Goal: Task Accomplishment & Management: Manage account settings

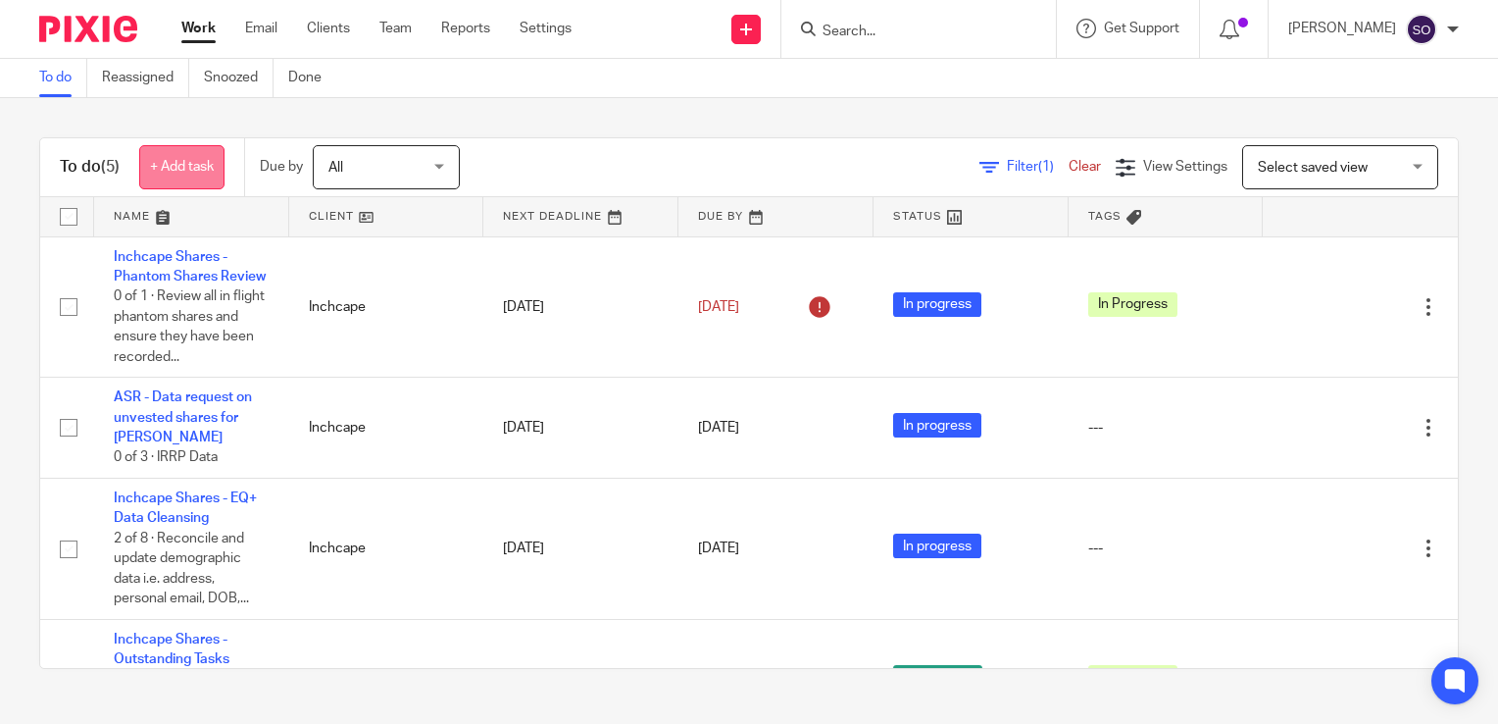
click at [179, 173] on link "+ Add task" at bounding box center [181, 167] width 85 height 44
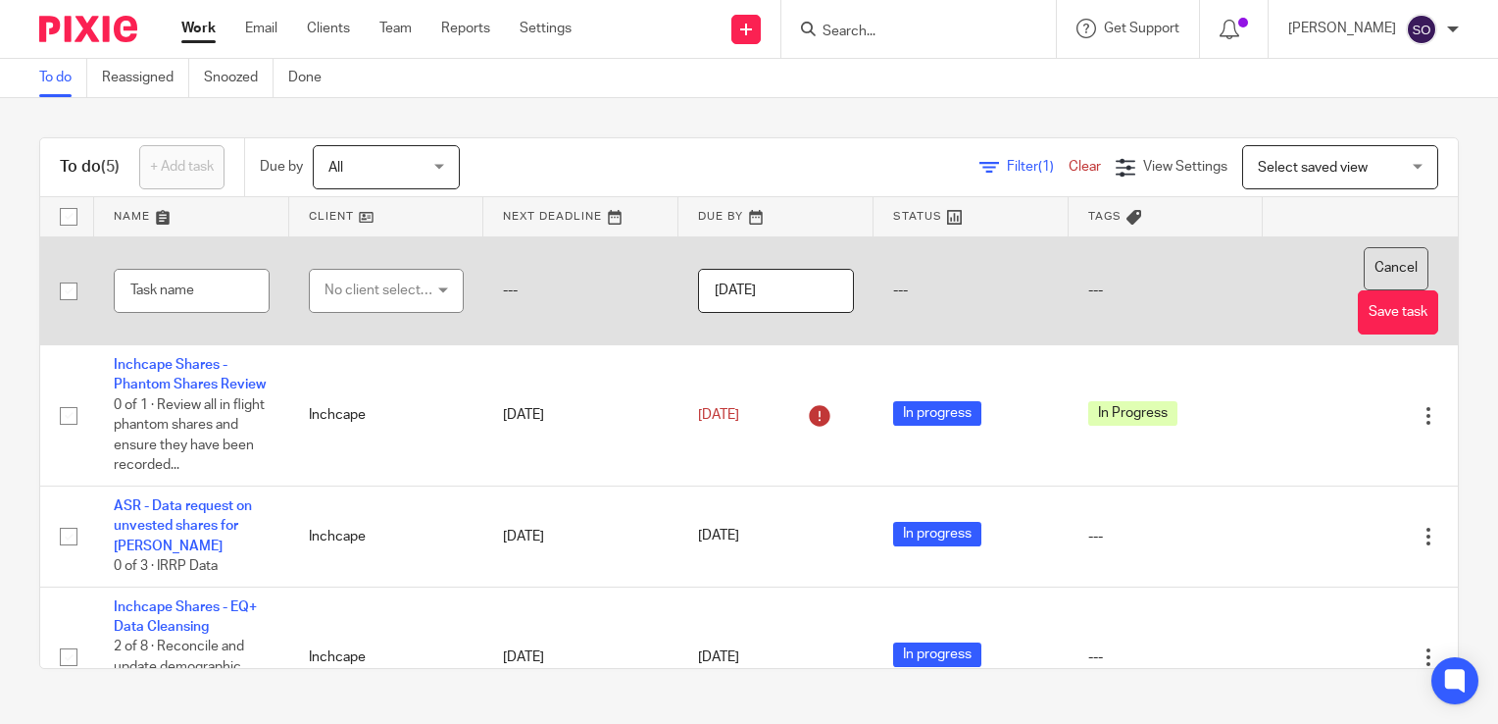
click at [1381, 268] on button "Cancel" at bounding box center [1396, 269] width 65 height 44
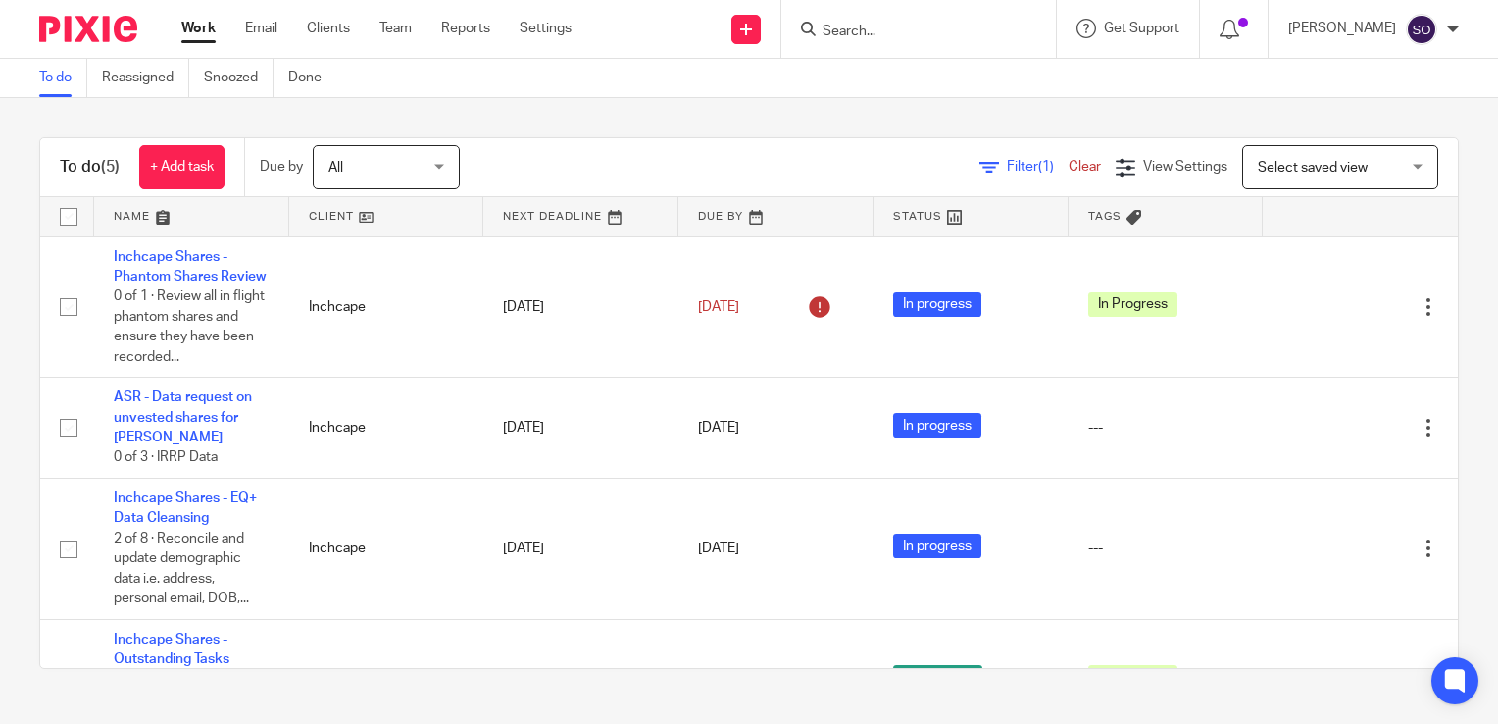
click at [562, 10] on div "Work Email Clients Team Reports Settings Work Email Clients Team Reports Settin…" at bounding box center [381, 29] width 439 height 58
click at [555, 31] on link "Settings" at bounding box center [546, 29] width 52 height 20
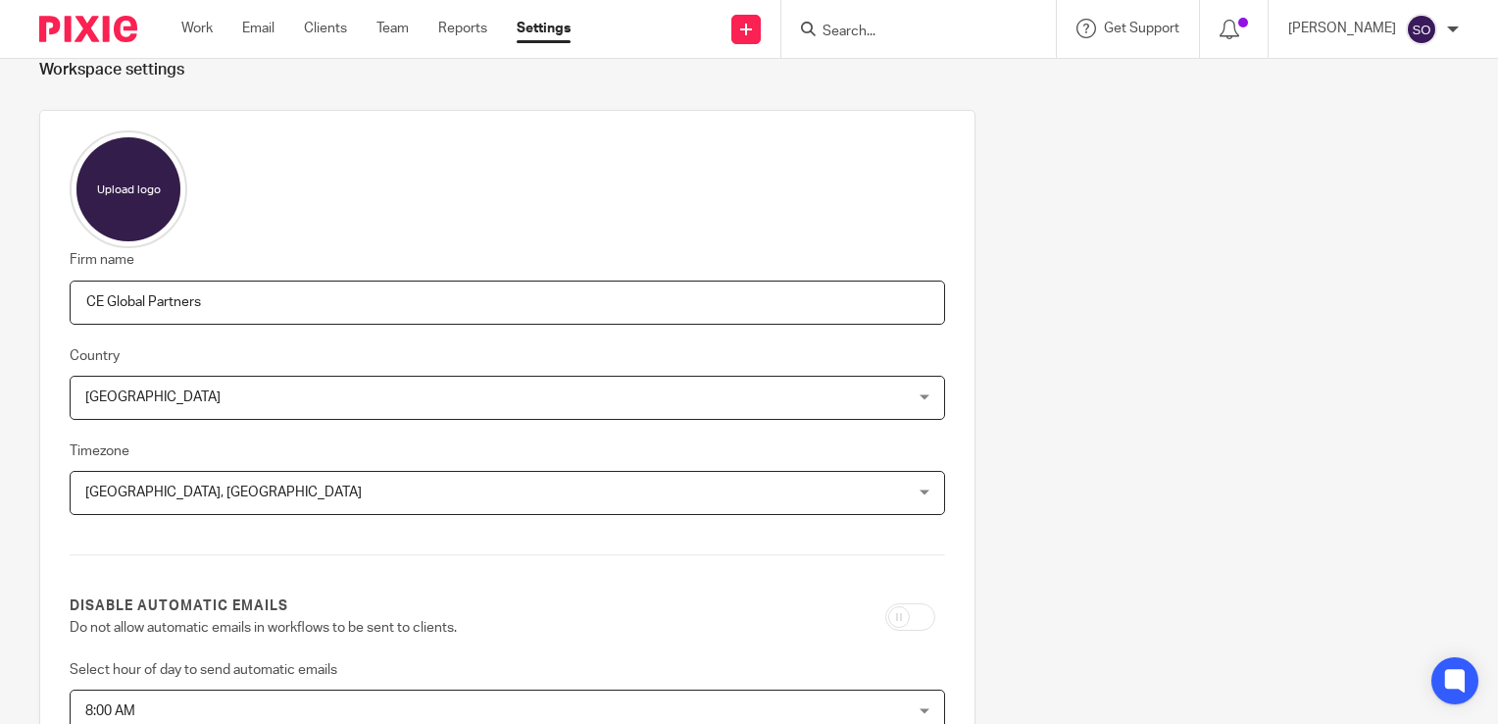
scroll to position [6, 0]
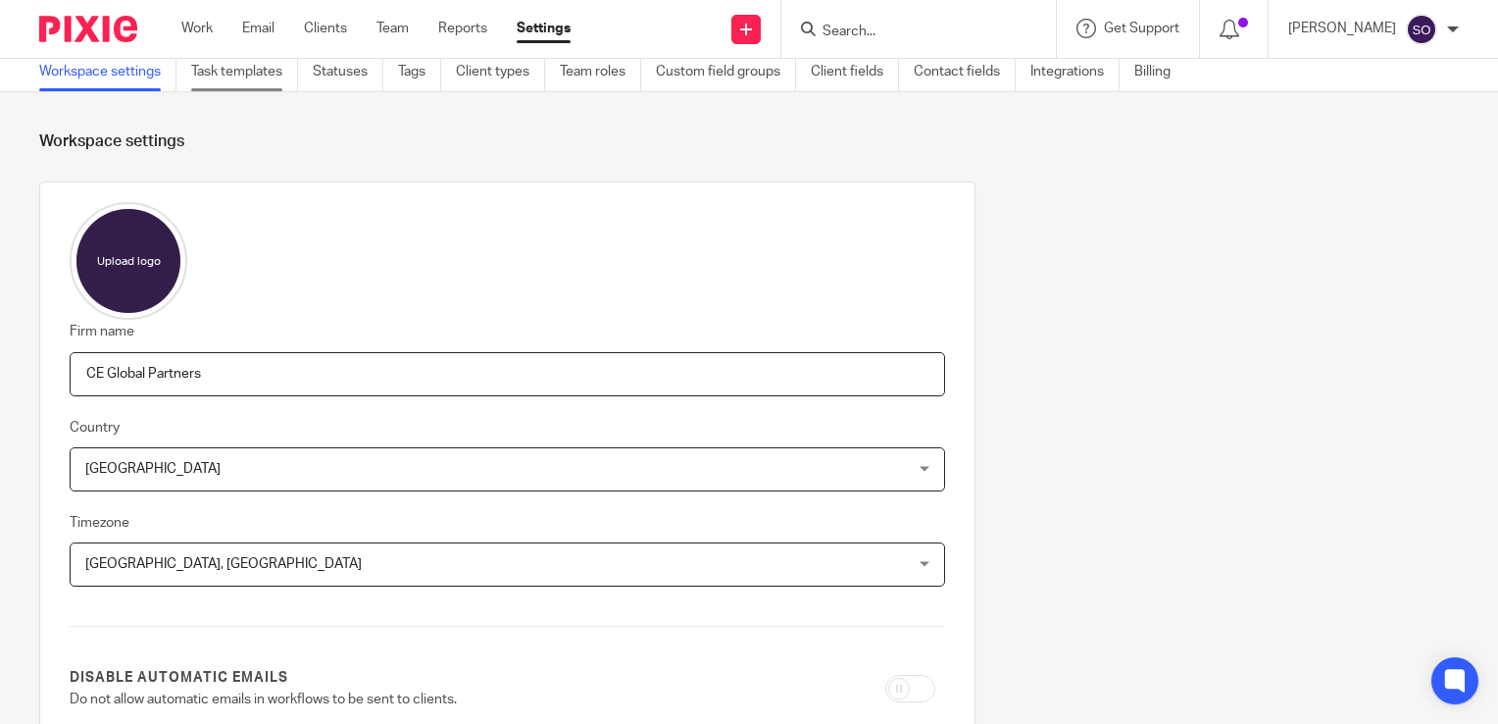
click at [267, 85] on link "Task templates" at bounding box center [244, 72] width 107 height 38
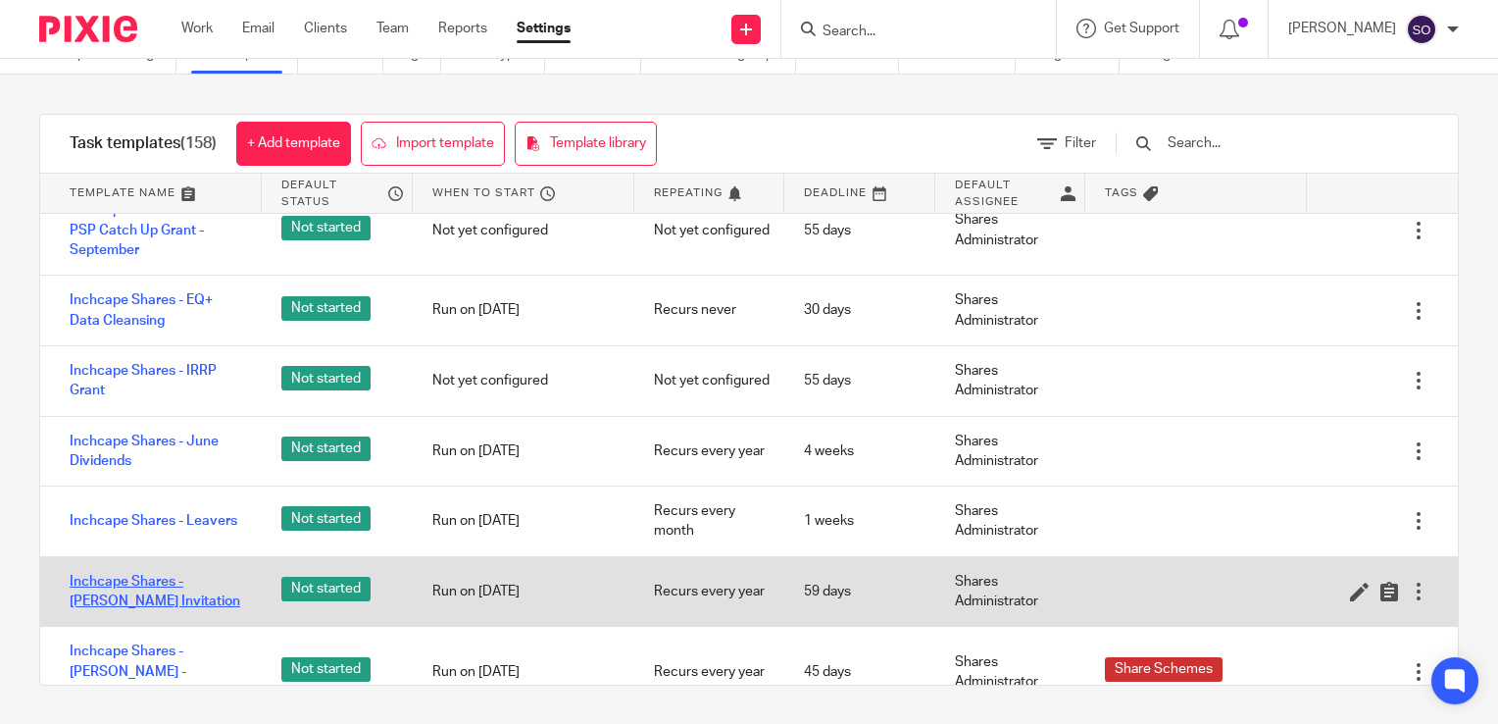
scroll to position [2342, 0]
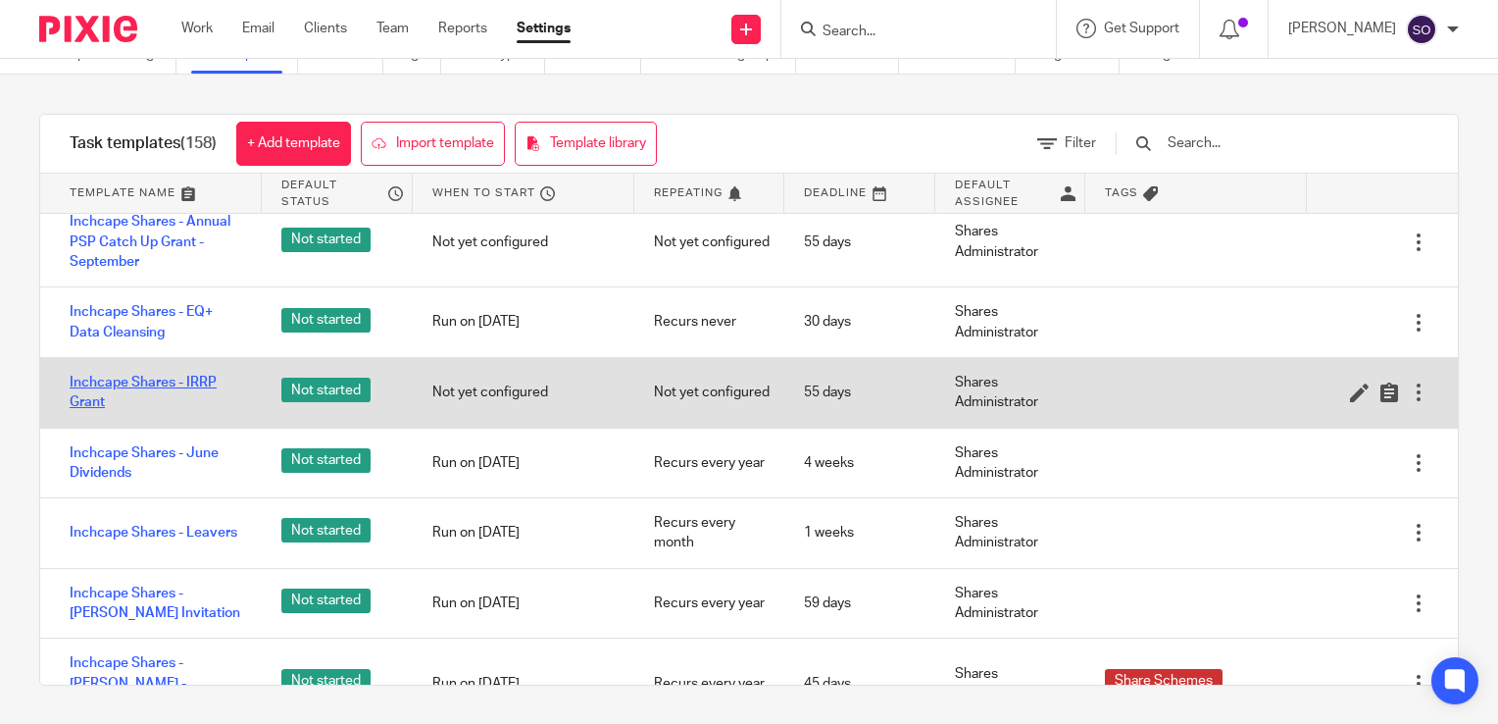
click at [147, 393] on link "Inchcape Shares - IRRP Grant" at bounding box center [156, 393] width 173 height 40
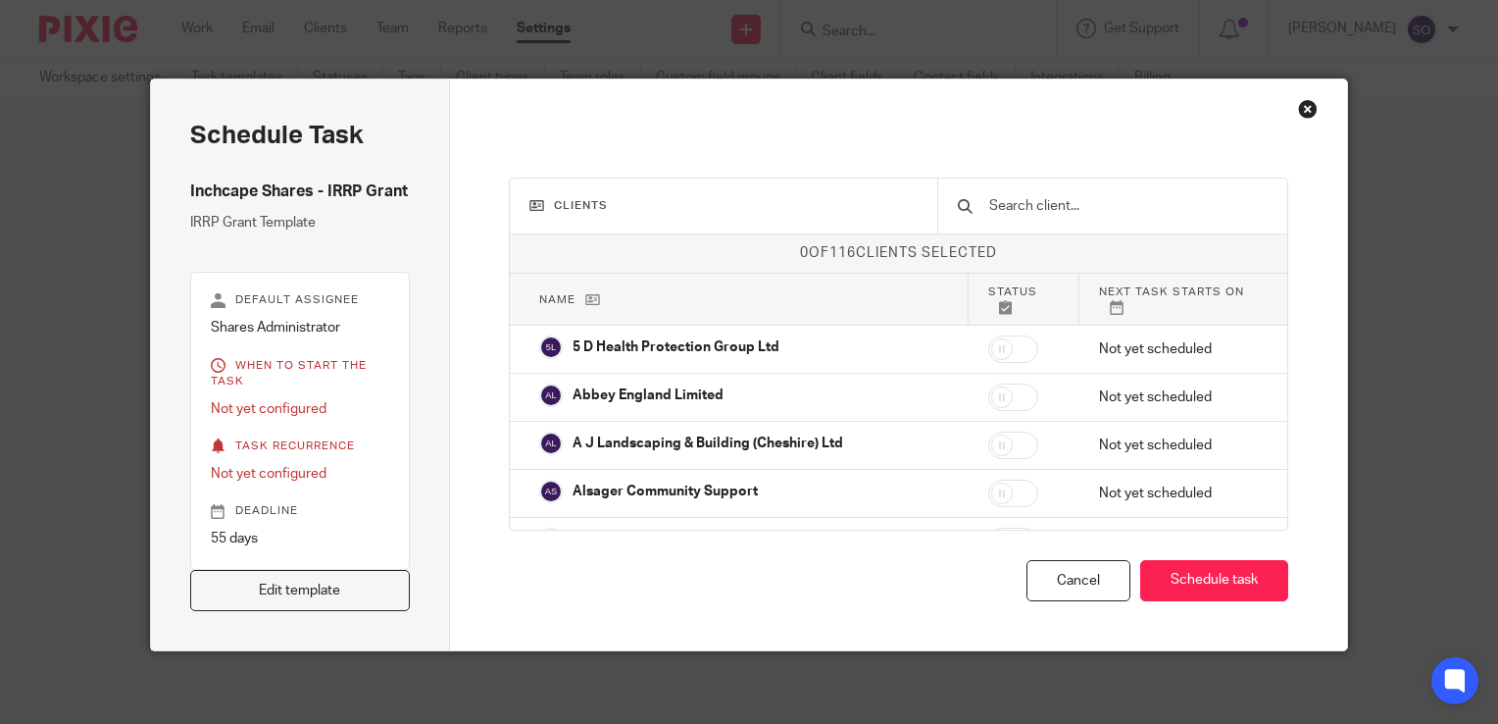
scroll to position [5, 0]
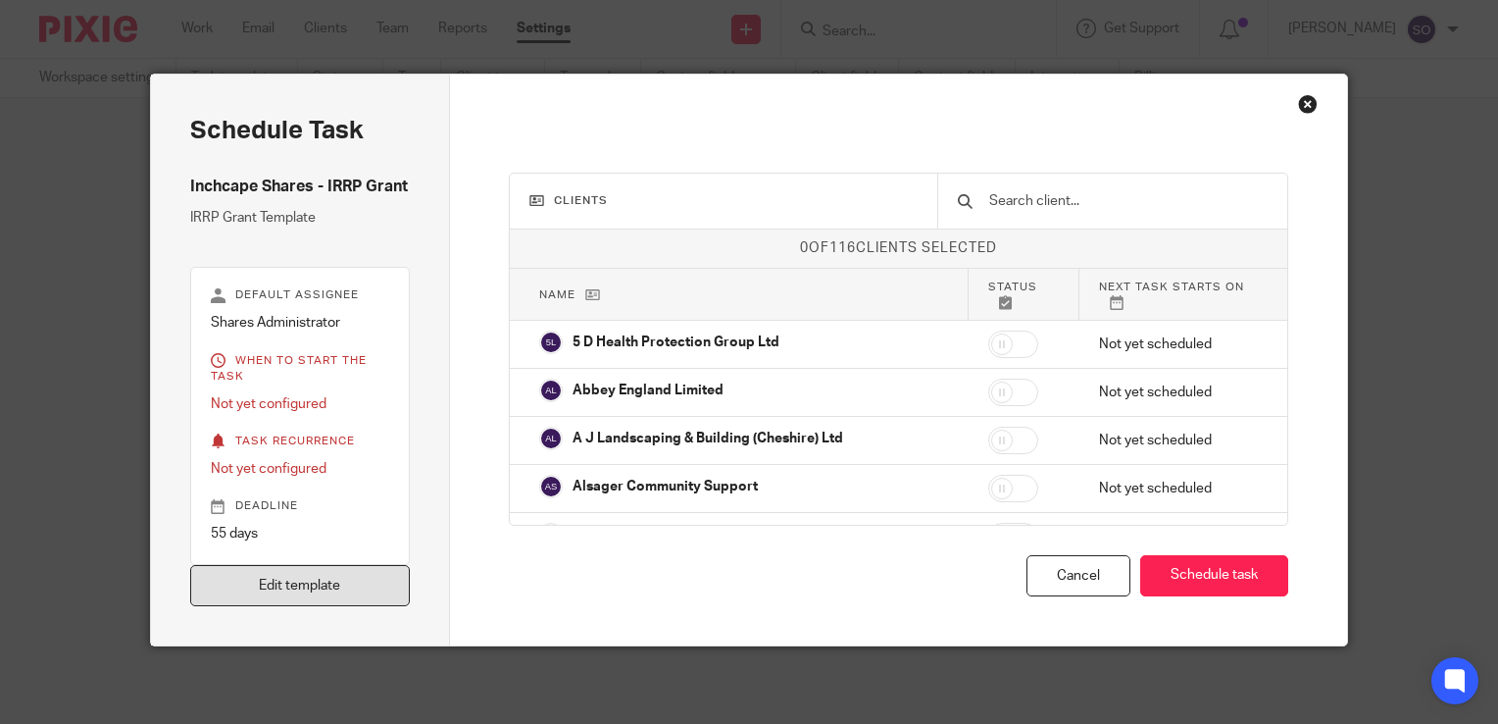
click at [322, 579] on link "Edit template" at bounding box center [300, 586] width 220 height 42
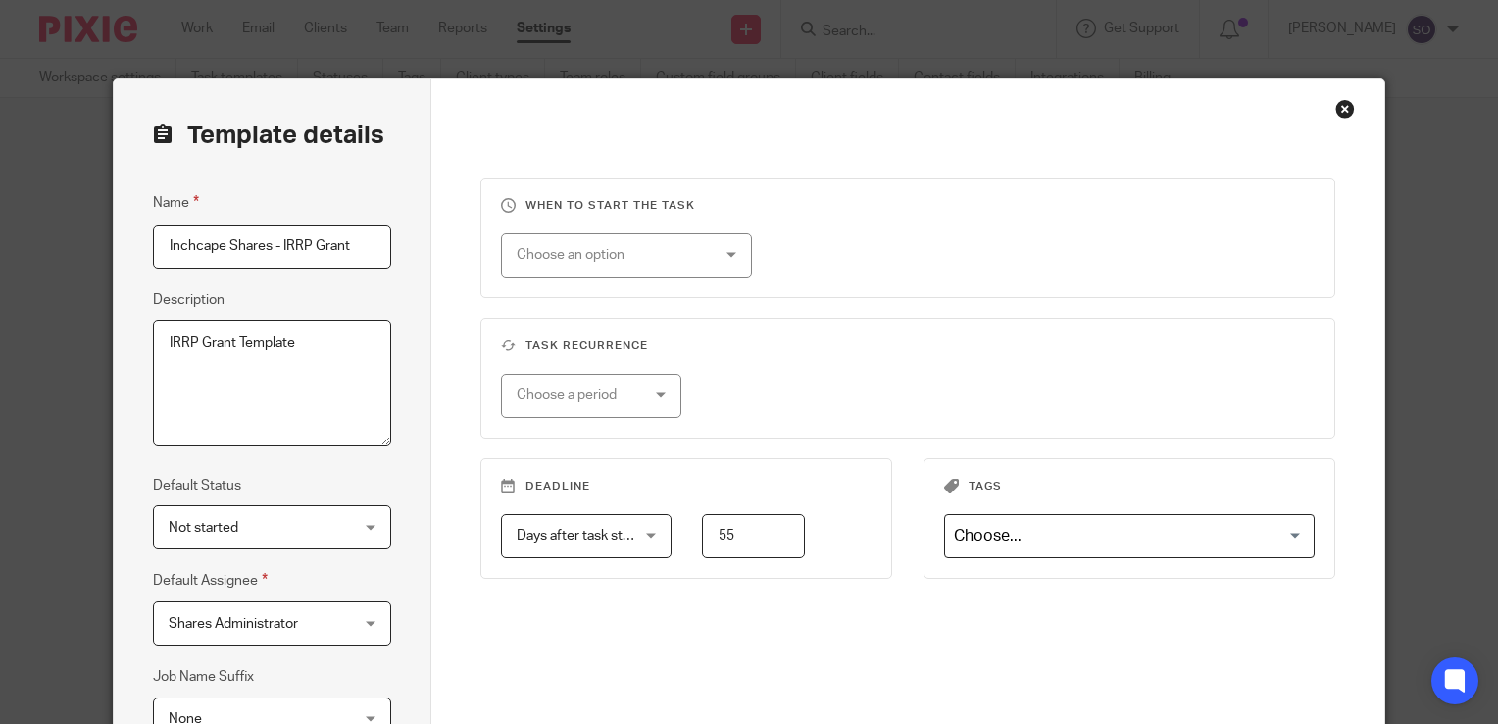
click at [716, 540] on input "55" at bounding box center [753, 536] width 103 height 44
click at [623, 543] on span "Days after task starts" at bounding box center [578, 535] width 123 height 41
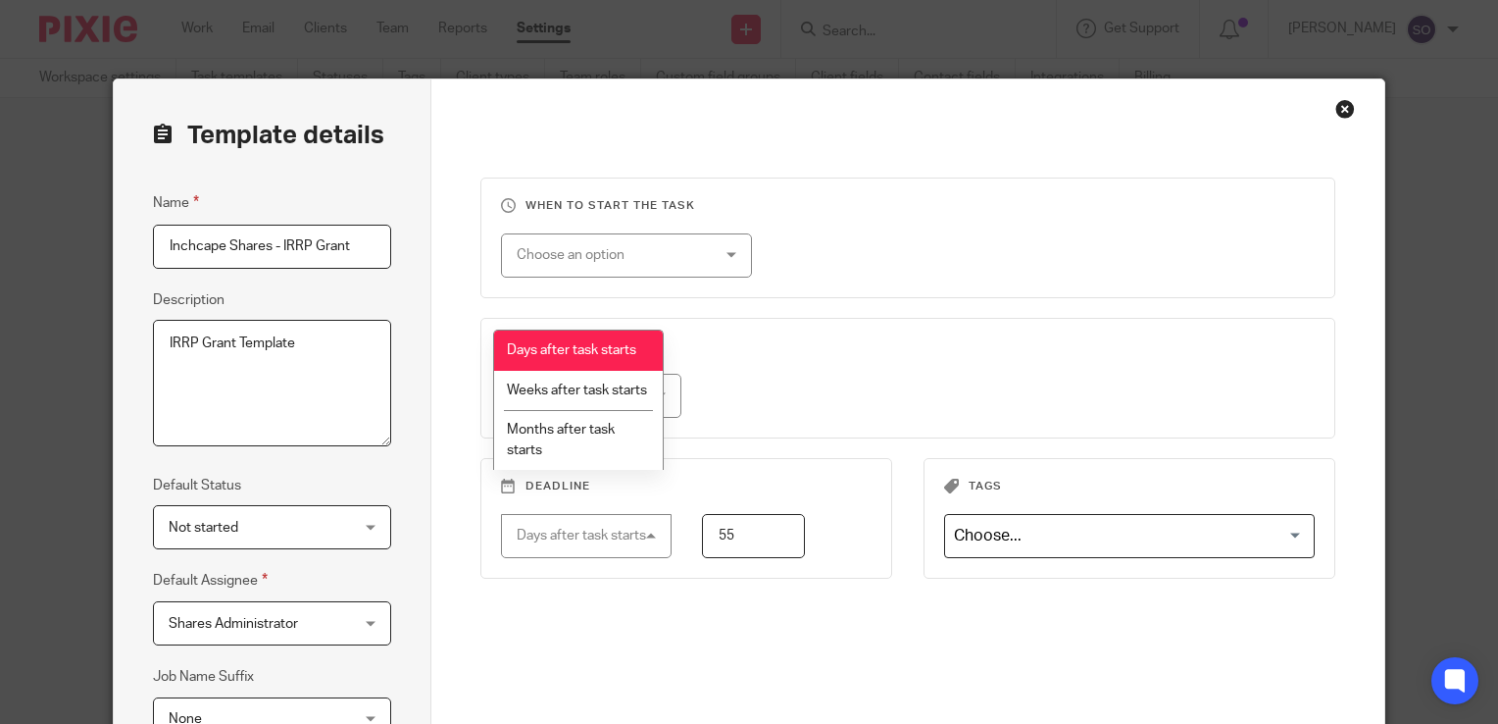
click at [700, 630] on div "When to start the task Choose an option On date Week day Month day On client da…" at bounding box center [908, 450] width 856 height 547
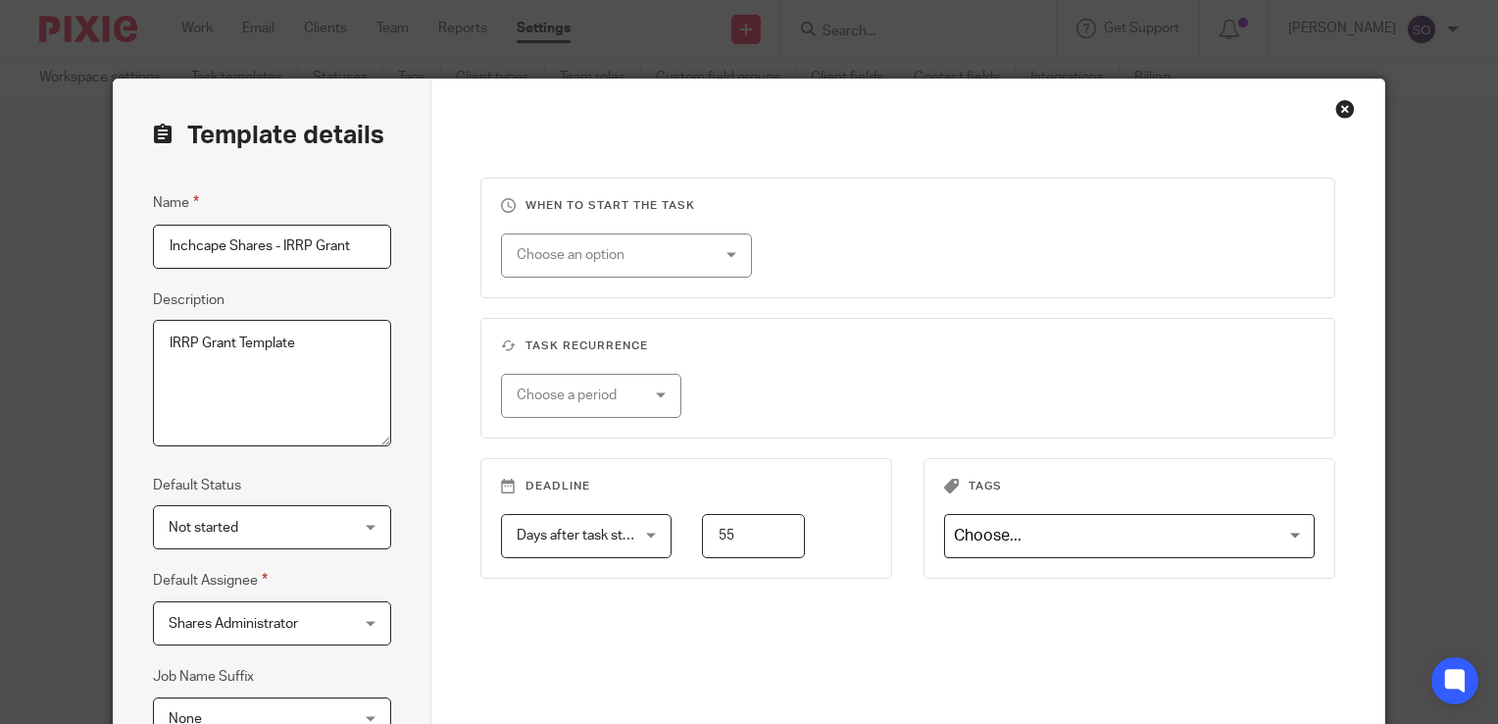
click at [753, 528] on input "55" at bounding box center [753, 536] width 103 height 44
drag, startPoint x: 759, startPoint y: 539, endPoint x: 705, endPoint y: 540, distance: 53.9
click at [705, 540] on input "55" at bounding box center [753, 536] width 103 height 44
type input "70"
click at [718, 639] on div "When to start the task Choose an option On date Week day Month day On client da…" at bounding box center [908, 450] width 856 height 547
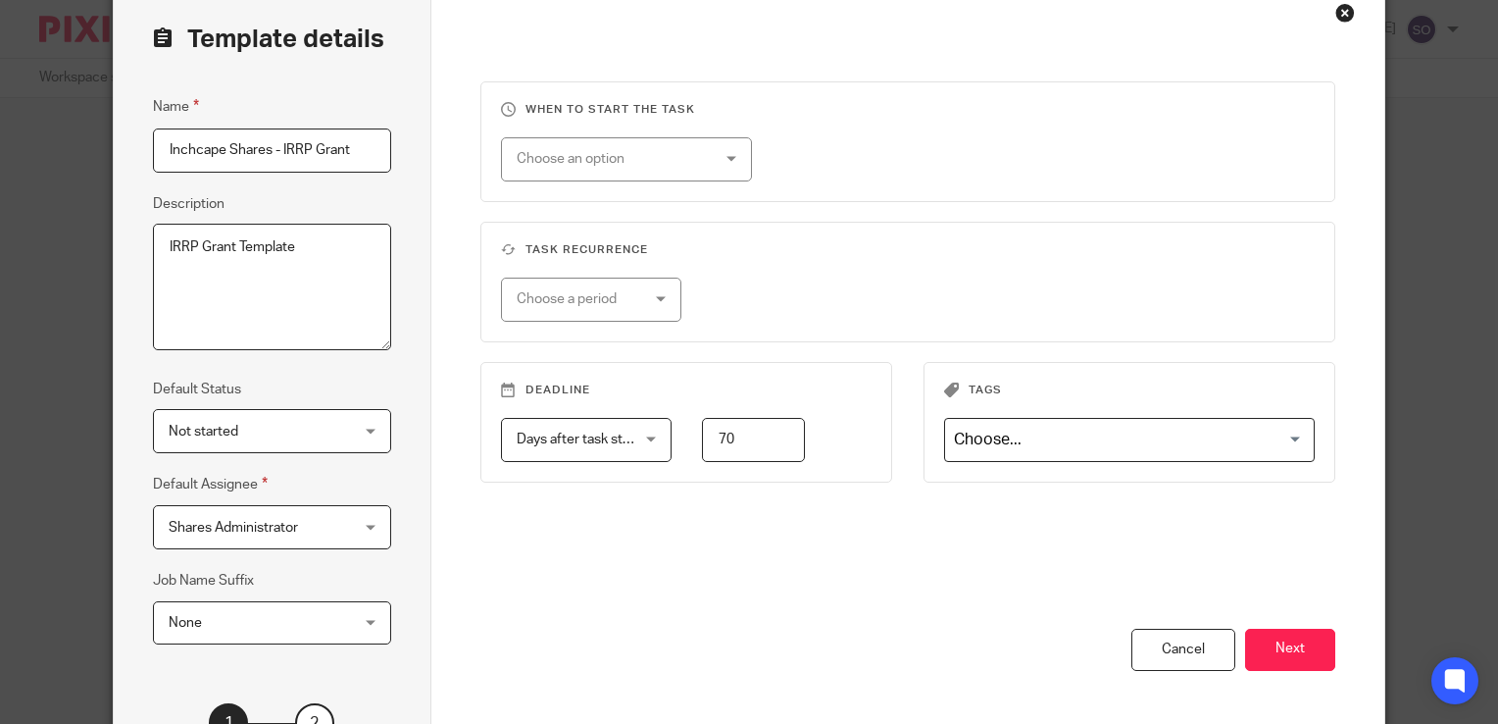
scroll to position [160, 0]
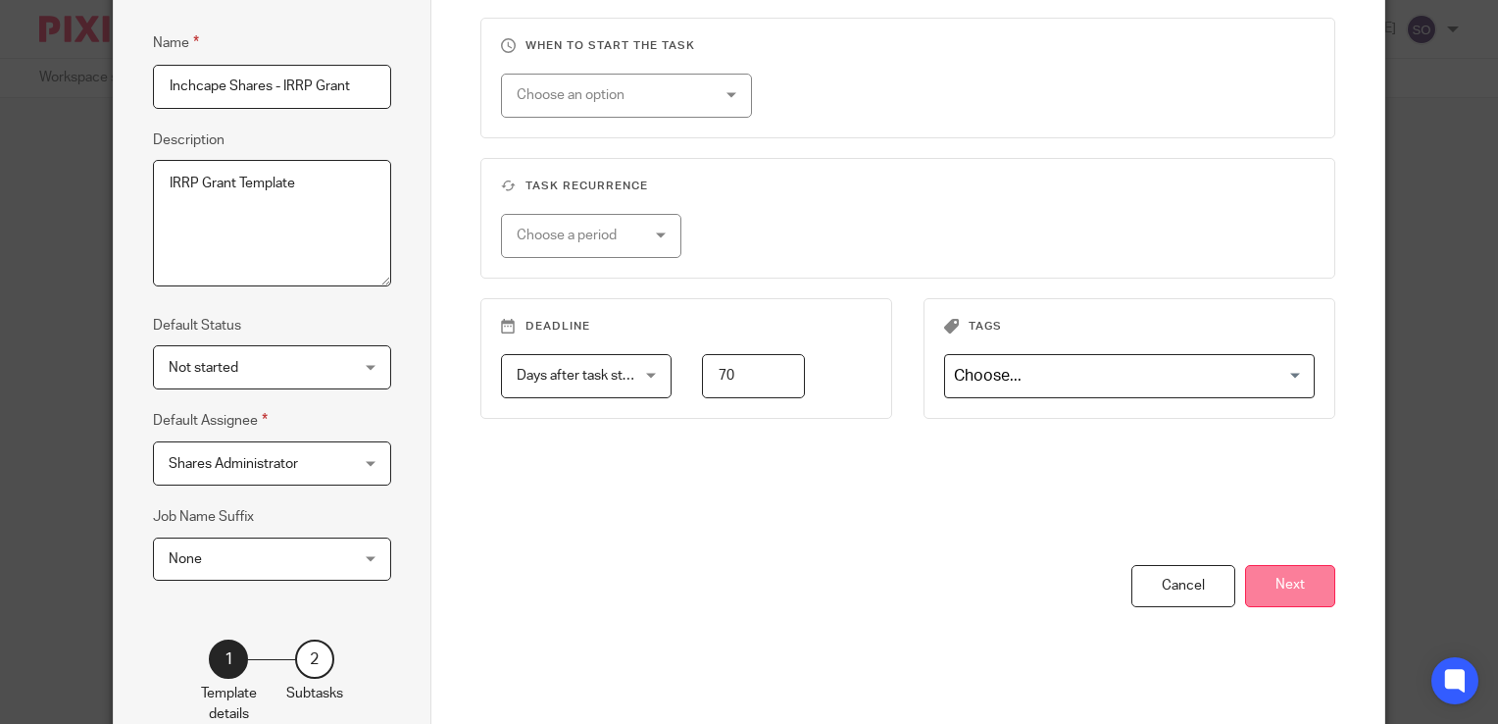
click at [1289, 584] on button "Next" at bounding box center [1290, 586] width 90 height 42
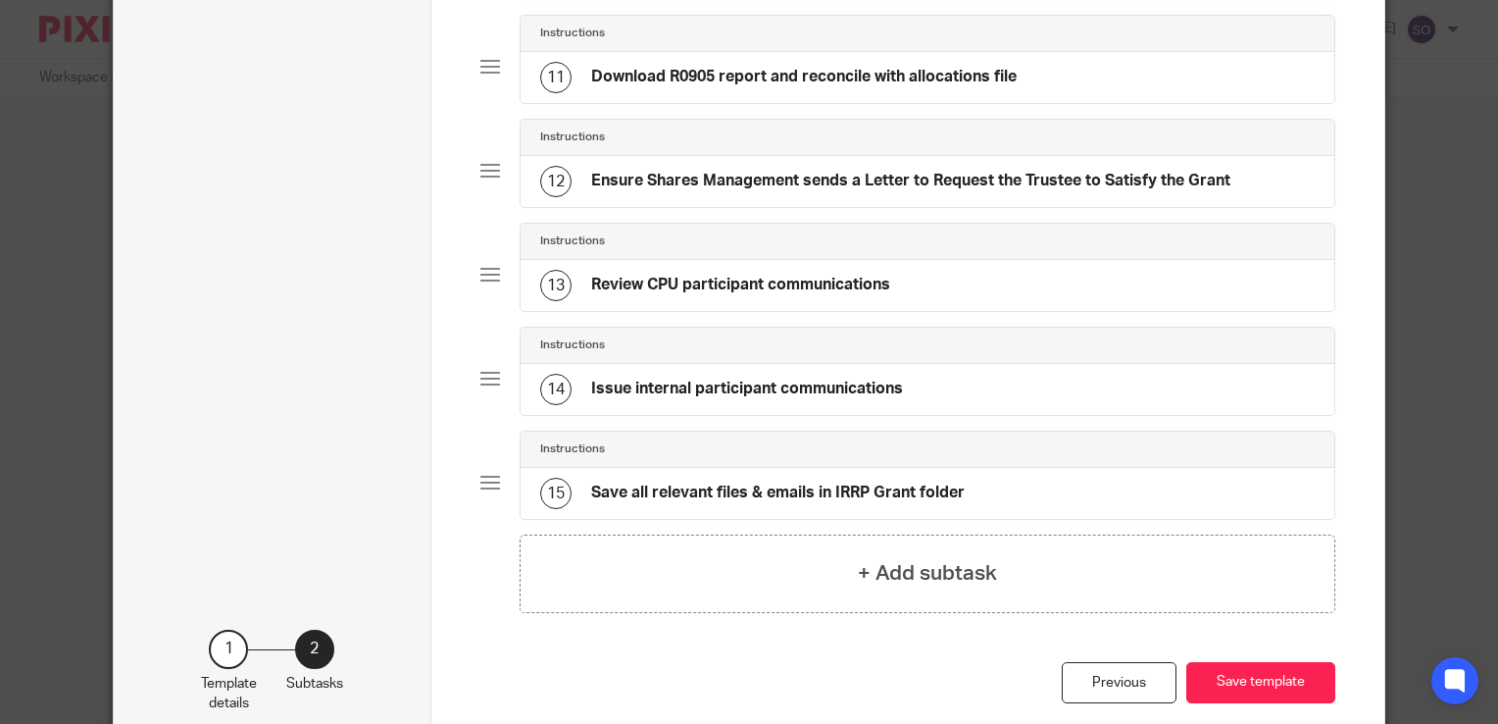
scroll to position [1314, 0]
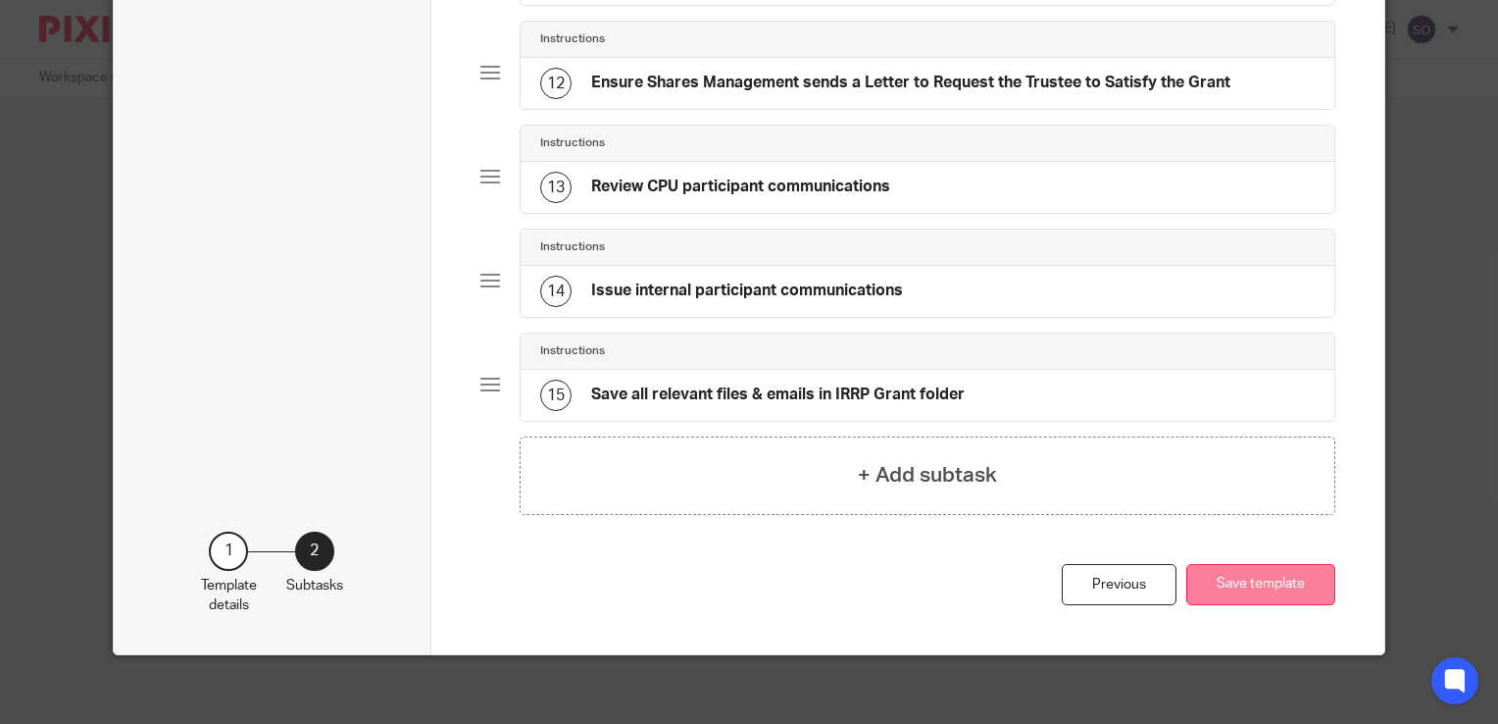
click at [1242, 576] on button "Save template" at bounding box center [1260, 585] width 149 height 42
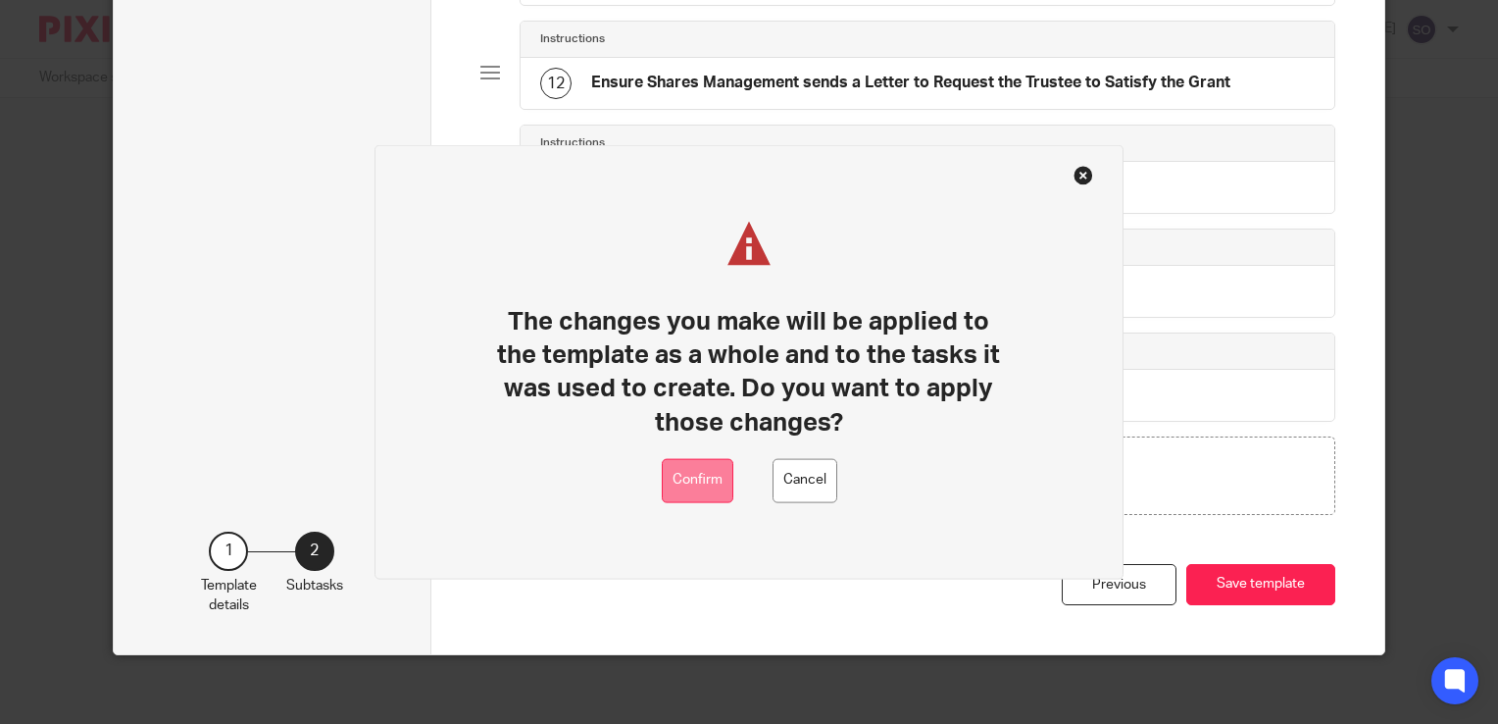
click at [706, 488] on button "Confirm" at bounding box center [698, 480] width 72 height 44
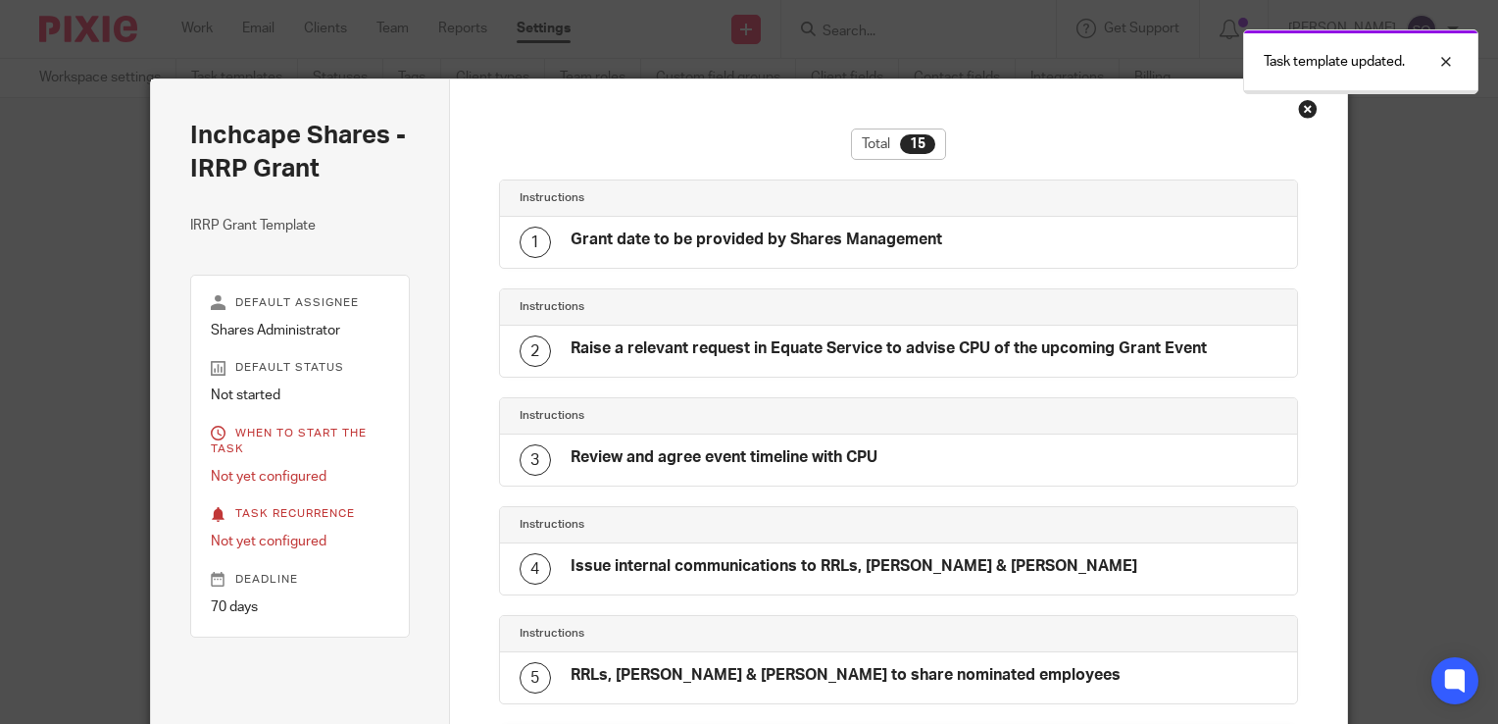
scroll to position [1273, 0]
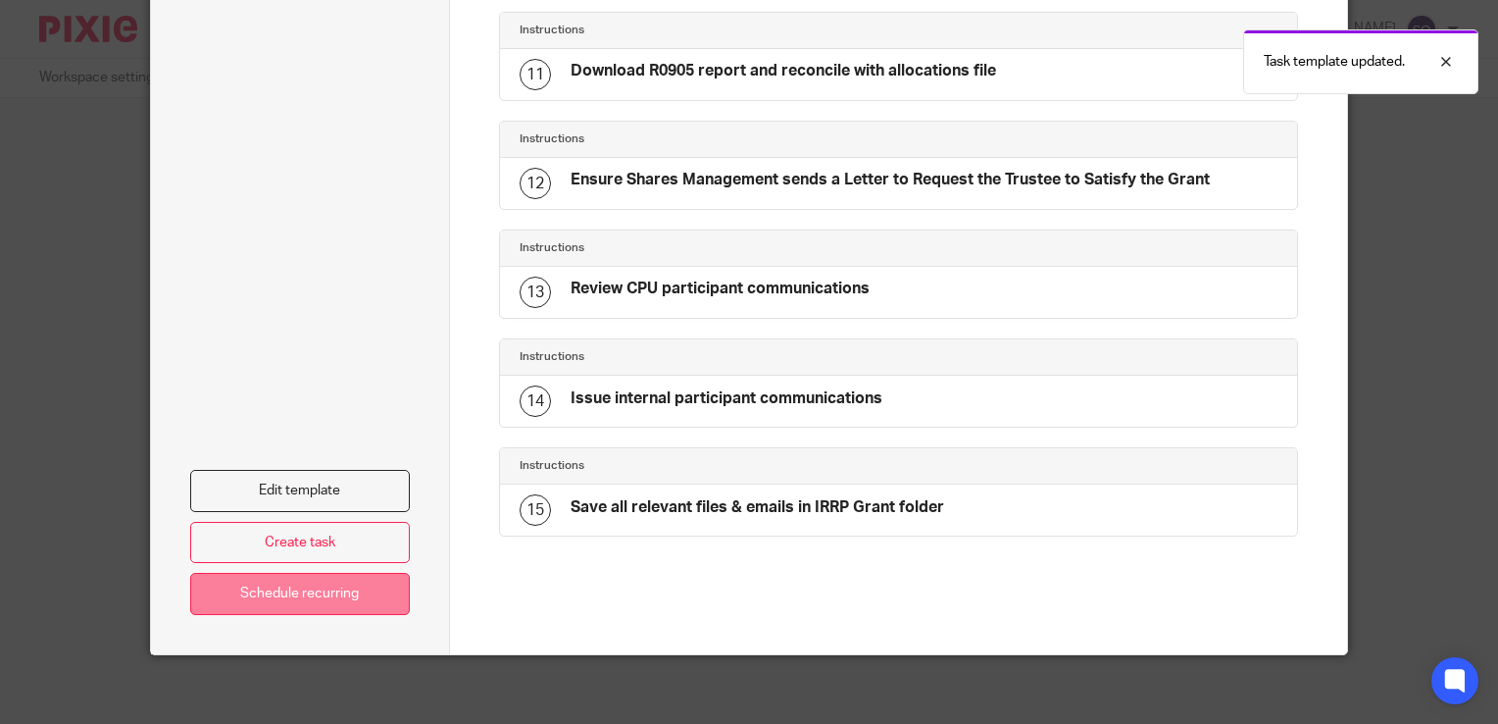
click at [281, 582] on link "Schedule recurring" at bounding box center [300, 594] width 220 height 42
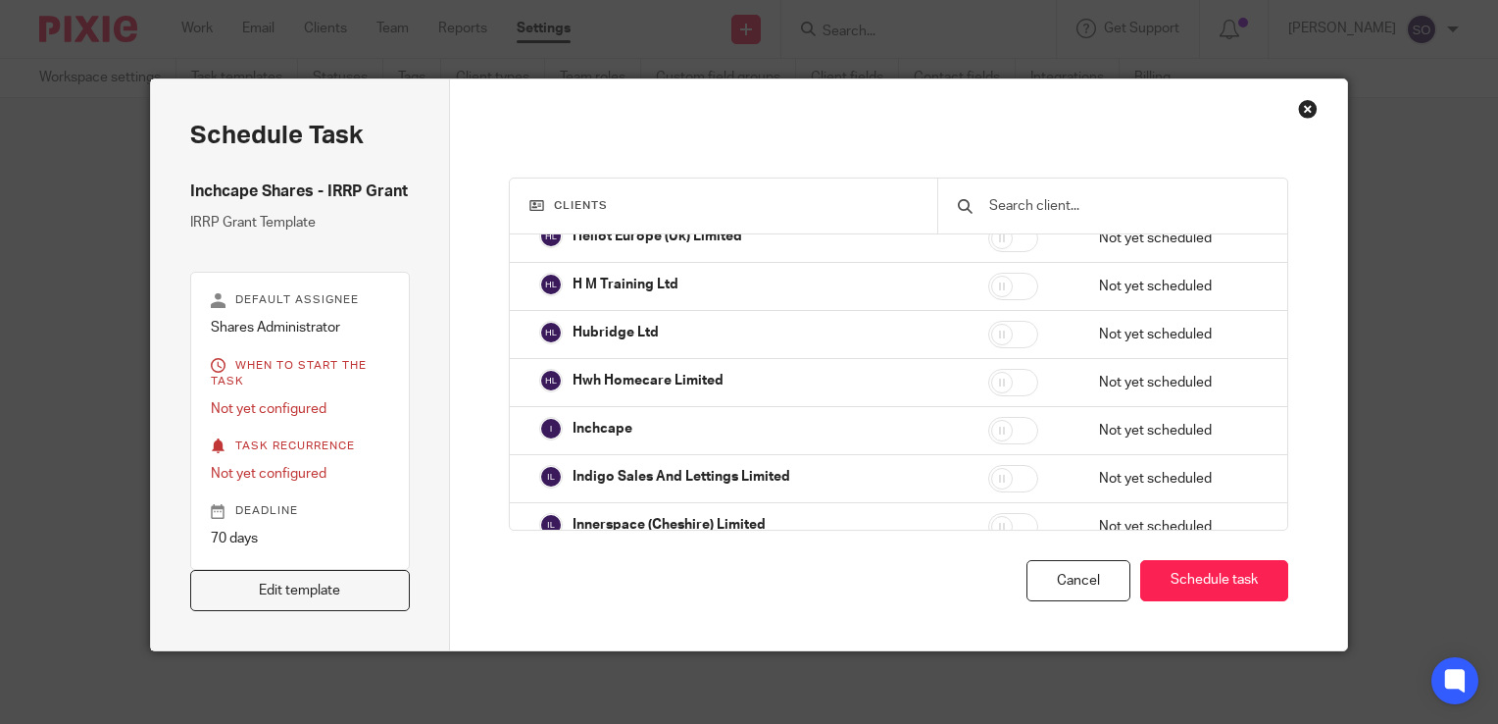
scroll to position [1794, 0]
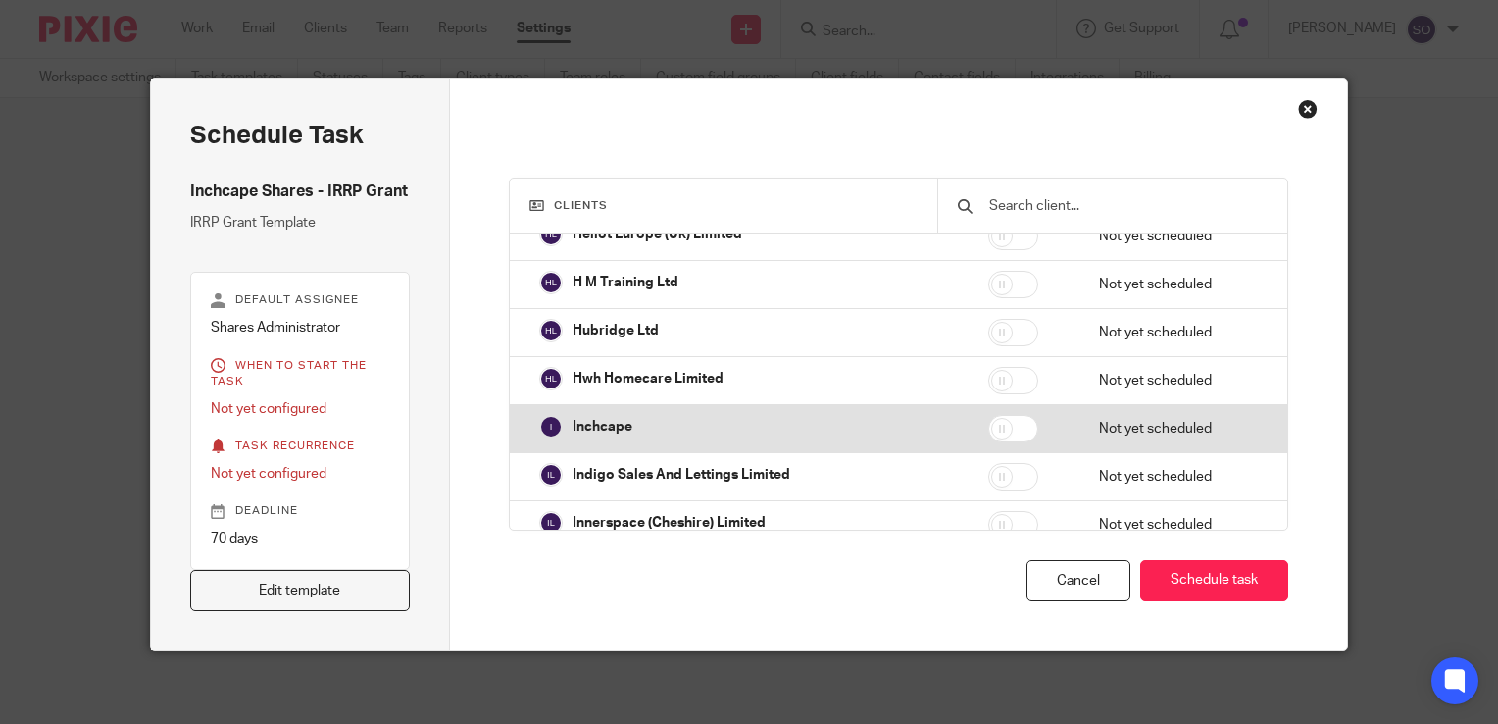
click at [1003, 426] on input "checkbox" at bounding box center [1013, 428] width 50 height 27
checkbox input "true"
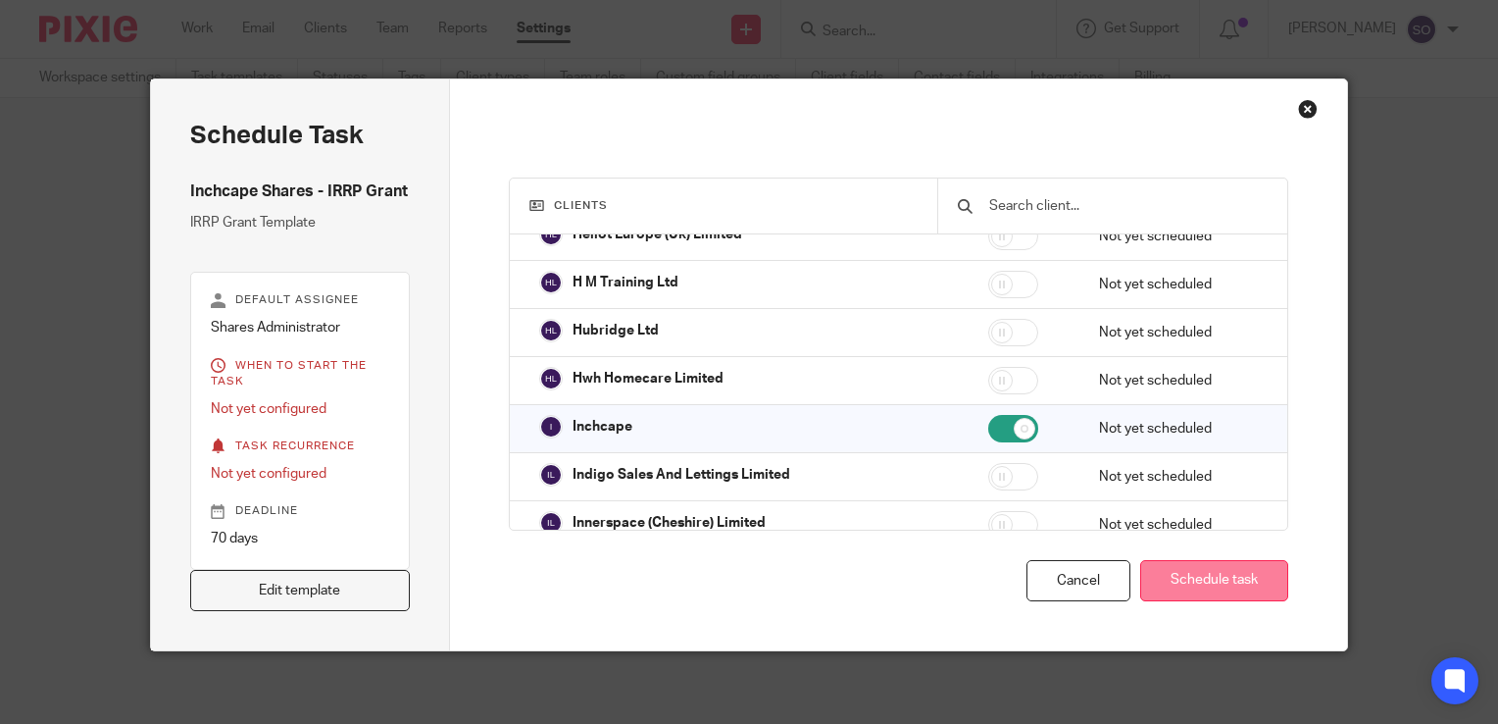
click at [1236, 579] on button "Schedule task" at bounding box center [1214, 581] width 148 height 42
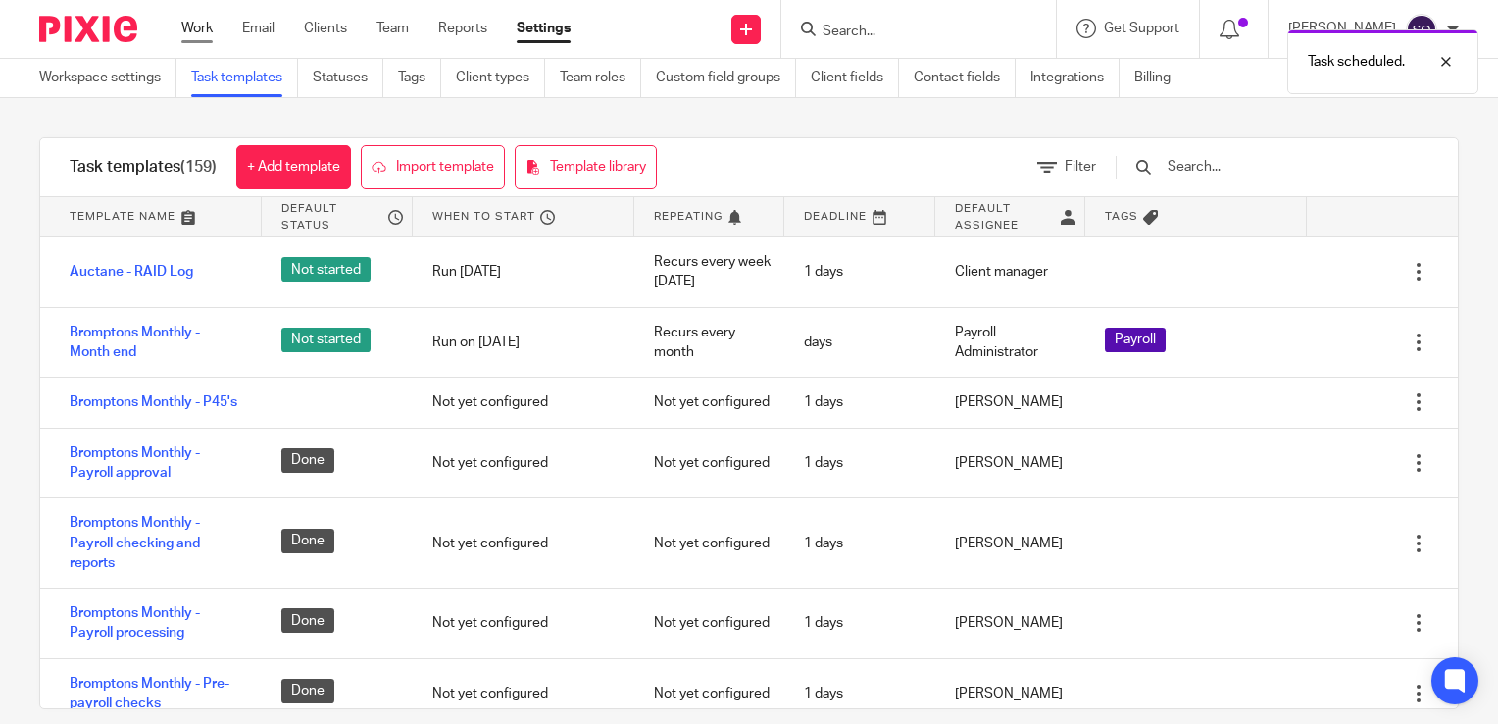
click at [188, 33] on link "Work" at bounding box center [196, 29] width 31 height 20
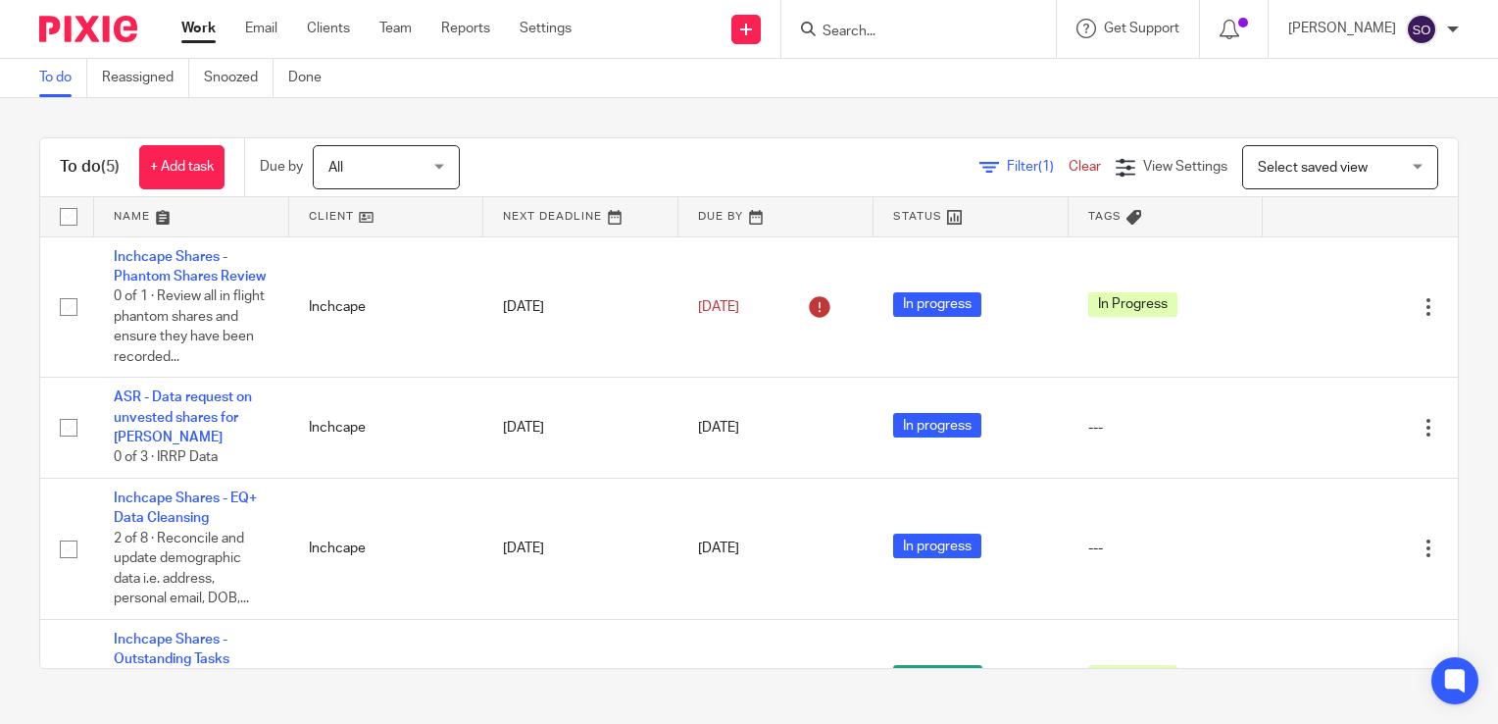
click at [371, 154] on span "All" at bounding box center [380, 166] width 104 height 41
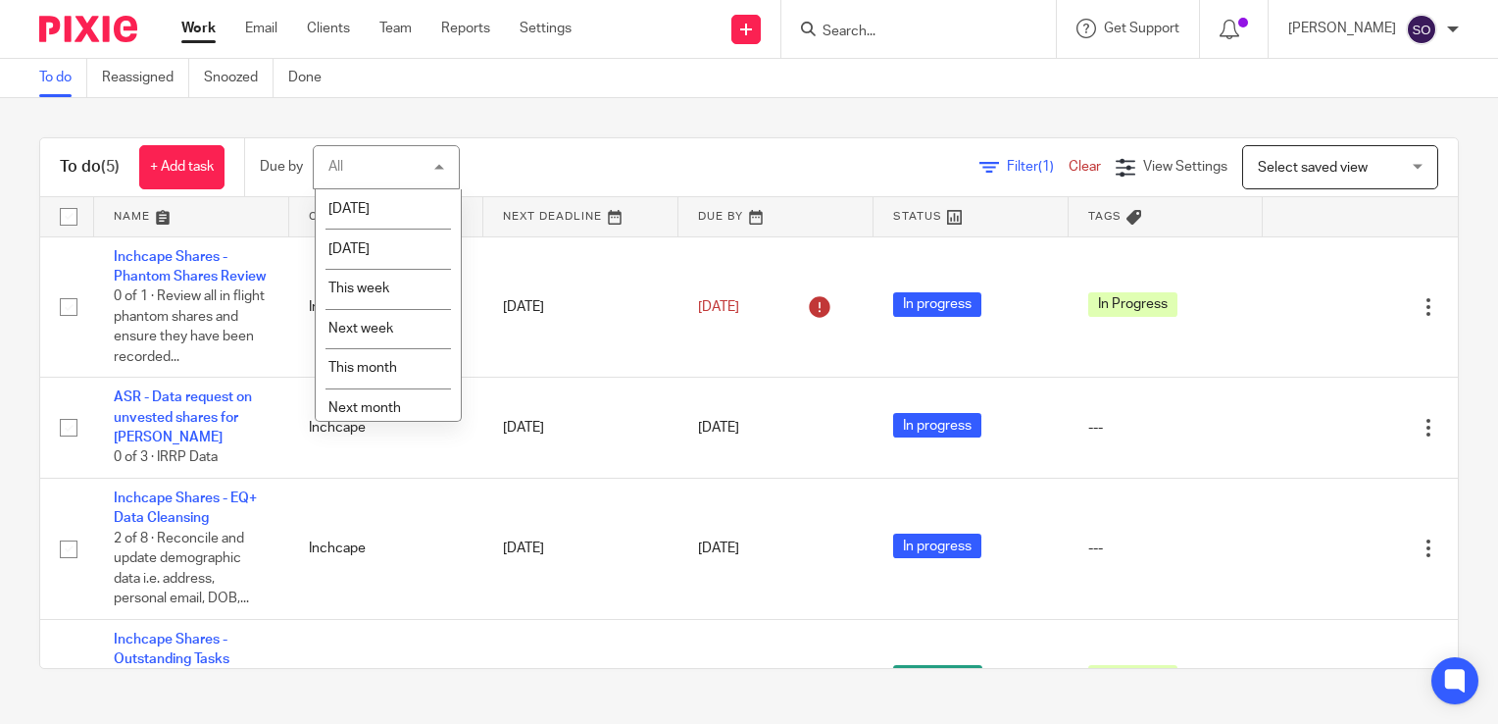
click at [613, 135] on div "To do (5) + Add task Due by All All Today Tomorrow This week Next week This mon…" at bounding box center [749, 403] width 1498 height 610
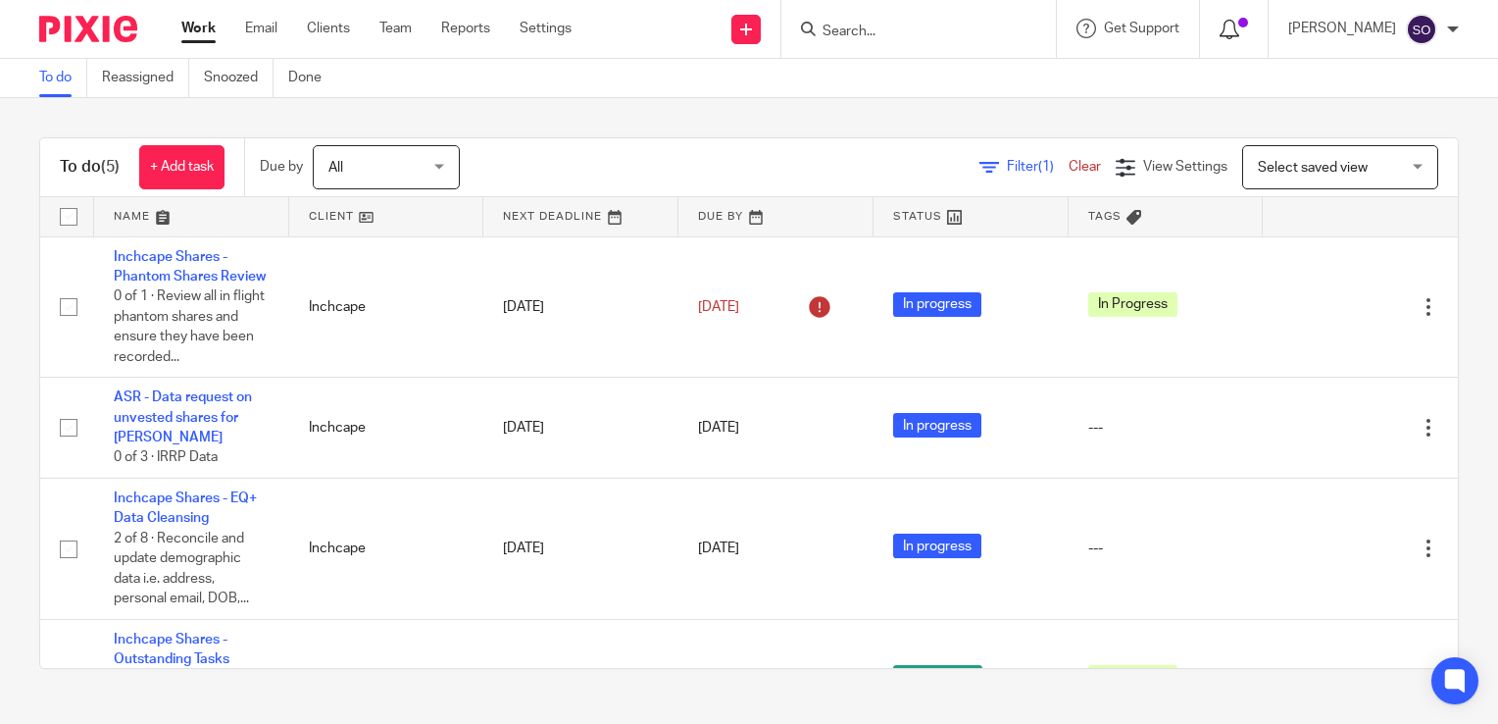
click at [1220, 21] on icon at bounding box center [1230, 30] width 20 height 20
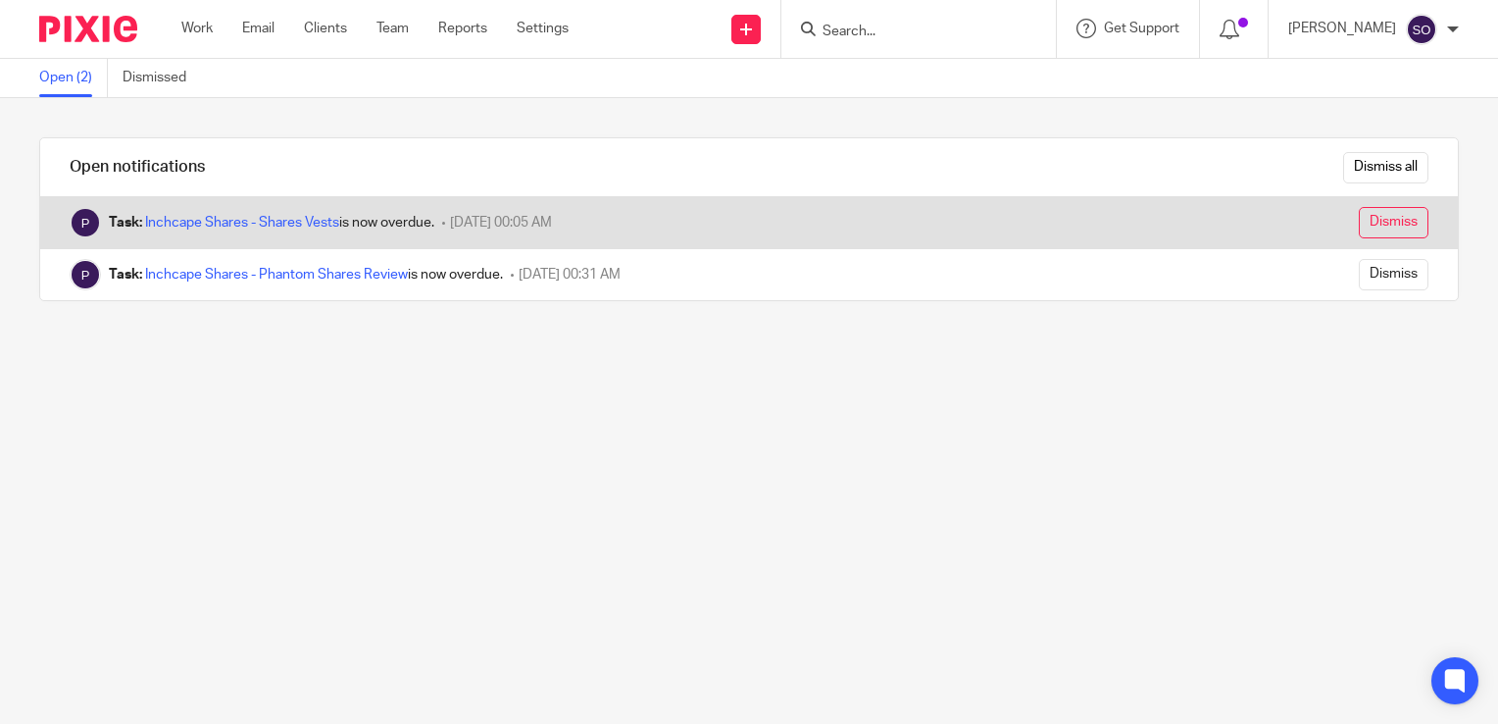
click at [1372, 225] on input "Dismiss" at bounding box center [1394, 222] width 70 height 31
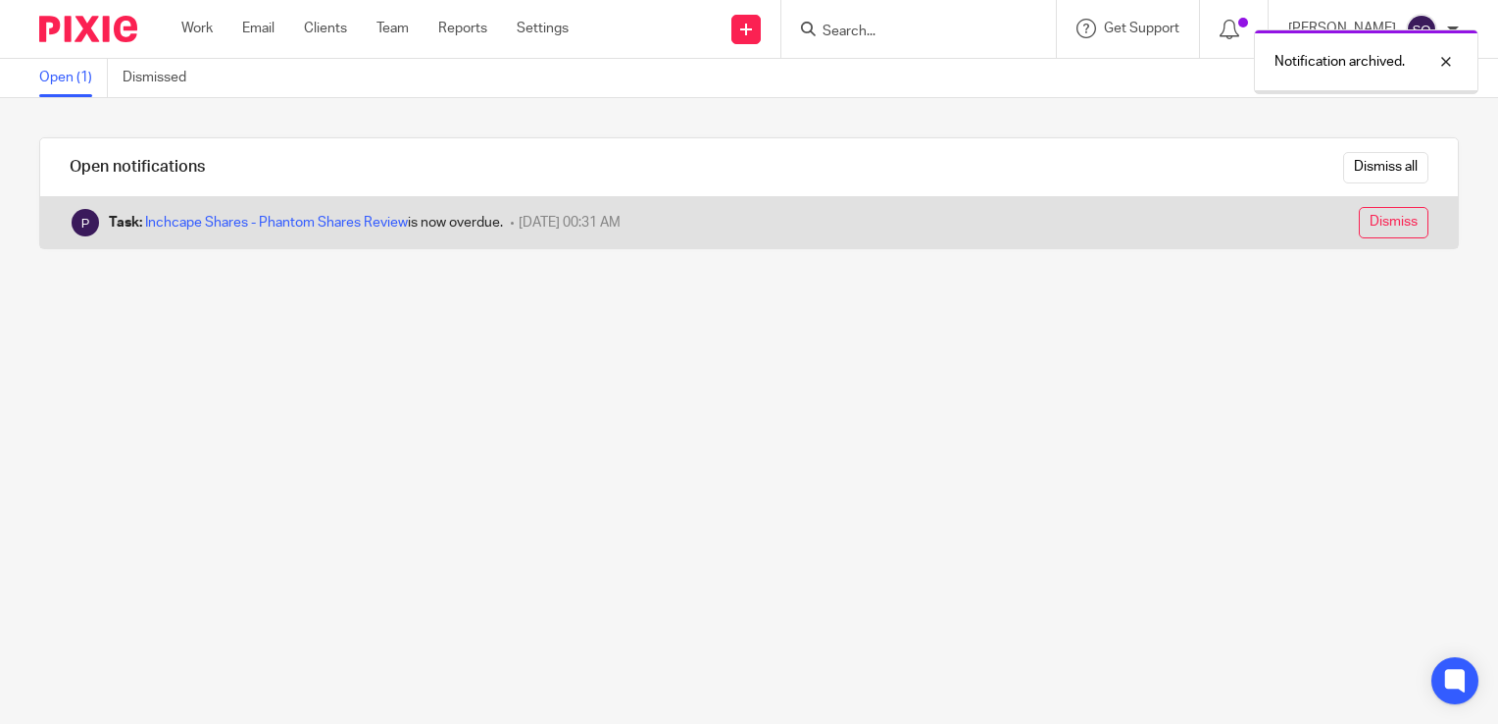
click at [1372, 232] on input "Dismiss" at bounding box center [1394, 222] width 70 height 31
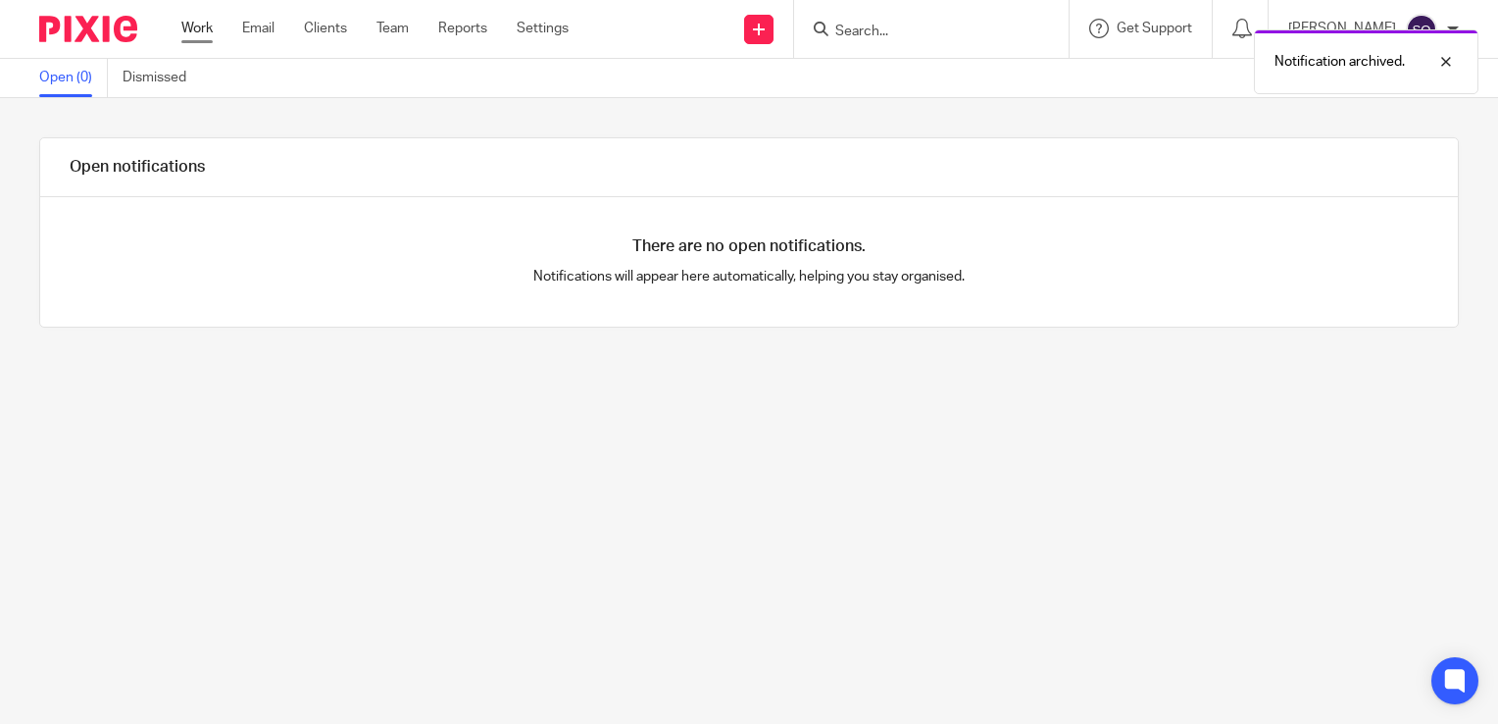
click at [188, 25] on link "Work" at bounding box center [196, 29] width 31 height 20
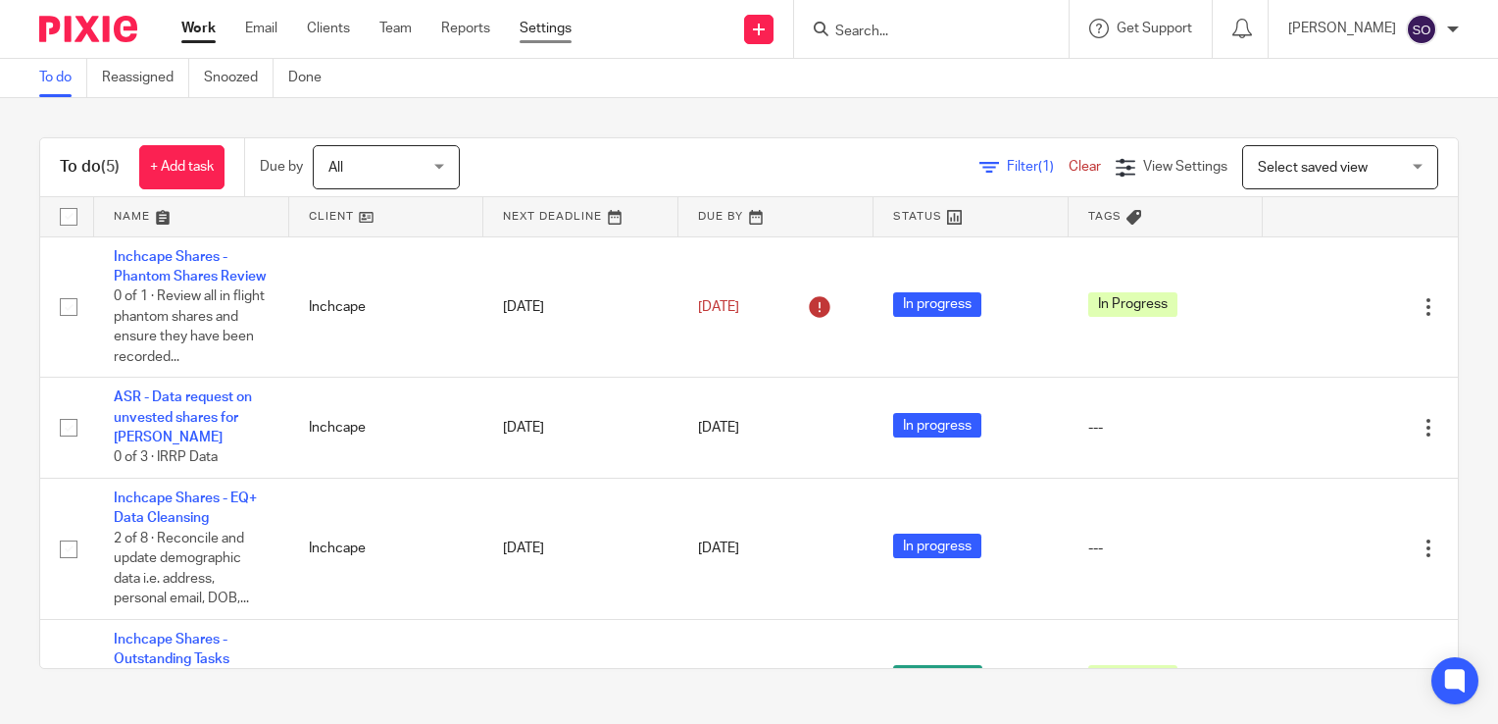
click at [522, 29] on link "Settings" at bounding box center [546, 29] width 52 height 20
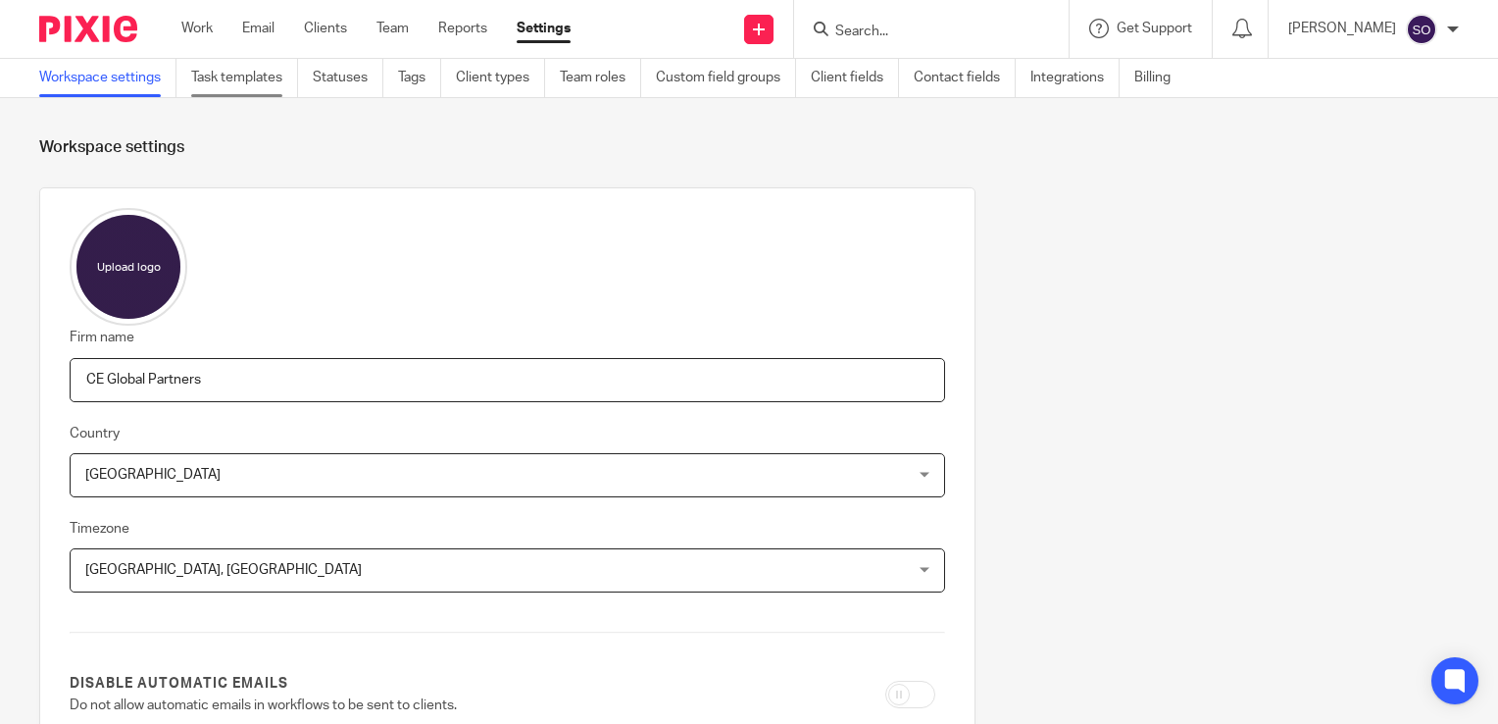
click at [247, 74] on link "Task templates" at bounding box center [244, 78] width 107 height 38
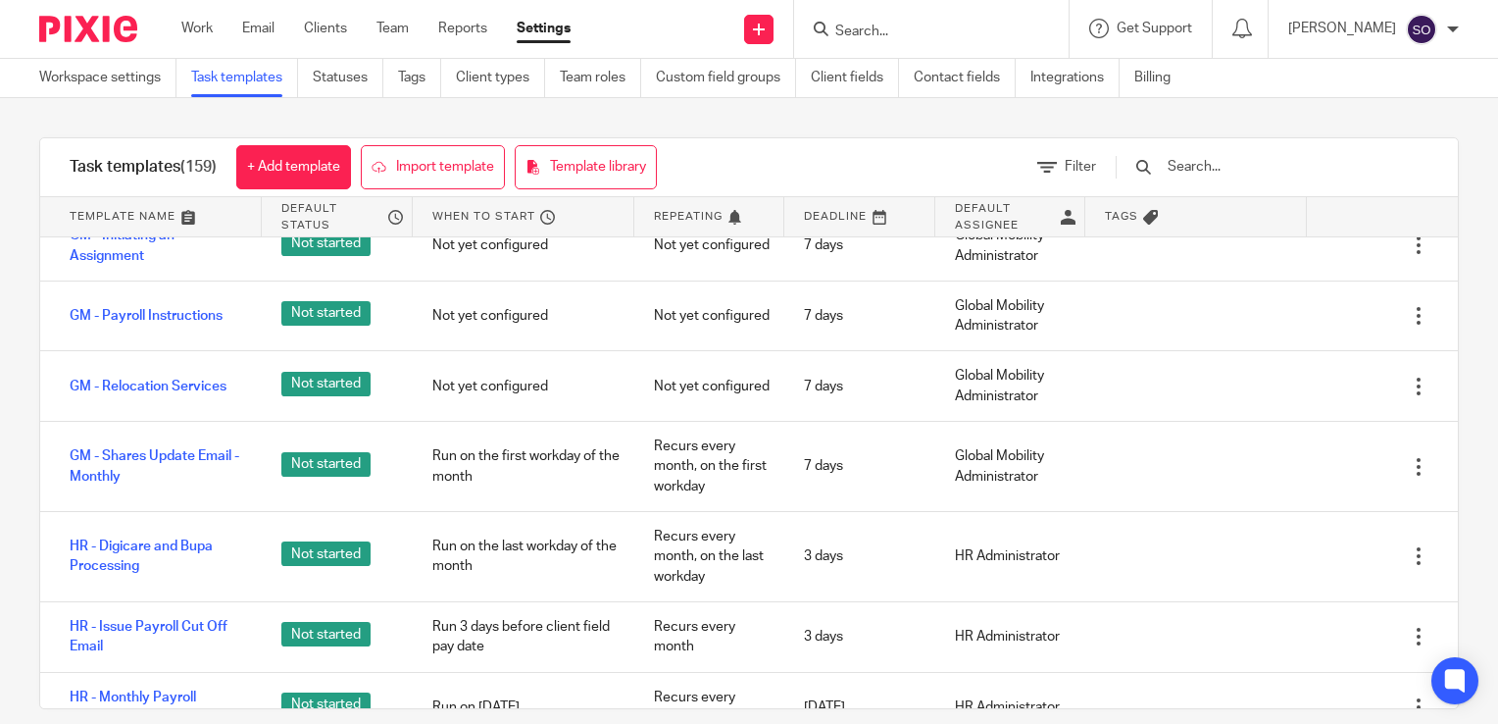
scroll to position [2199, 0]
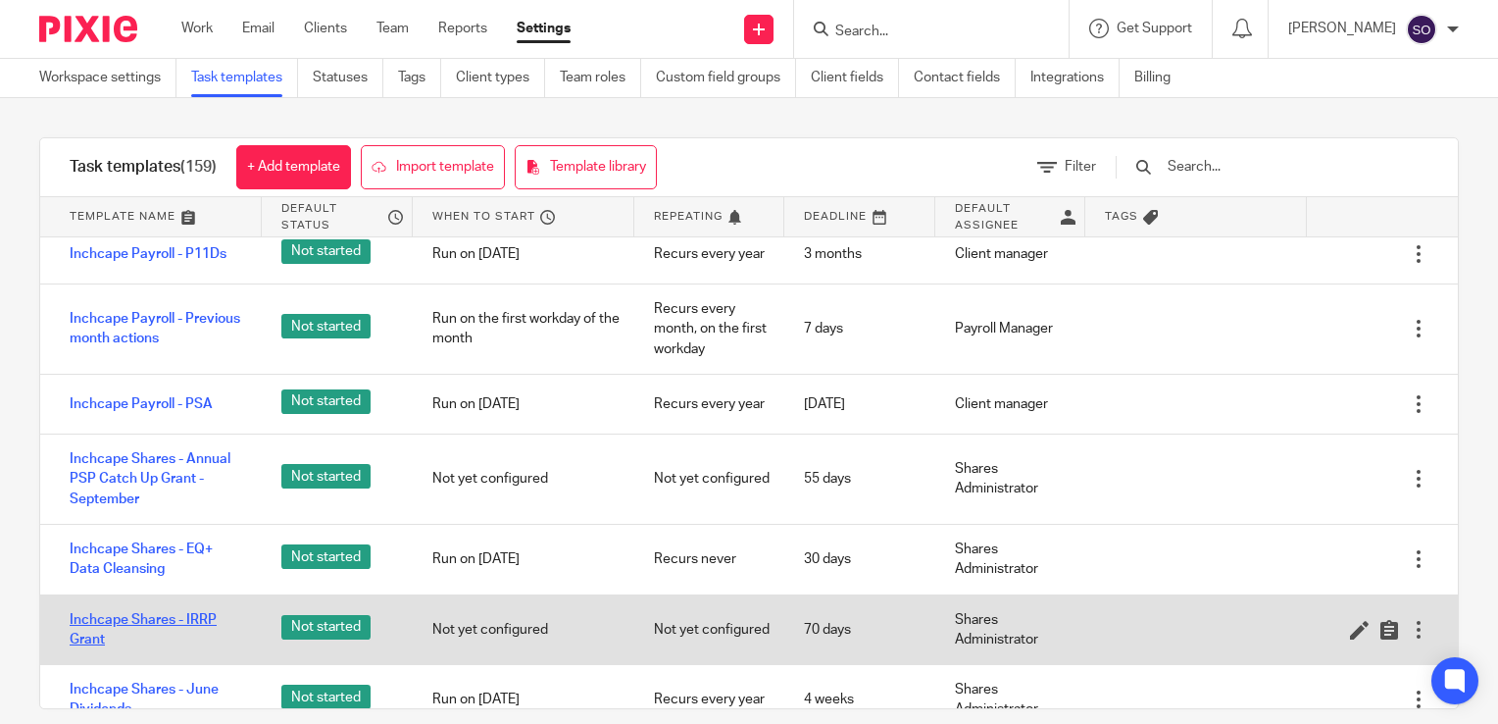
click at [197, 631] on link "Inchcape Shares - IRRP Grant" at bounding box center [156, 630] width 173 height 40
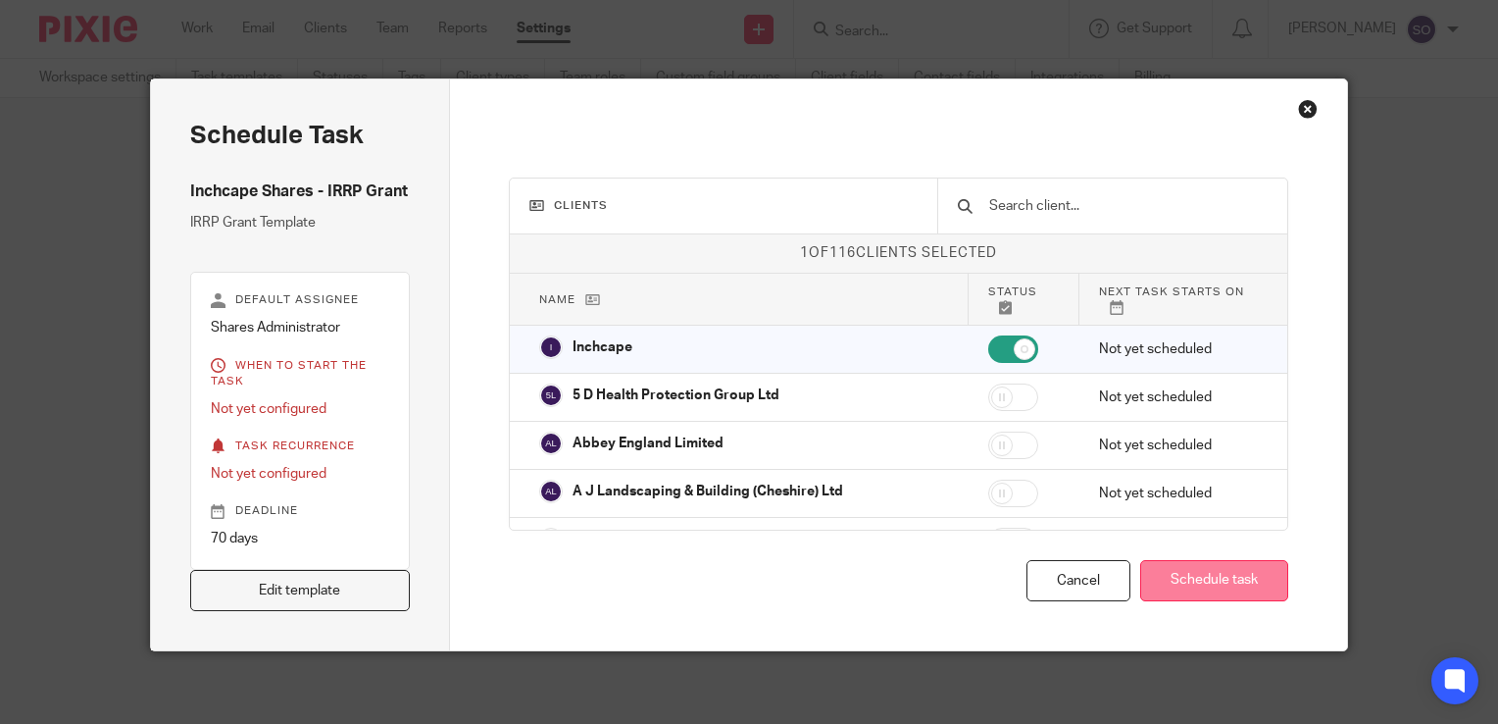
click at [1213, 570] on button "Schedule task" at bounding box center [1214, 581] width 148 height 42
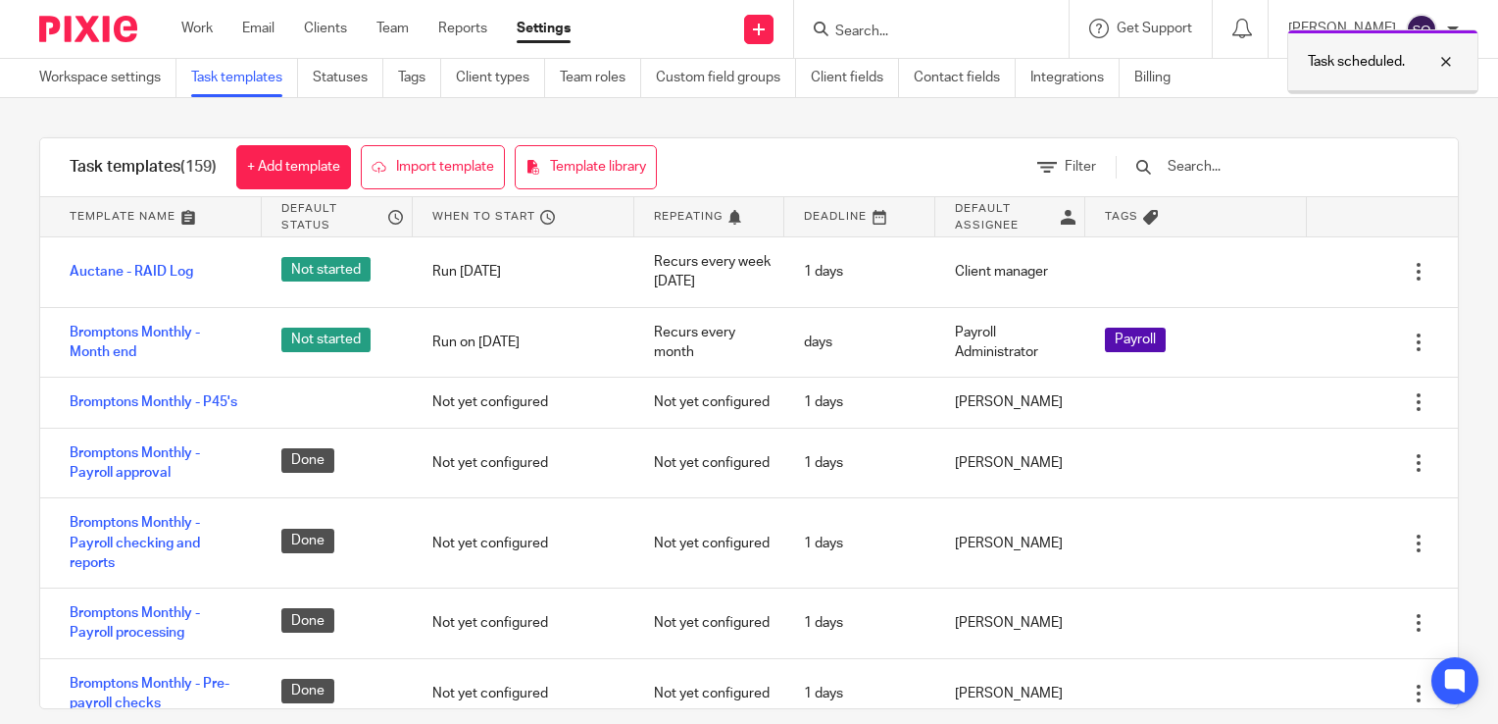
click at [1373, 70] on p "Task scheduled." at bounding box center [1356, 62] width 97 height 20
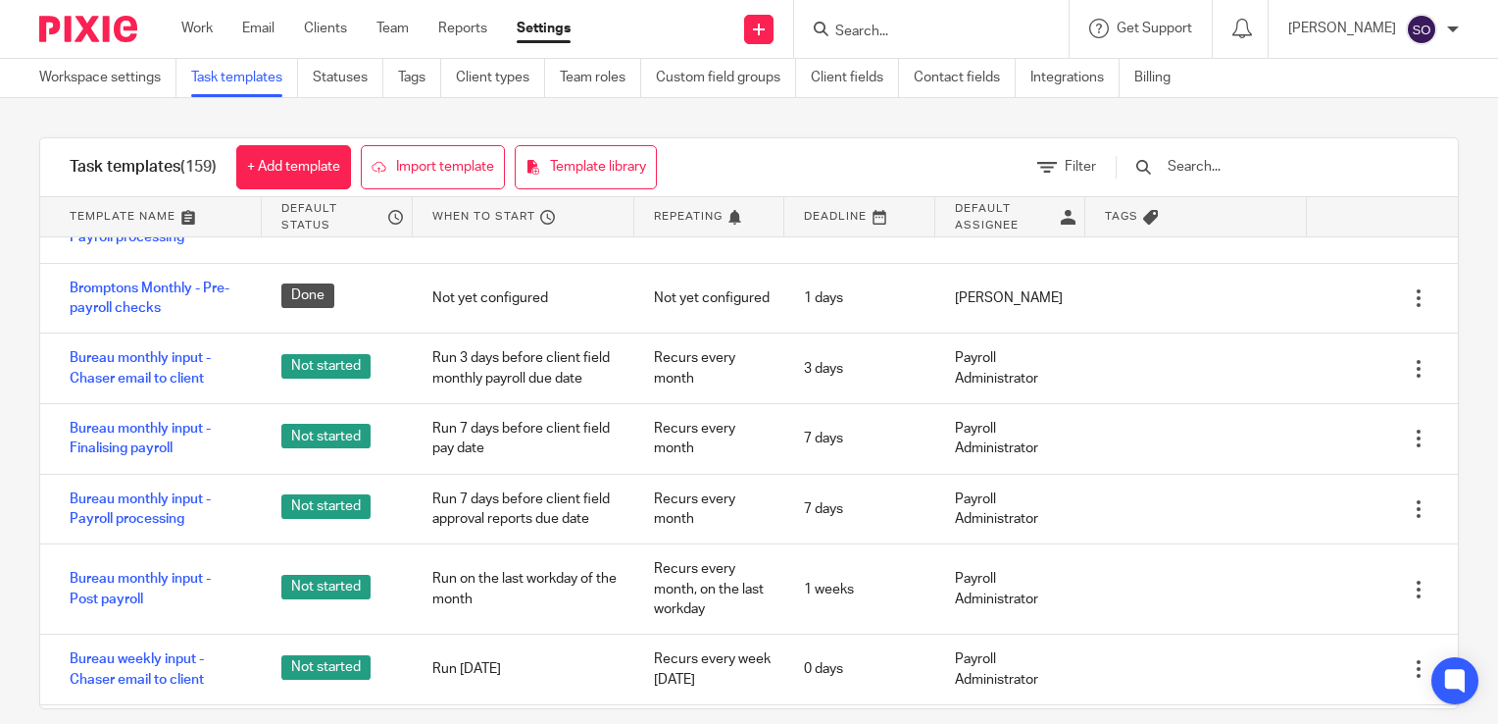
scroll to position [627, 0]
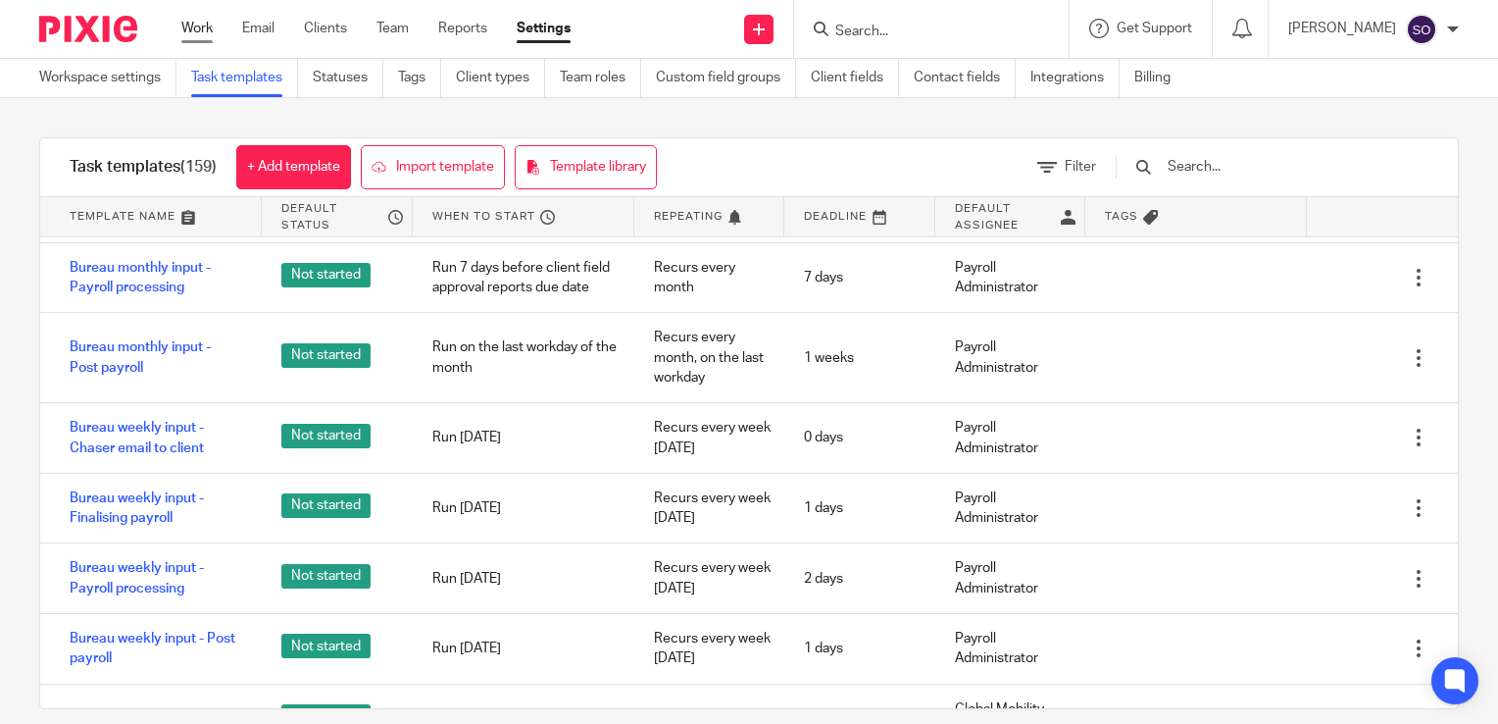
click at [192, 19] on link "Work" at bounding box center [196, 29] width 31 height 20
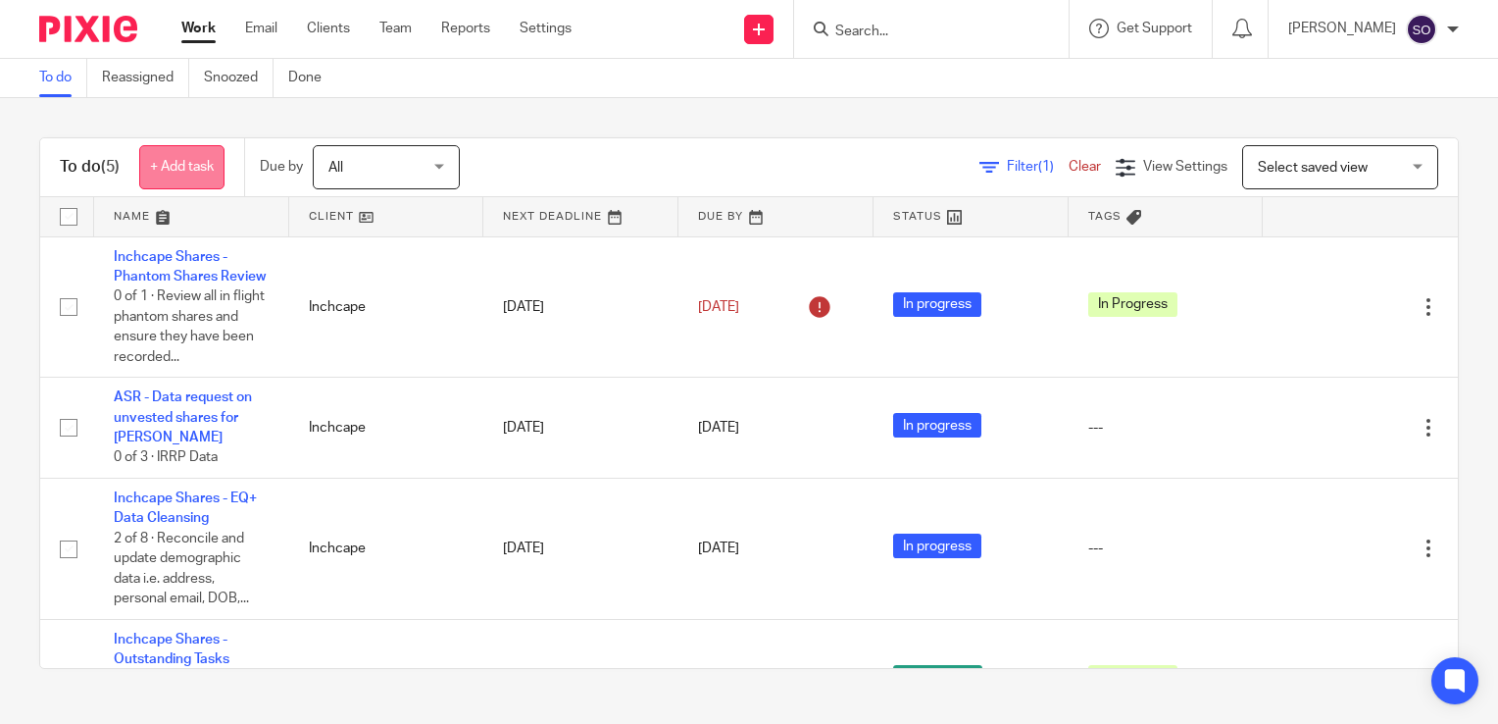
click at [198, 168] on link "+ Add task" at bounding box center [181, 167] width 85 height 44
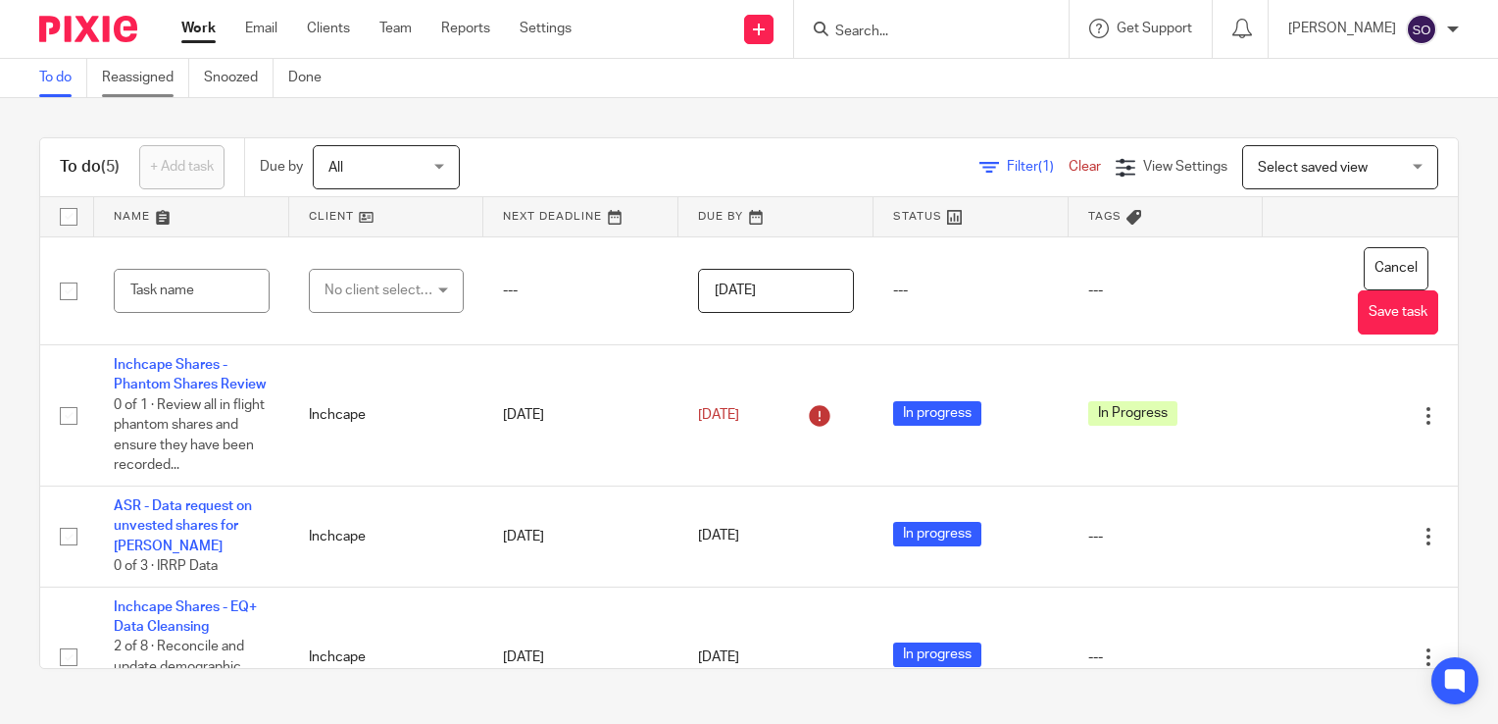
click at [136, 68] on link "Reassigned" at bounding box center [145, 78] width 87 height 38
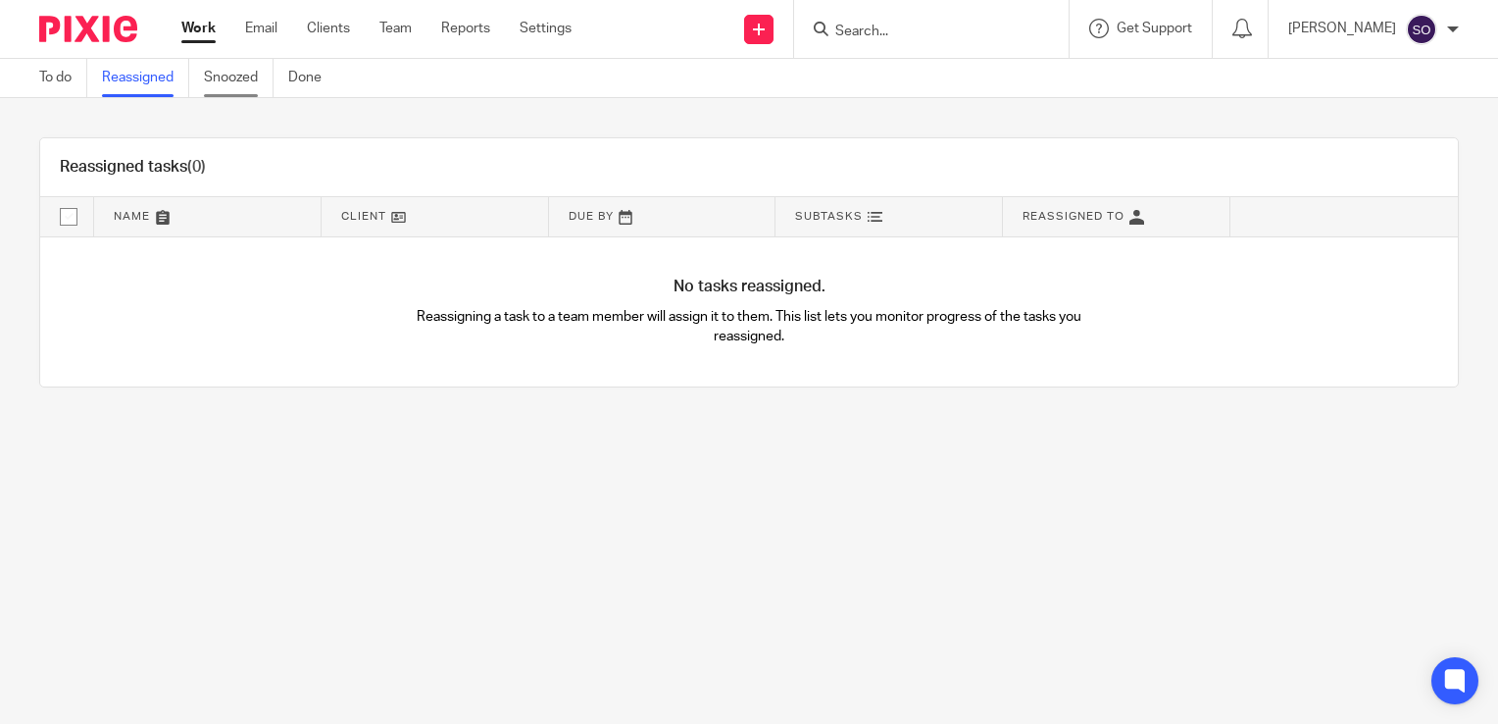
click at [218, 69] on link "Snoozed" at bounding box center [239, 78] width 70 height 38
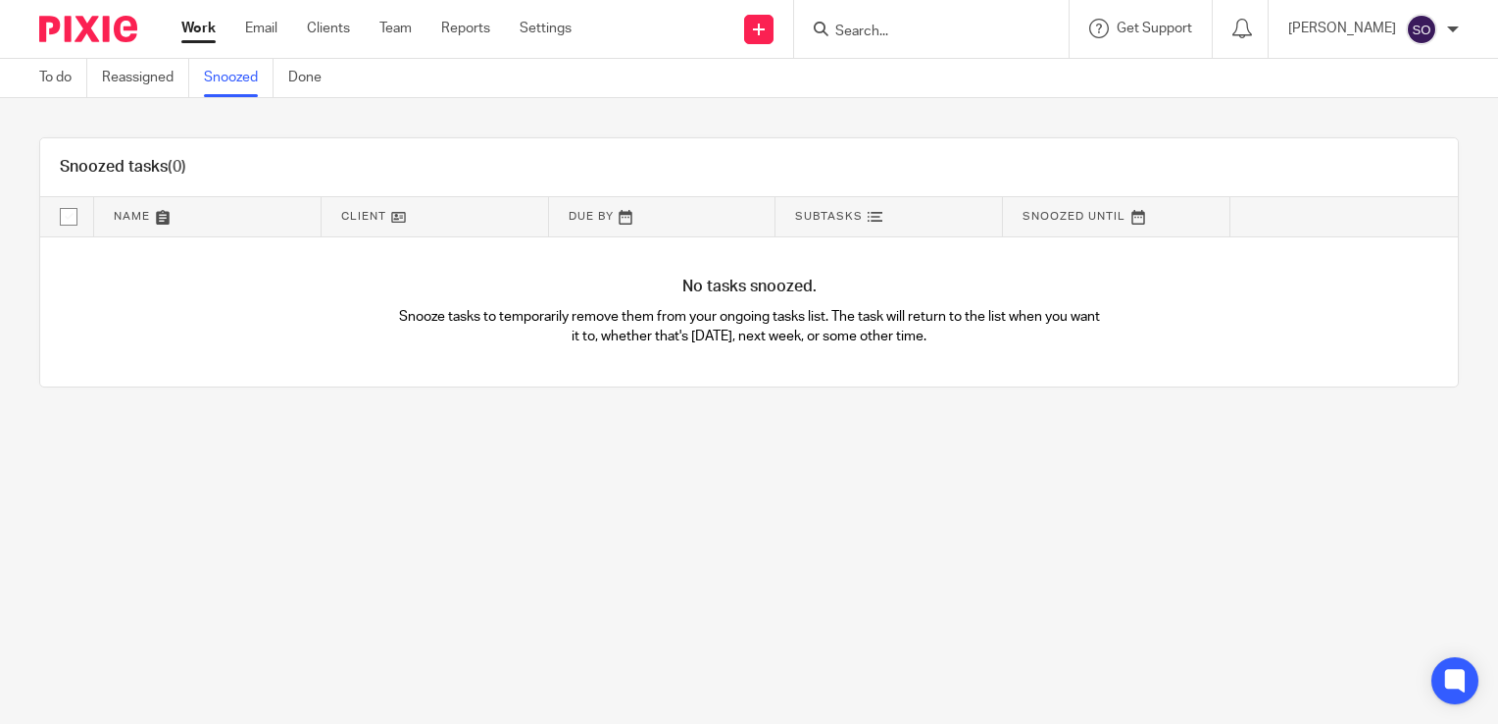
click at [322, 57] on div "Work Email Clients Team Reports Settings Work Email Clients Team Reports Settin…" at bounding box center [381, 29] width 439 height 58
click at [319, 75] on link "Done" at bounding box center [312, 78] width 48 height 38
click at [542, 31] on link "Settings" at bounding box center [546, 29] width 52 height 20
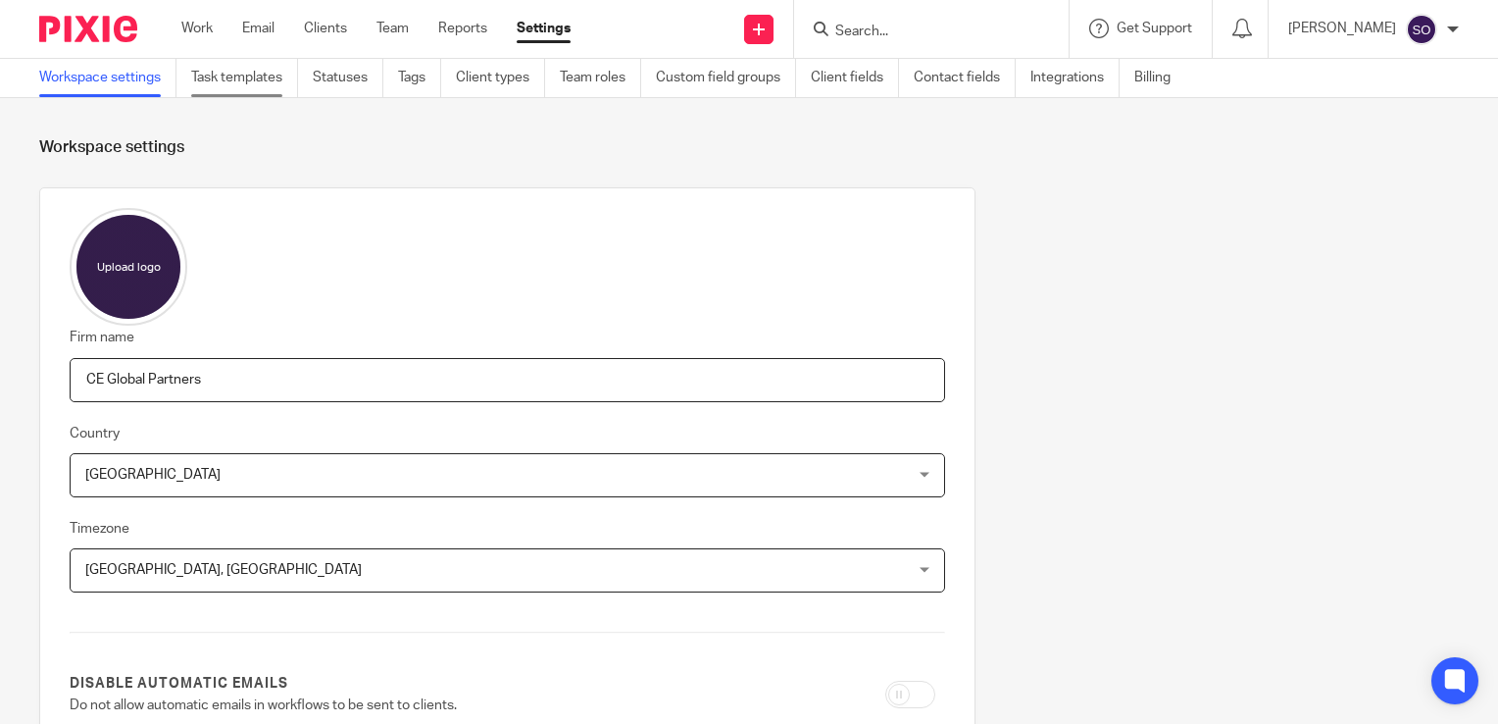
click at [257, 82] on link "Task templates" at bounding box center [244, 78] width 107 height 38
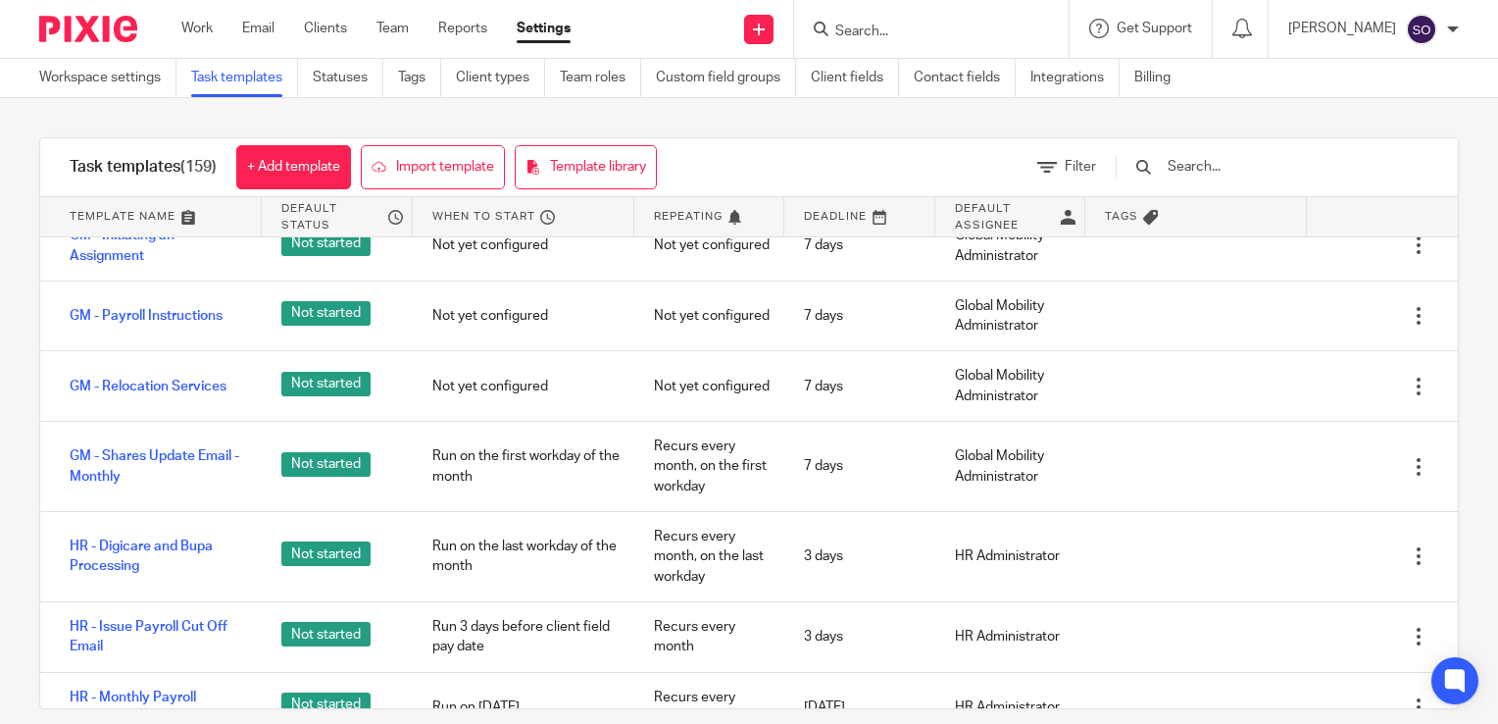
scroll to position [2199, 0]
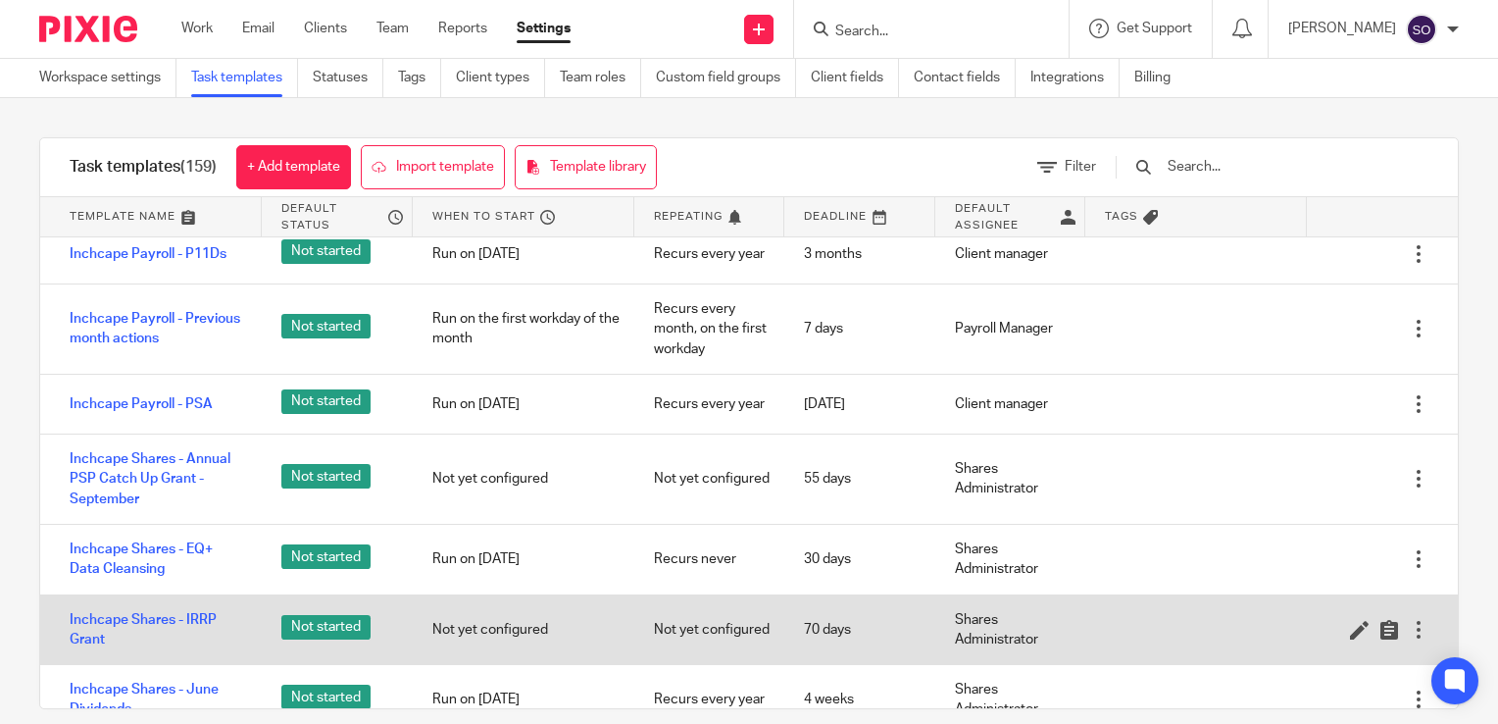
click at [1409, 639] on div at bounding box center [1419, 630] width 20 height 20
click at [1291, 654] on div "Inchcape Shares - IRRP Grant Not started Not yet configured Not yet configured …" at bounding box center [749, 630] width 1418 height 71
click at [1380, 639] on icon at bounding box center [1390, 630] width 20 height 20
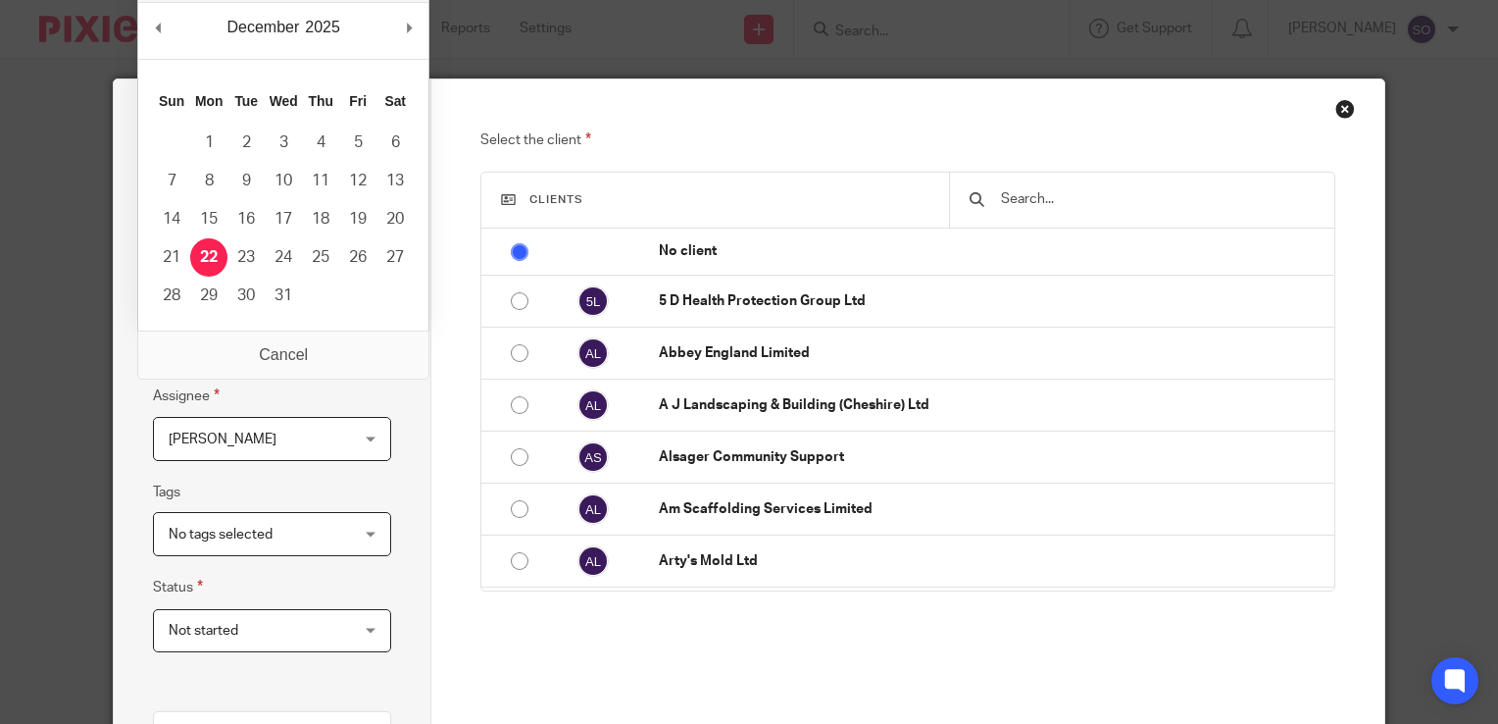
click at [373, 339] on input "2025-12-22" at bounding box center [272, 343] width 238 height 44
type input "2025-12-01"
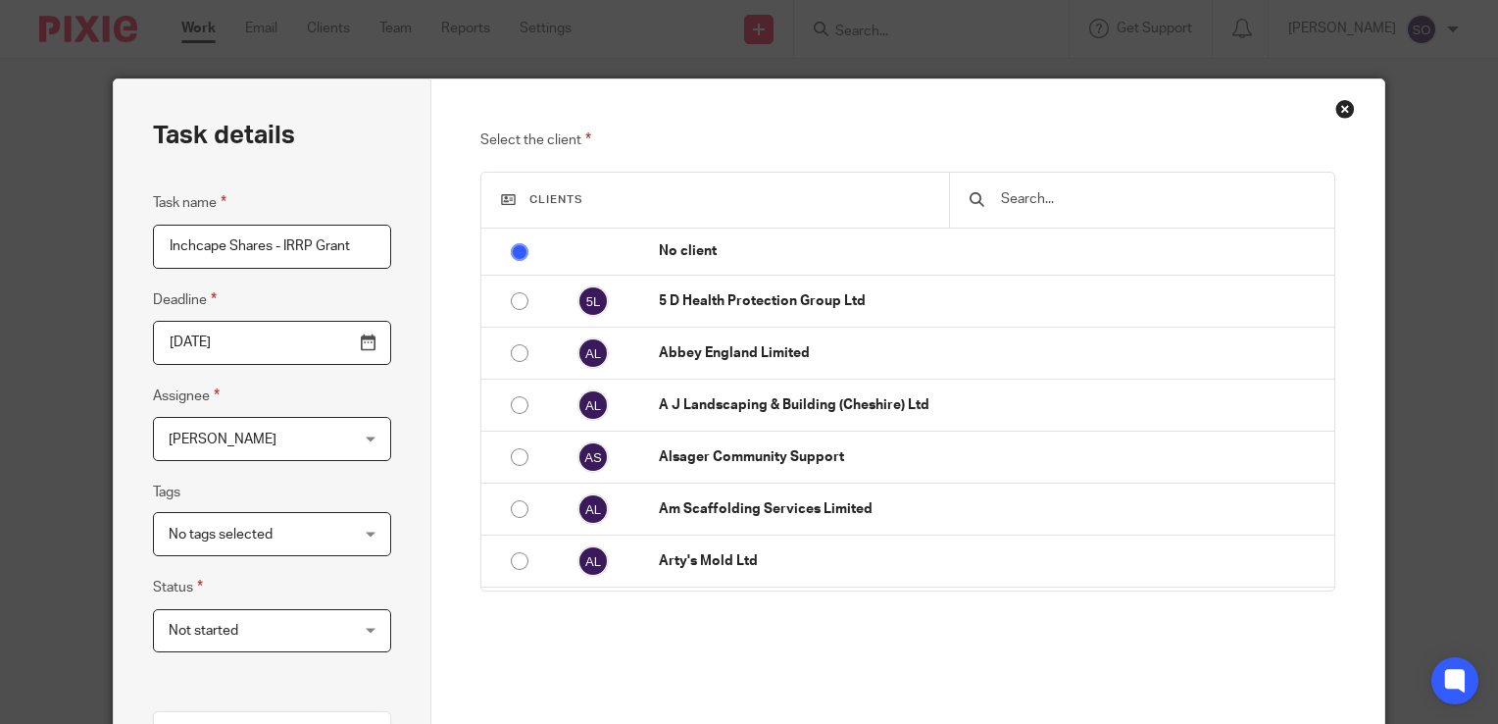
click at [411, 477] on div "Task details Task name Inchcape Shares - IRRP Grant Deadline 2025-12-01 Assigne…" at bounding box center [273, 548] width 318 height 939
click at [374, 528] on div "No tags selected" at bounding box center [272, 534] width 238 height 44
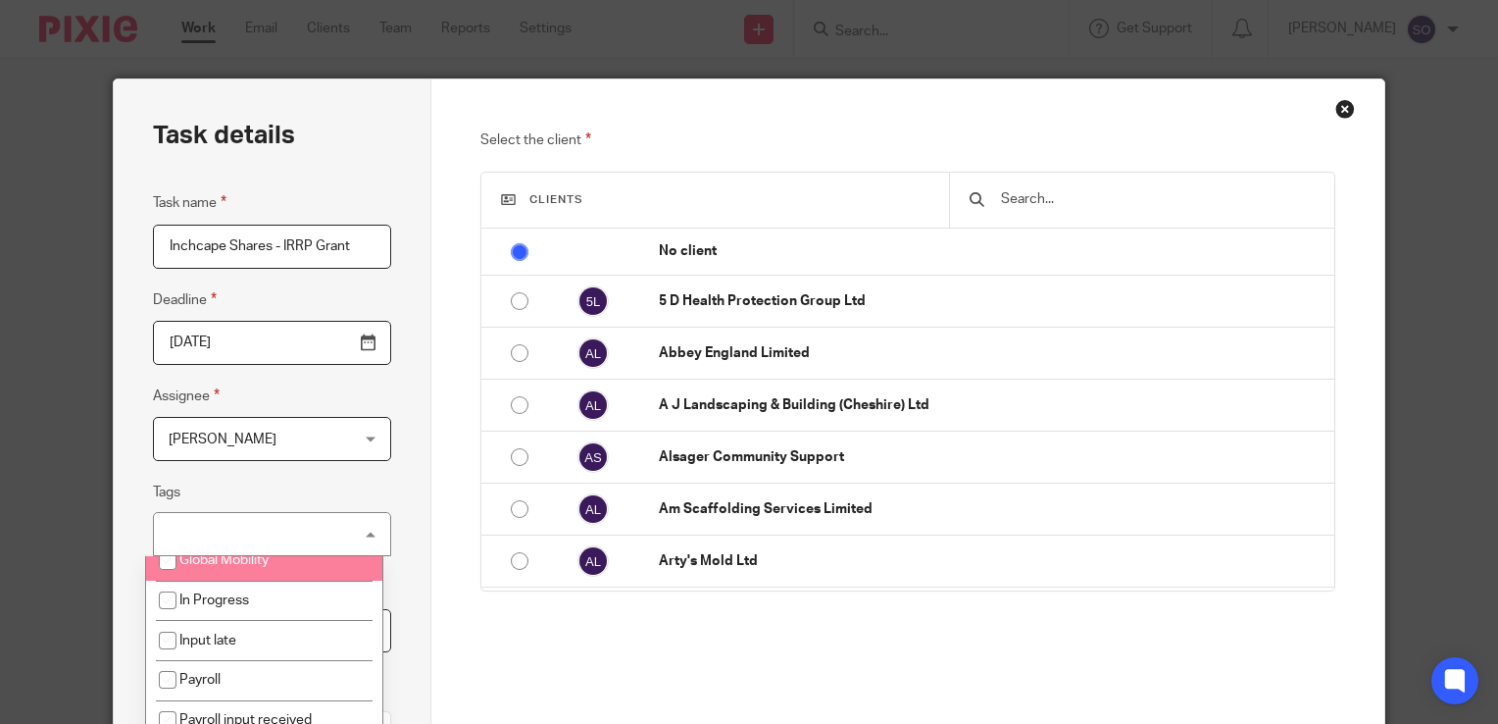
scroll to position [58, 0]
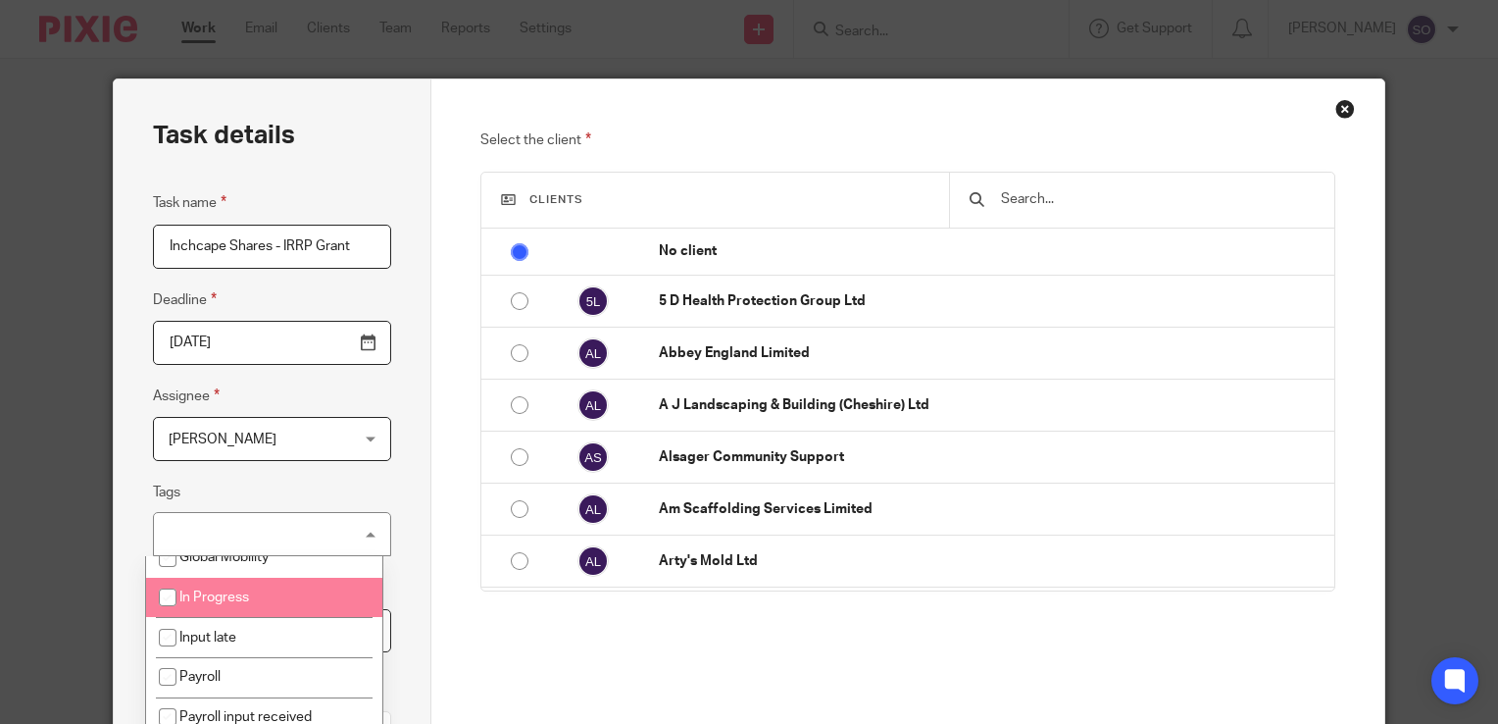
click at [206, 597] on span "In Progress" at bounding box center [214, 597] width 70 height 14
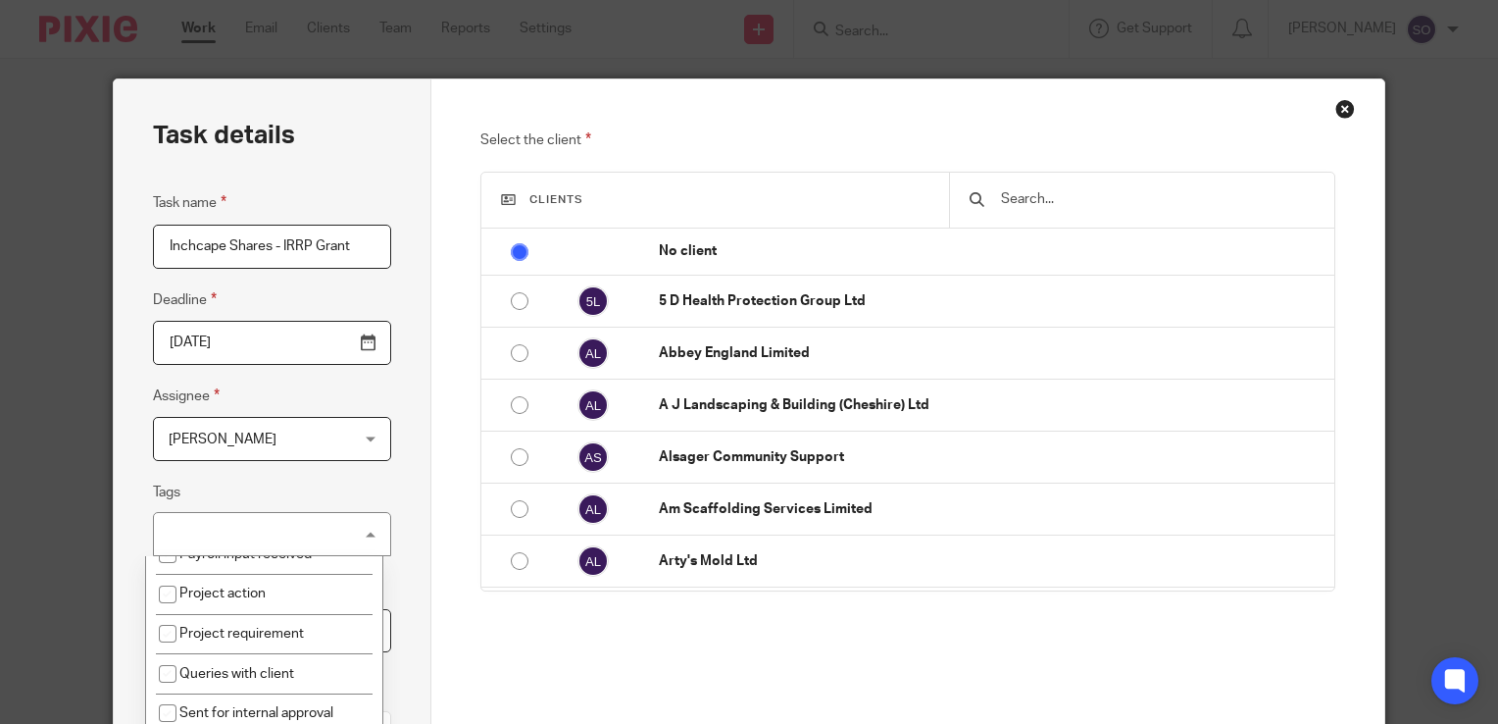
scroll to position [33, 0]
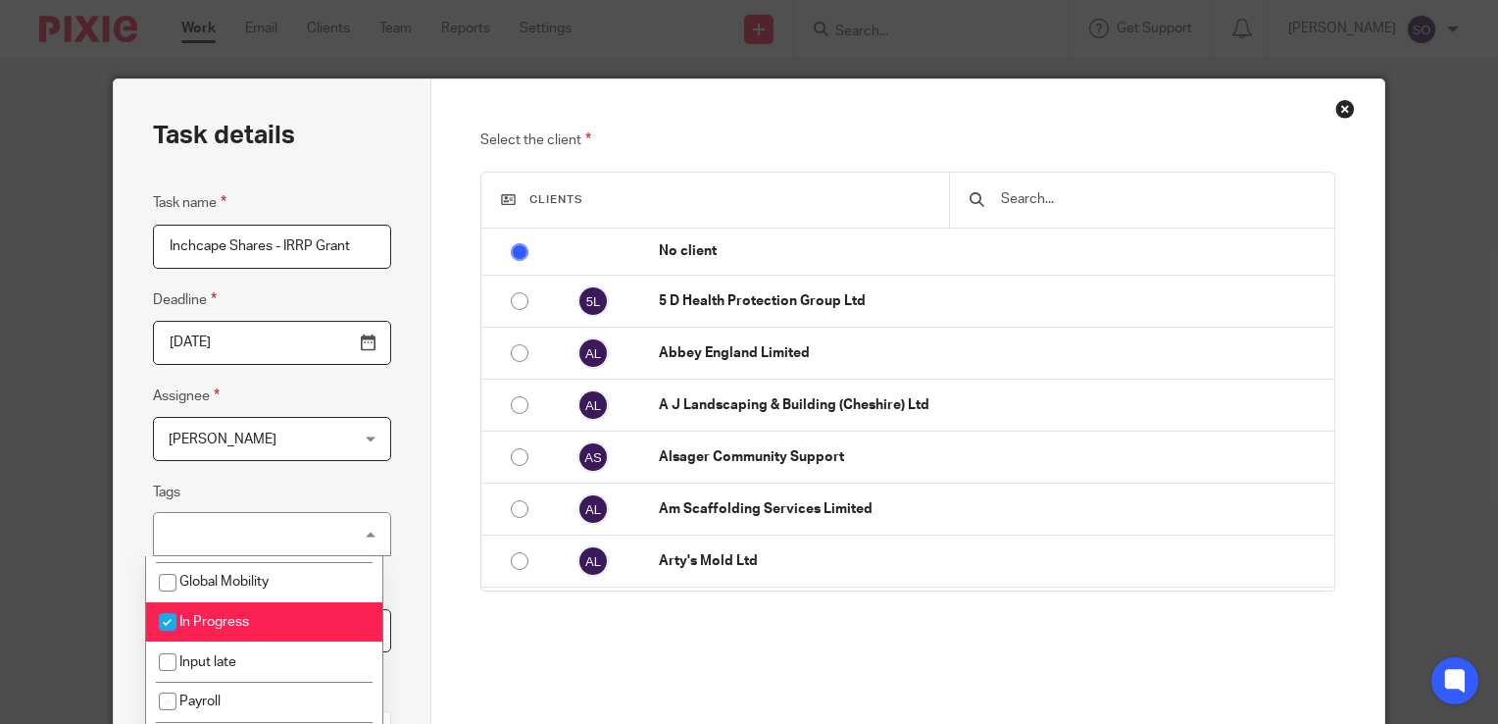
click at [198, 611] on li "In Progress" at bounding box center [264, 622] width 237 height 40
checkbox input "false"
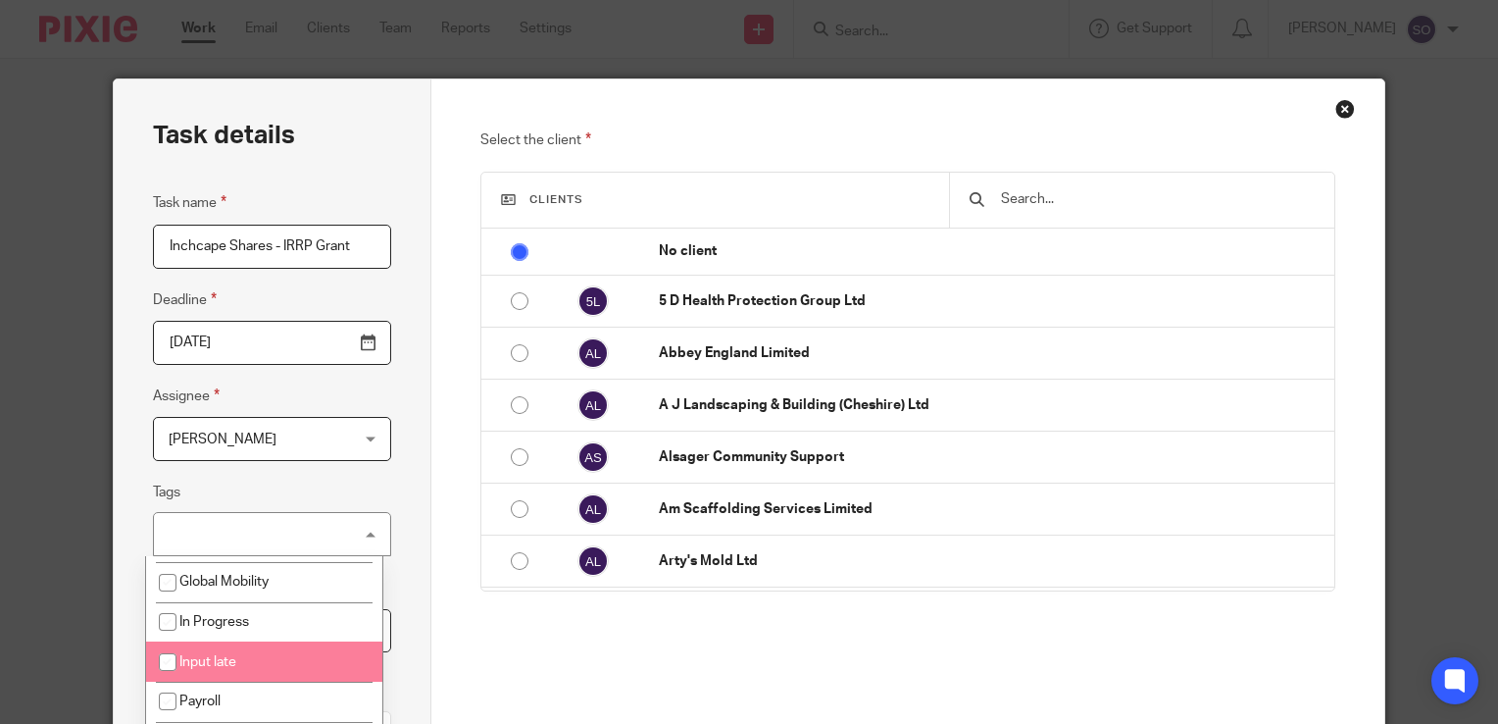
scroll to position [224, 0]
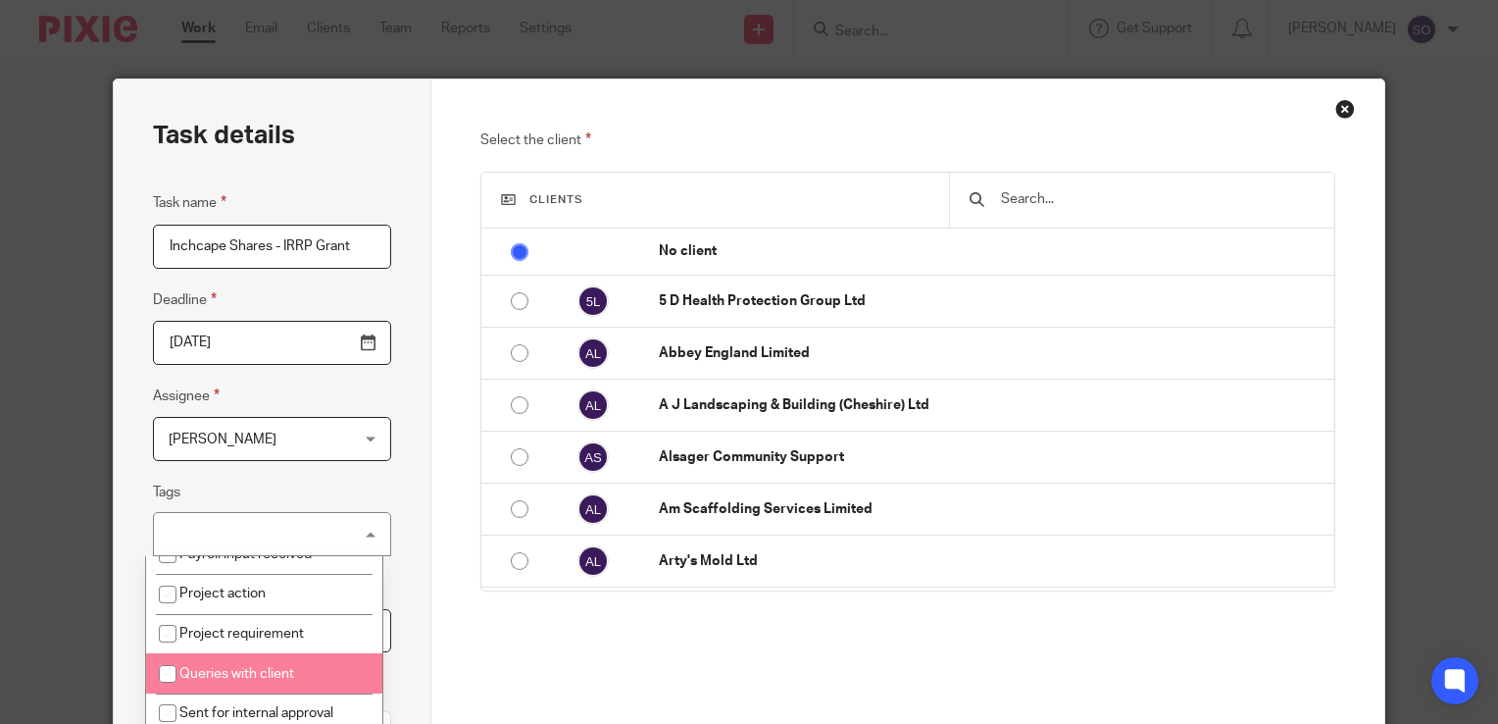
click at [456, 679] on div "Select the client Clients No client 5 D Health Protection Group Ltd Abbey Engla…" at bounding box center [908, 548] width 954 height 939
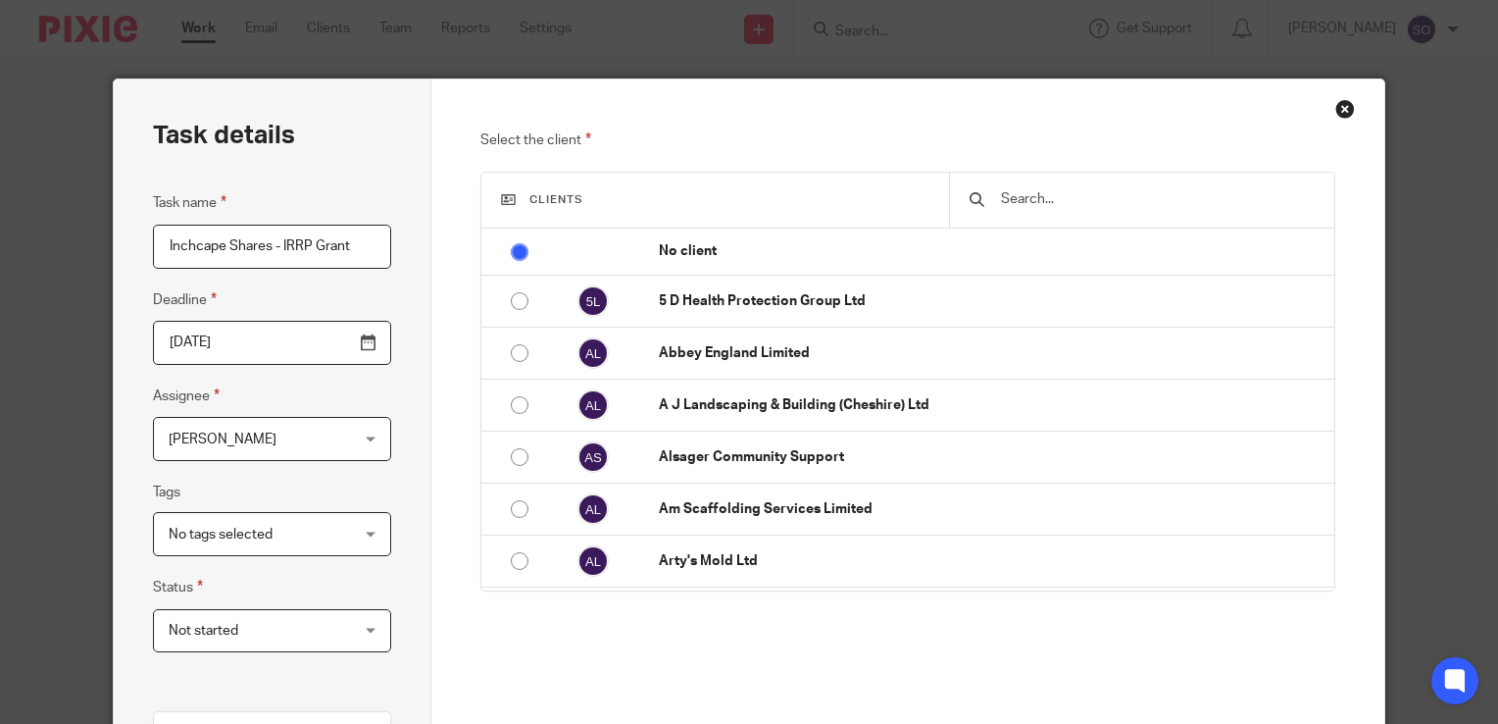
click at [310, 630] on span "Not started" at bounding box center [257, 630] width 177 height 41
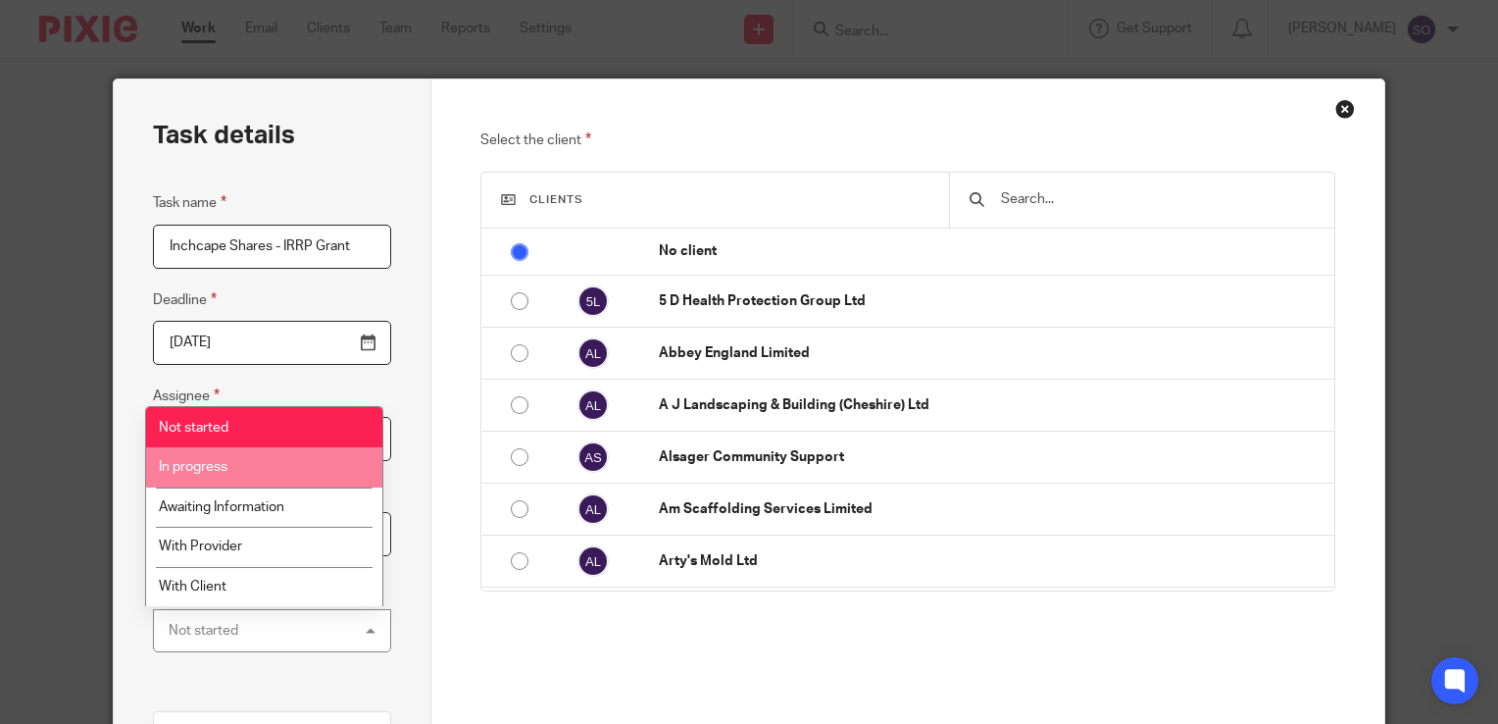
click at [278, 468] on li "In progress" at bounding box center [264, 467] width 237 height 40
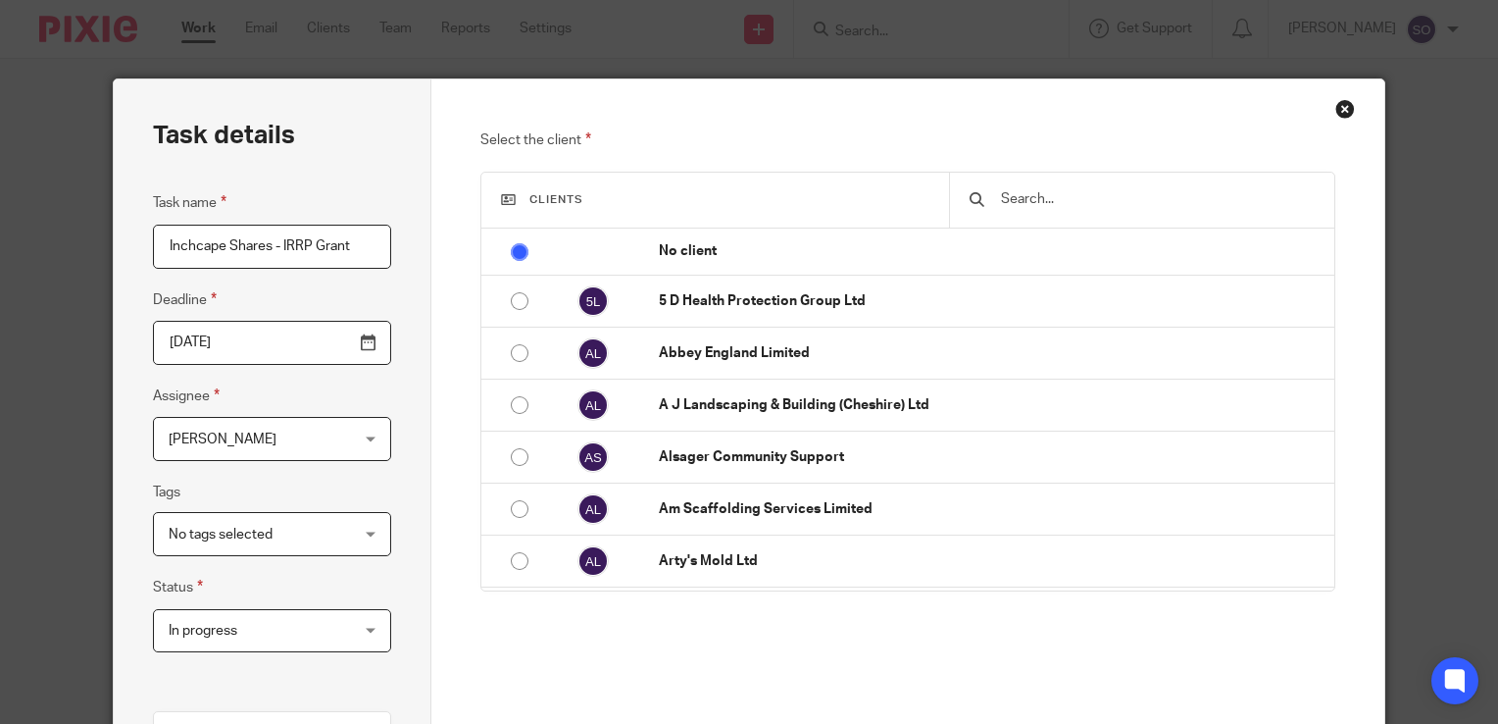
click at [834, 671] on div "Select the client Clients No client 5 D Health Protection Group Ltd Abbey Engla…" at bounding box center [908, 448] width 856 height 641
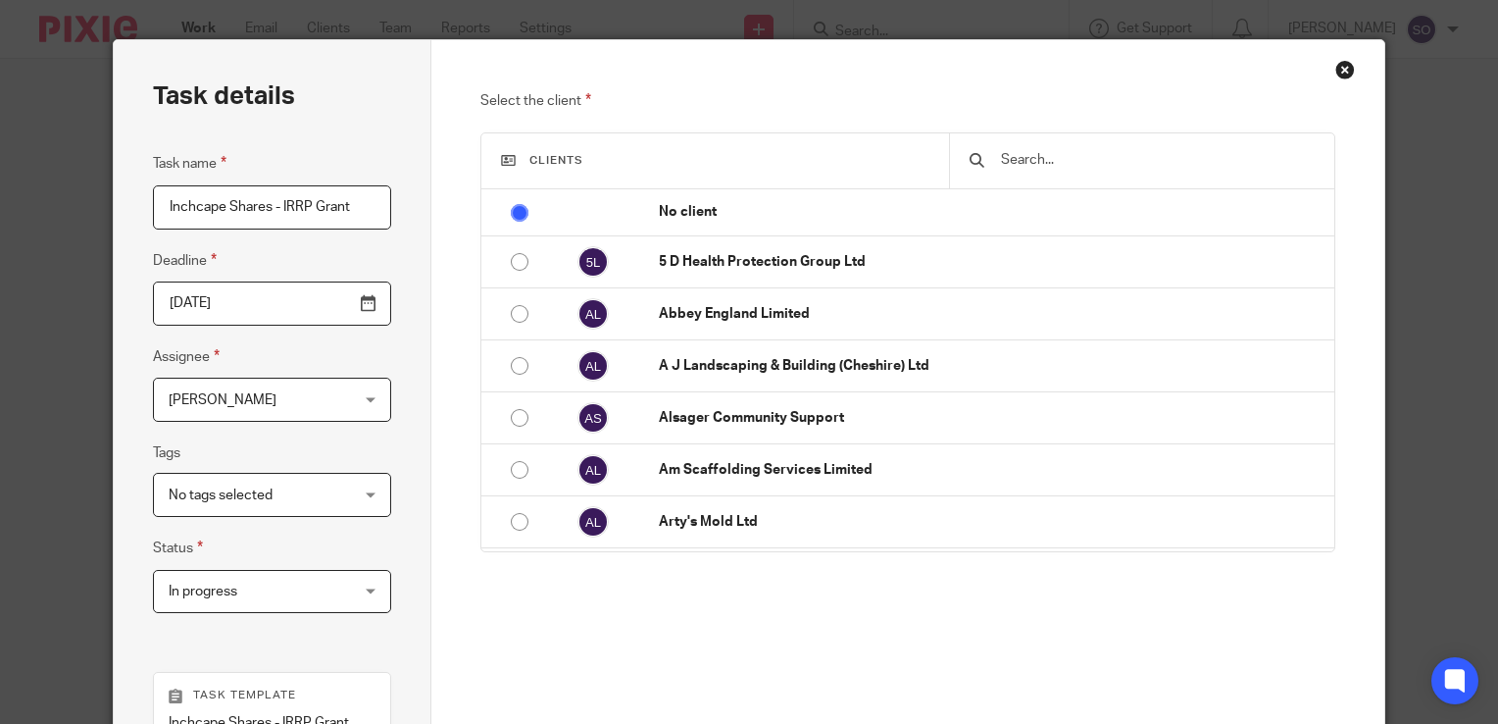
scroll to position [38, 0]
click at [1011, 170] on input "text" at bounding box center [1157, 161] width 317 height 22
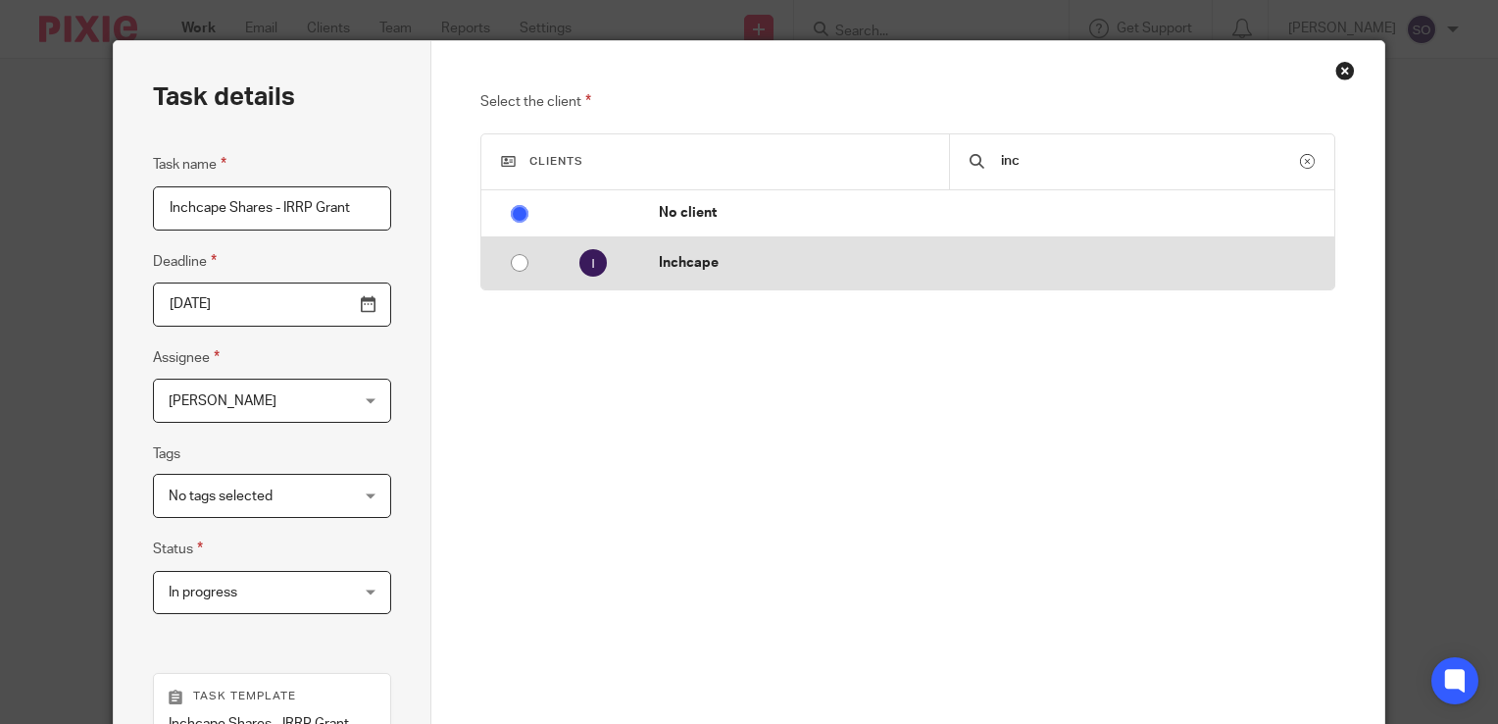
type input "inc"
click at [719, 242] on td "Inchcape" at bounding box center [986, 263] width 695 height 52
radio input "false"
radio input "true"
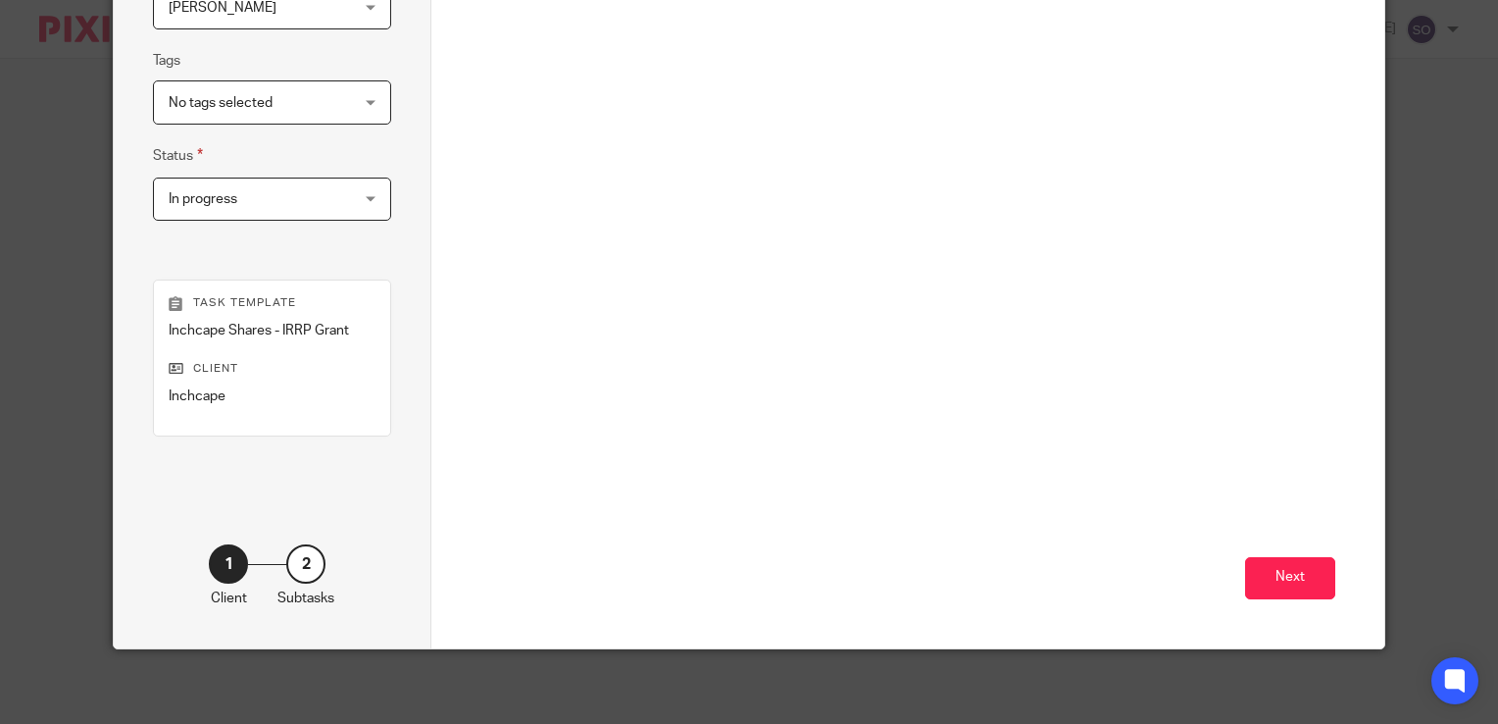
scroll to position [433, 0]
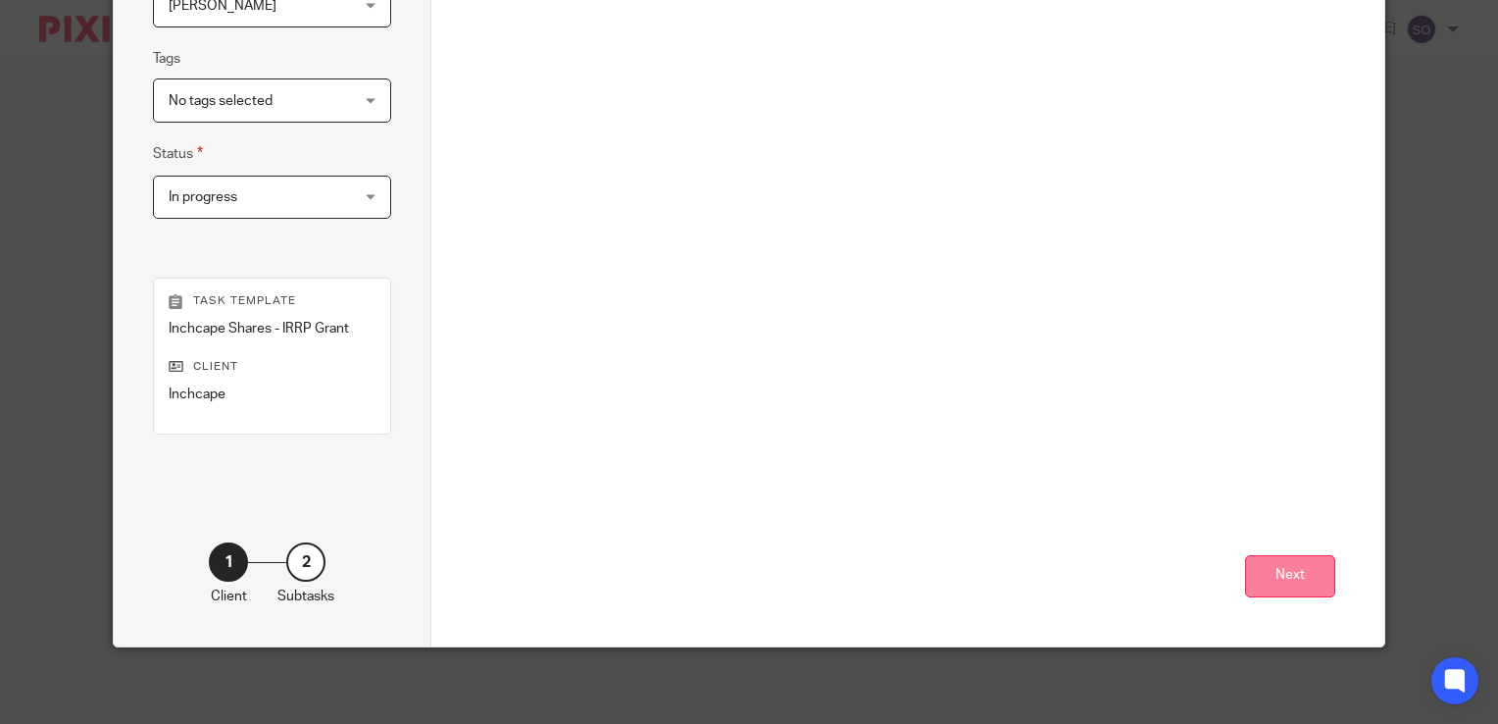
click at [1299, 577] on button "Next" at bounding box center [1290, 576] width 90 height 42
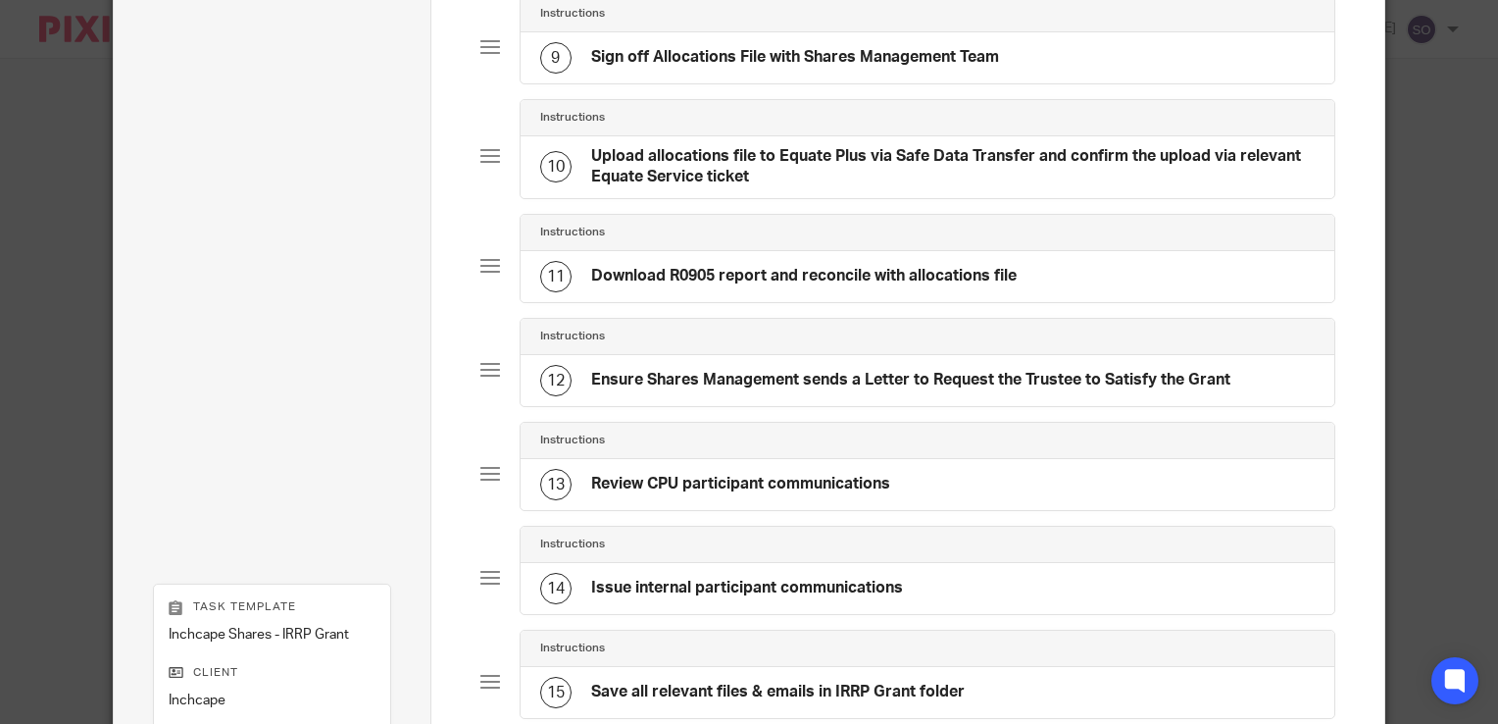
scroll to position [1314, 0]
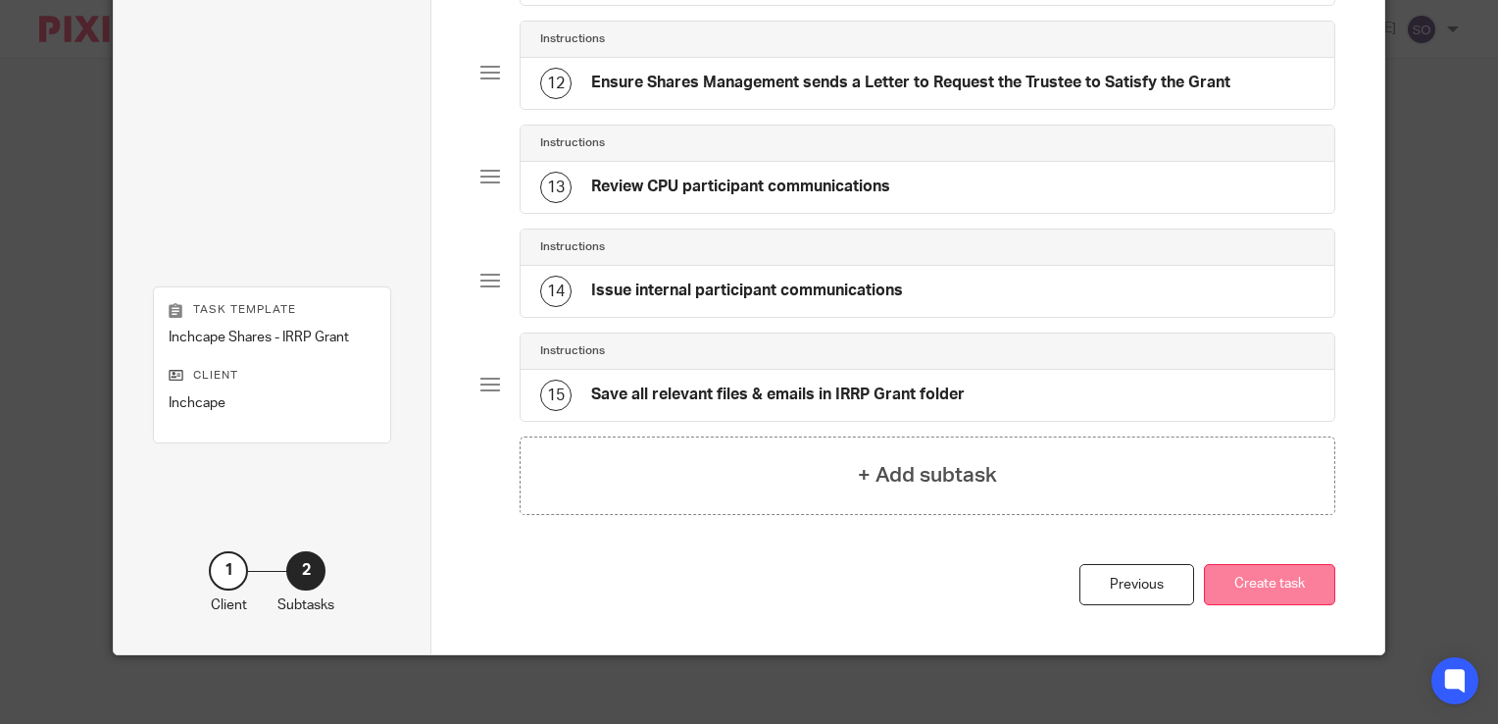
click at [1291, 575] on button "Create task" at bounding box center [1269, 585] width 131 height 42
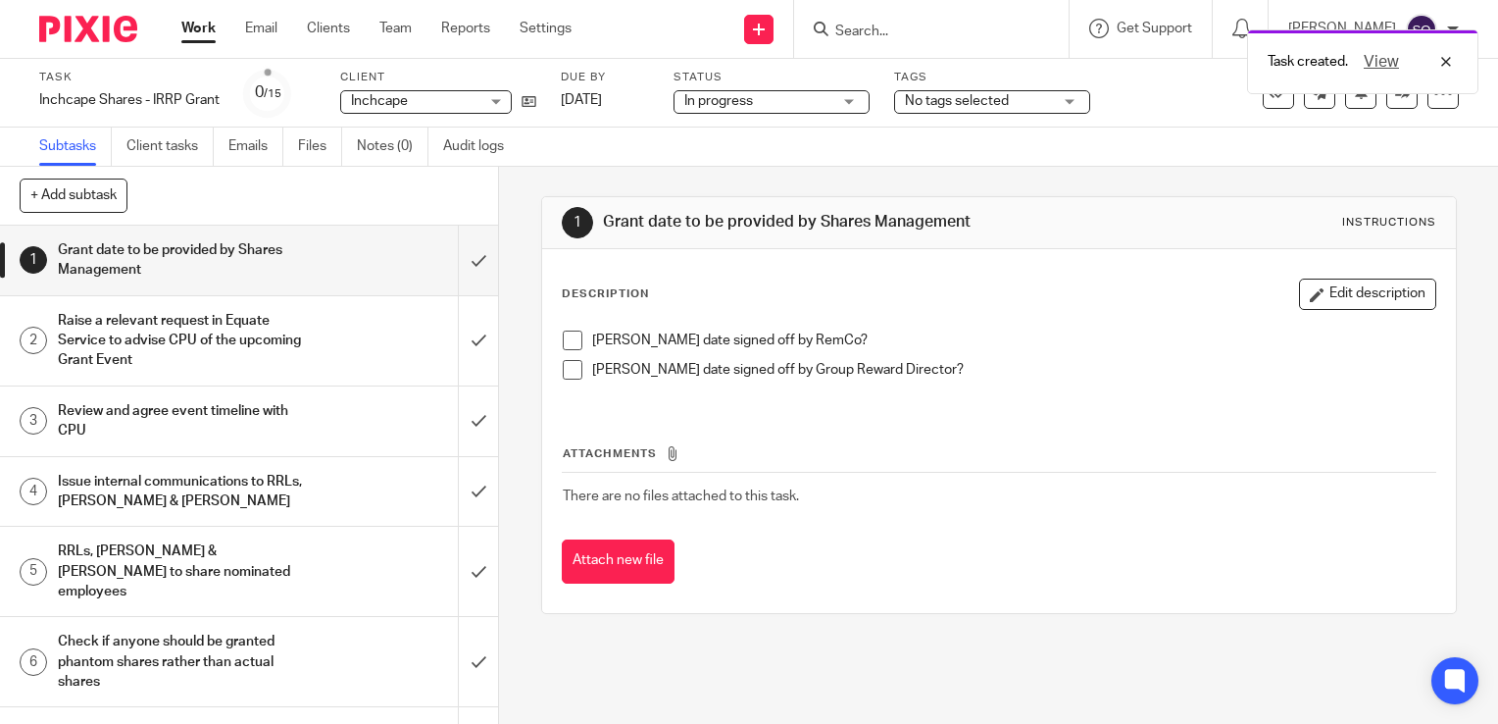
click at [184, 31] on link "Work" at bounding box center [198, 29] width 34 height 20
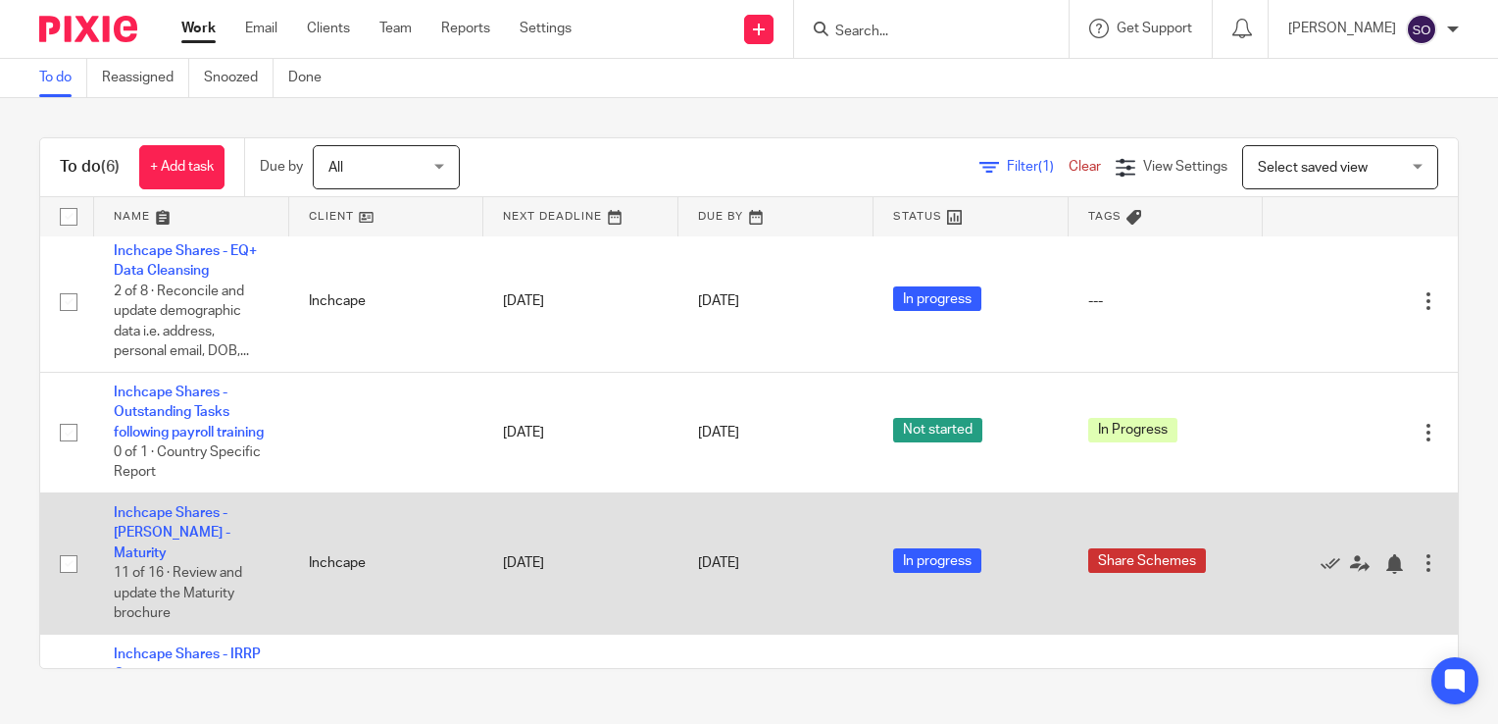
scroll to position [359, 0]
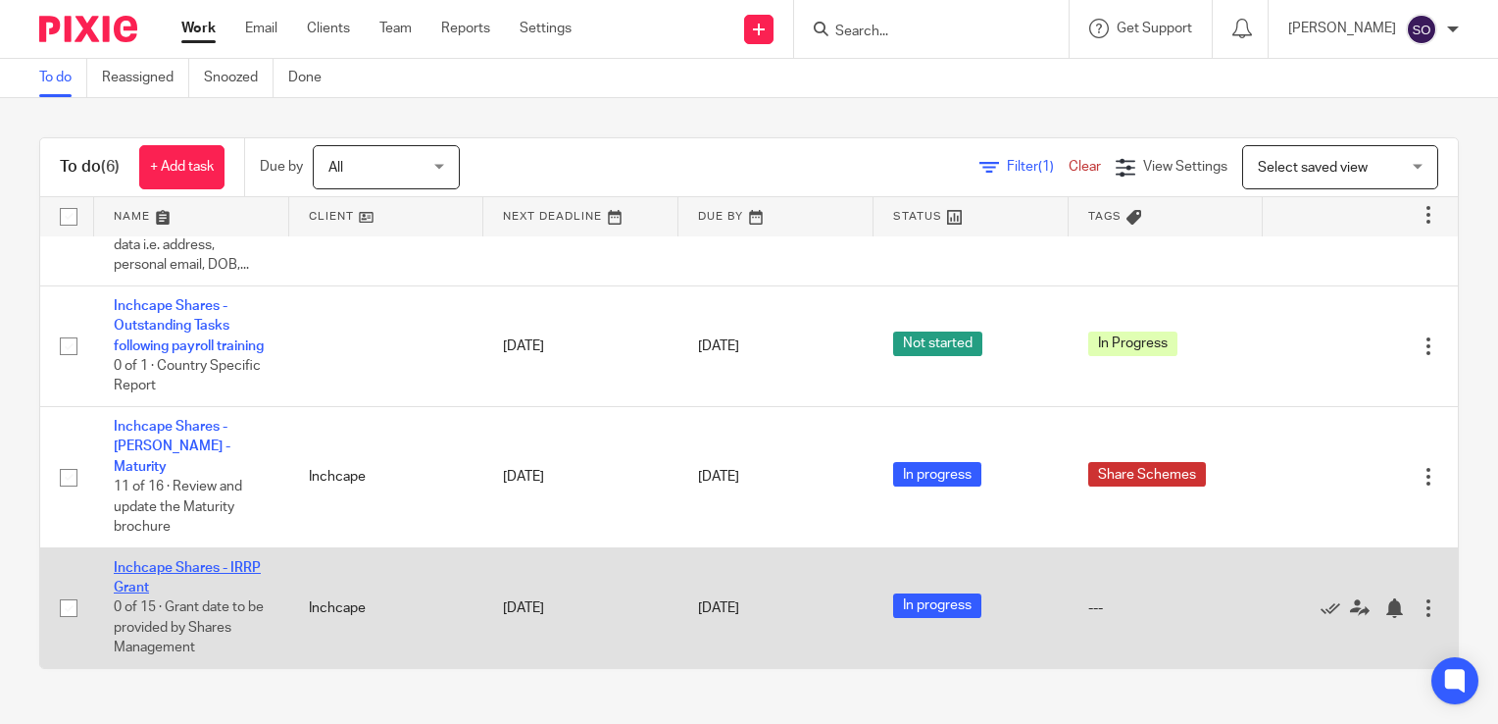
click at [208, 567] on link "Inchcape Shares - IRRP Grant" at bounding box center [187, 577] width 147 height 33
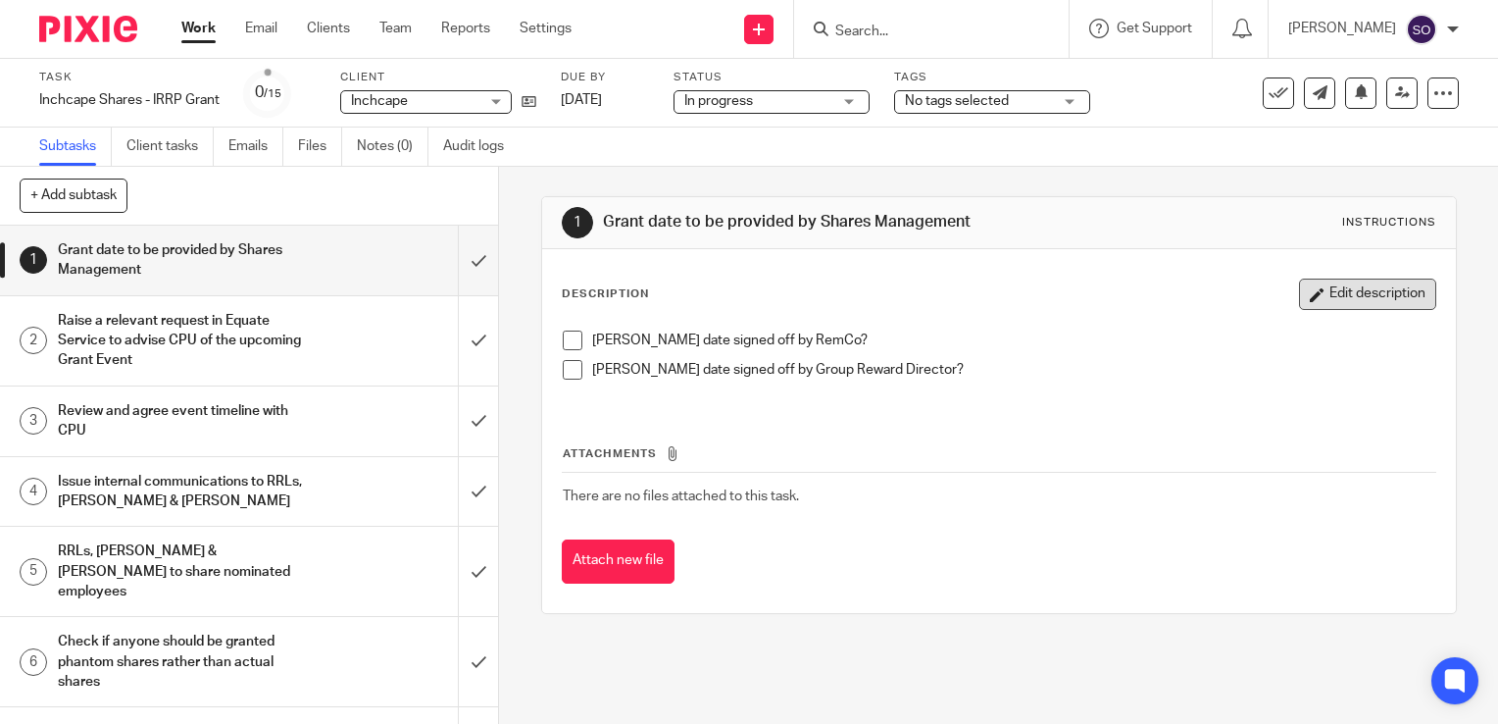
click at [1300, 283] on button "Edit description" at bounding box center [1367, 293] width 137 height 31
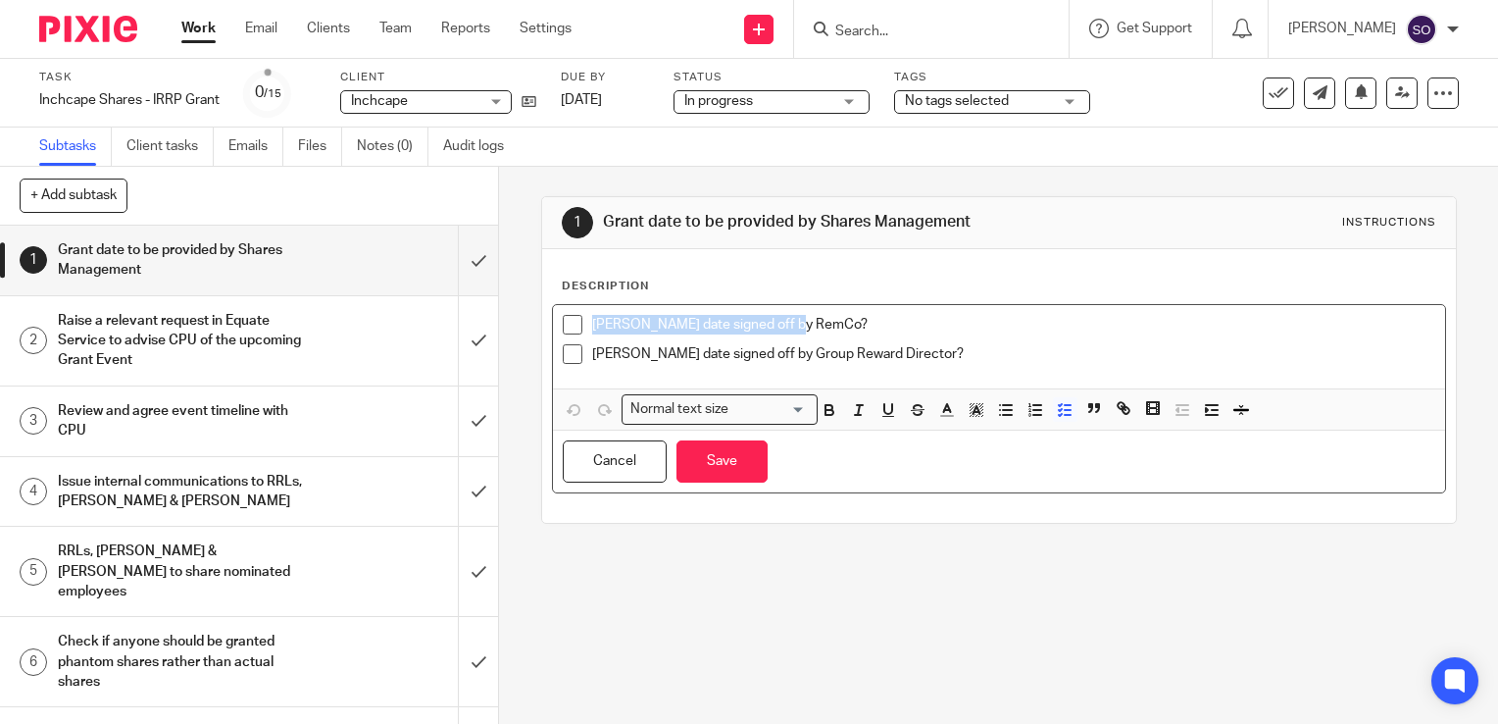
drag, startPoint x: 812, startPoint y: 330, endPoint x: 559, endPoint y: 314, distance: 253.5
click at [563, 315] on li "Grant date signed off by RemCo?" at bounding box center [999, 329] width 873 height 29
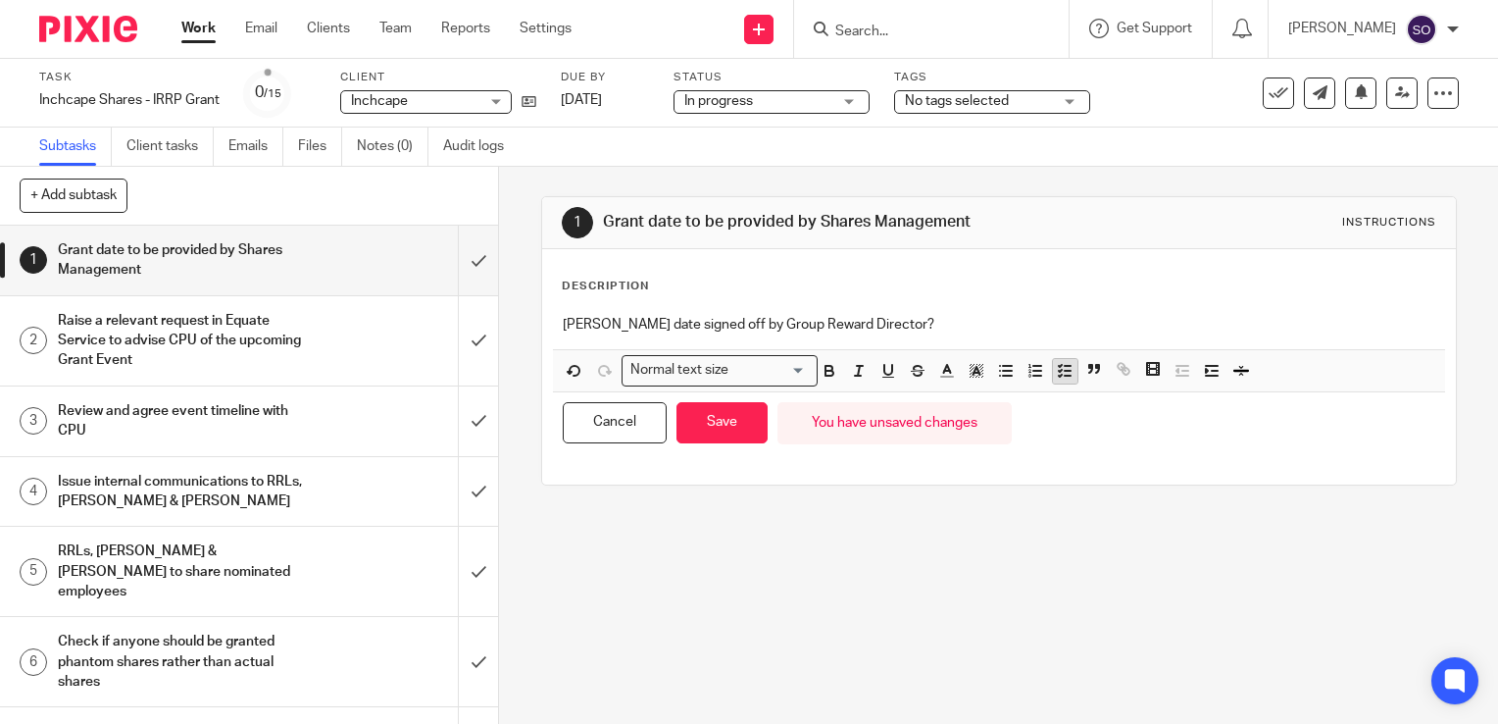
click at [1059, 373] on icon "button" at bounding box center [1065, 371] width 18 height 18
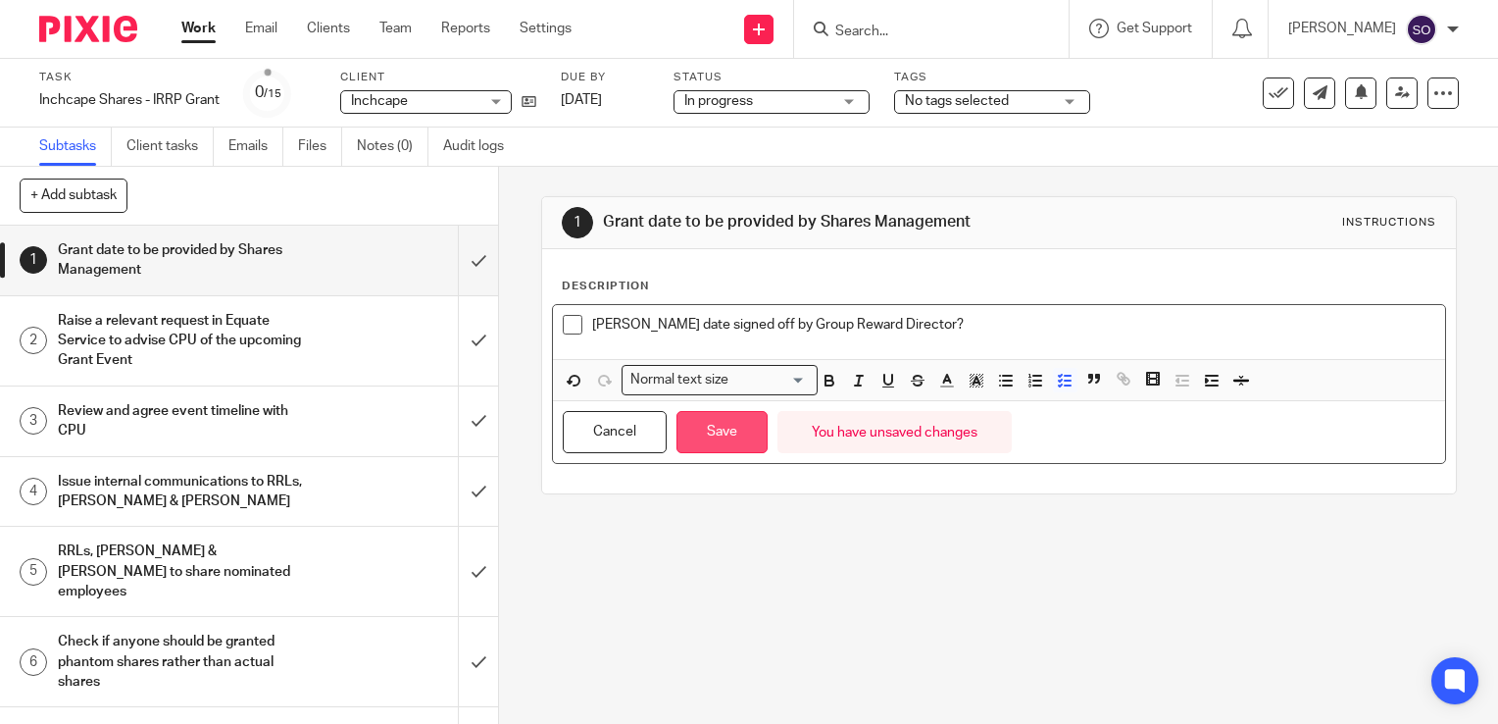
click at [720, 437] on button "Save" at bounding box center [722, 432] width 91 height 42
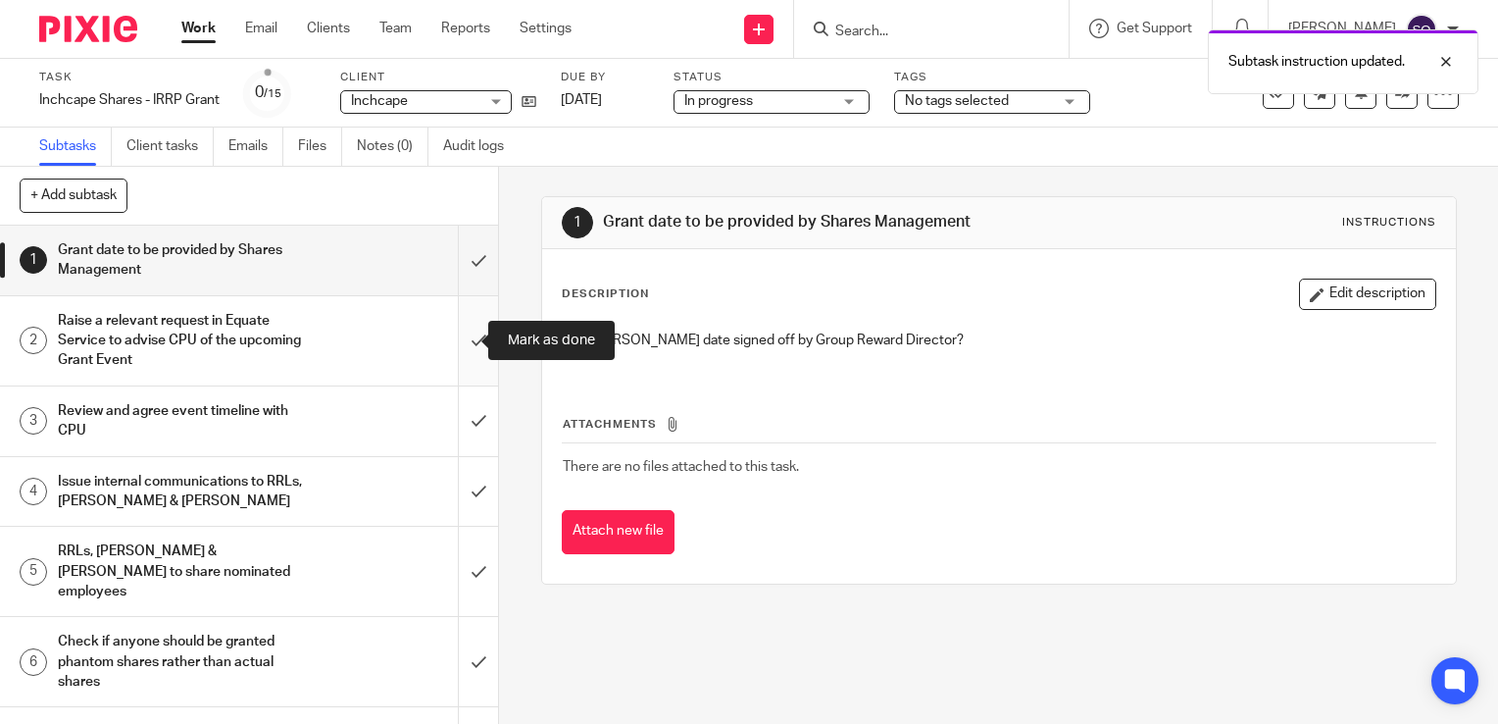
click at [468, 351] on input "submit" at bounding box center [249, 340] width 498 height 89
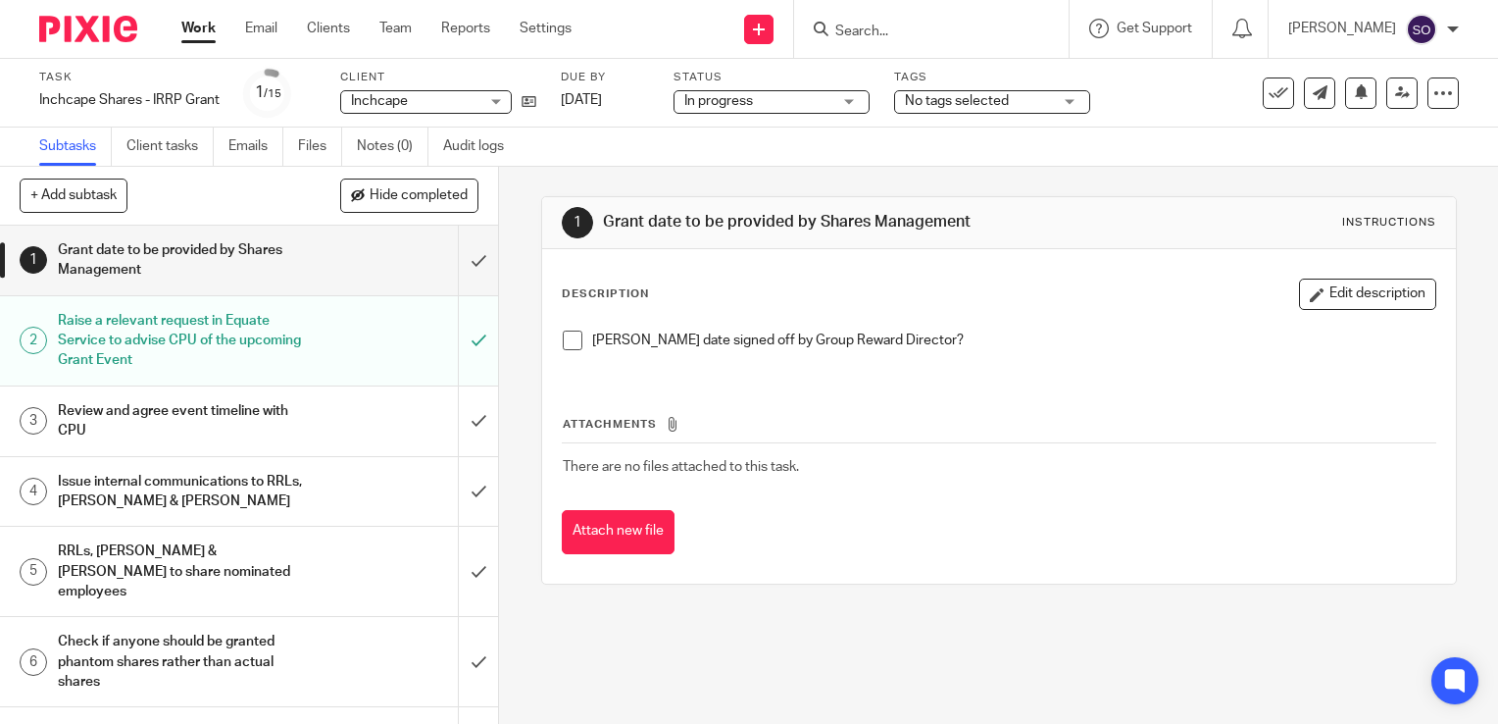
click at [195, 33] on link "Work" at bounding box center [198, 29] width 34 height 20
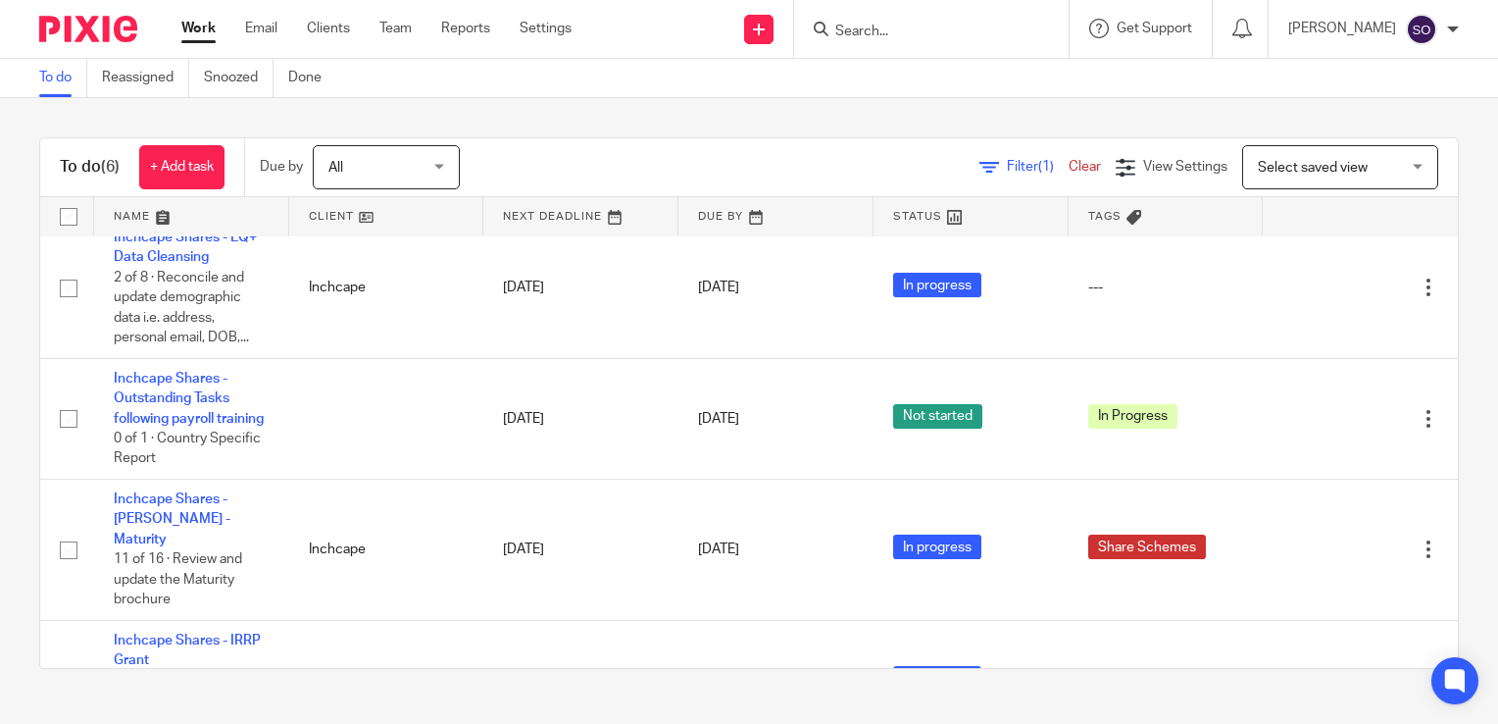
scroll to position [359, 0]
